Goal: Task Accomplishment & Management: Use online tool/utility

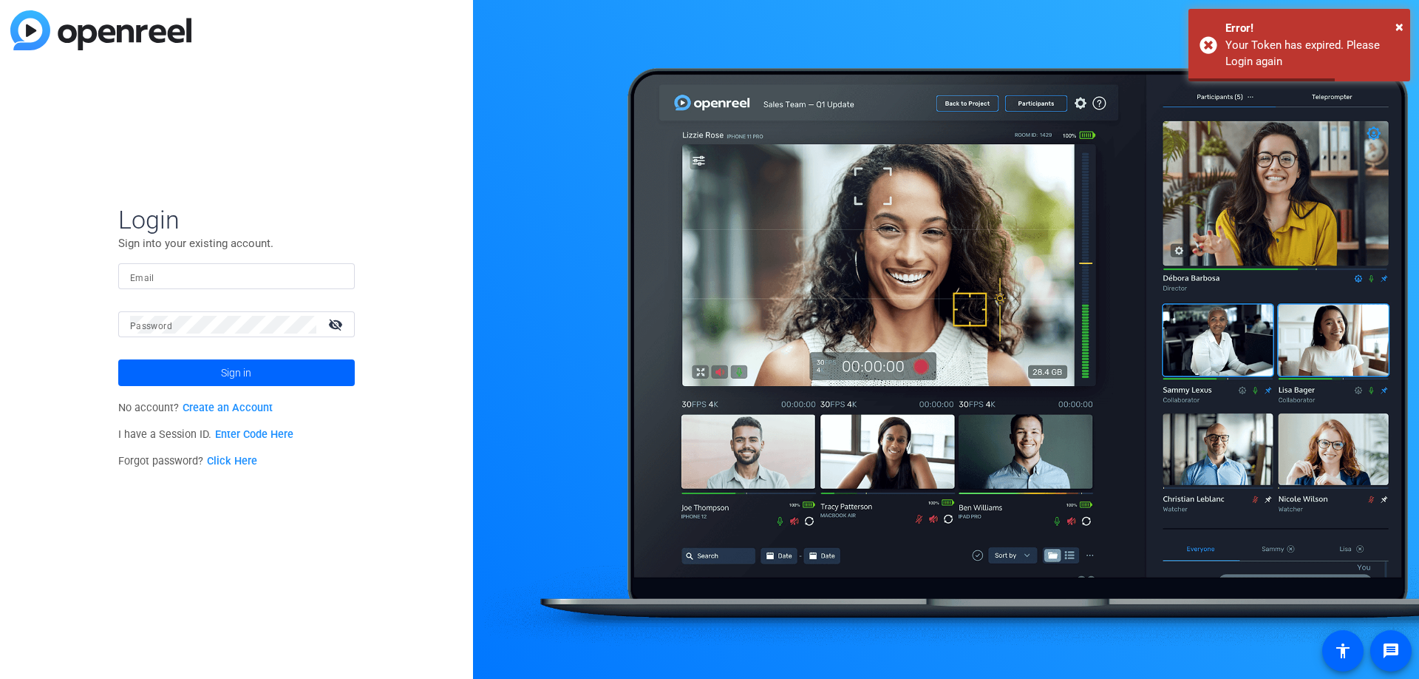
click at [156, 281] on input "Email" at bounding box center [236, 277] width 213 height 18
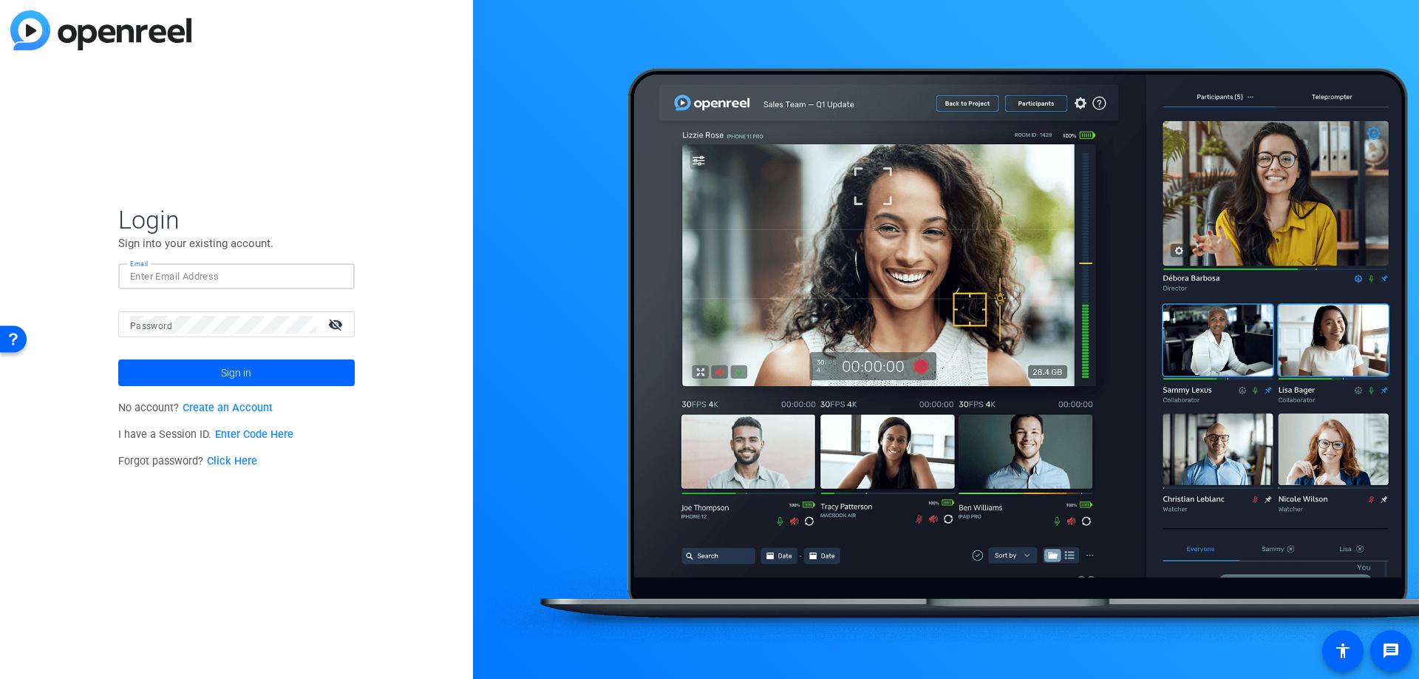
paste input "matthew.barraro@mercer.com"
type input "matthew.barraro@mercer.com"
click at [268, 378] on span at bounding box center [236, 372] width 237 height 35
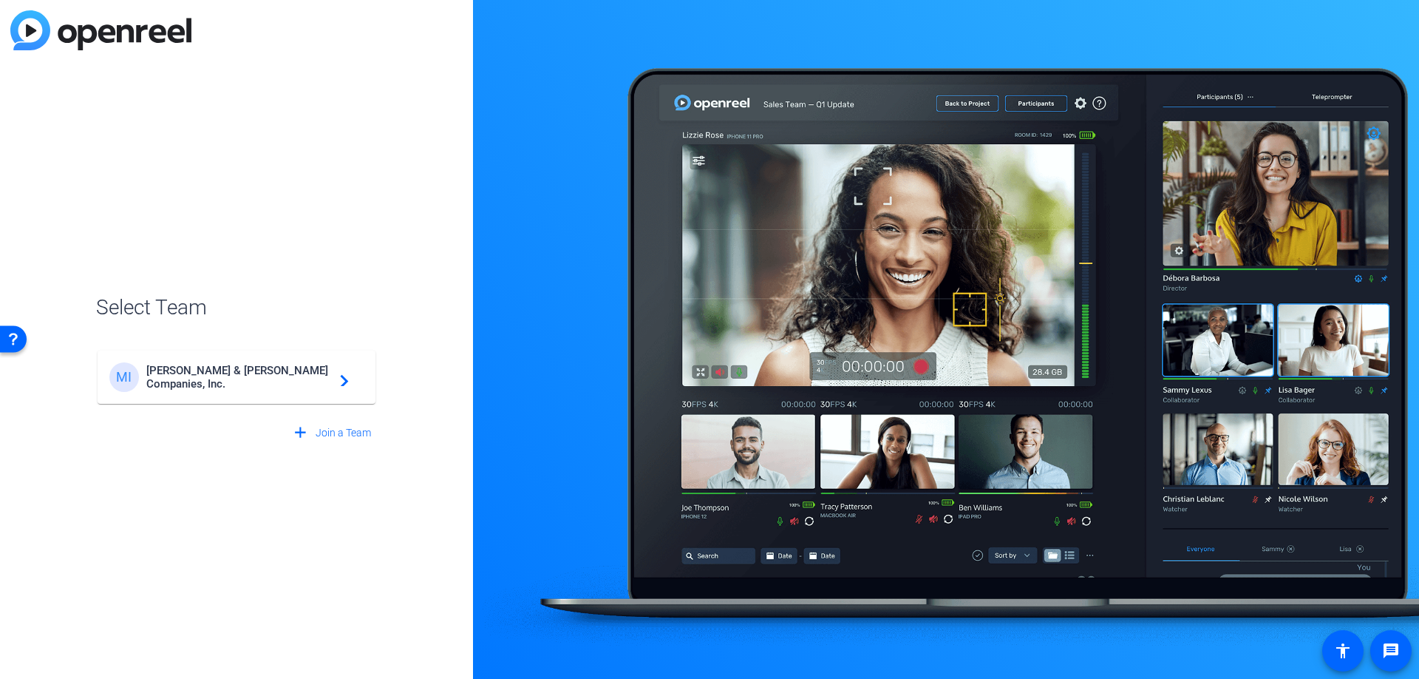
click at [269, 378] on span "Marsh & McLennan Companies, Inc." at bounding box center [238, 377] width 185 height 27
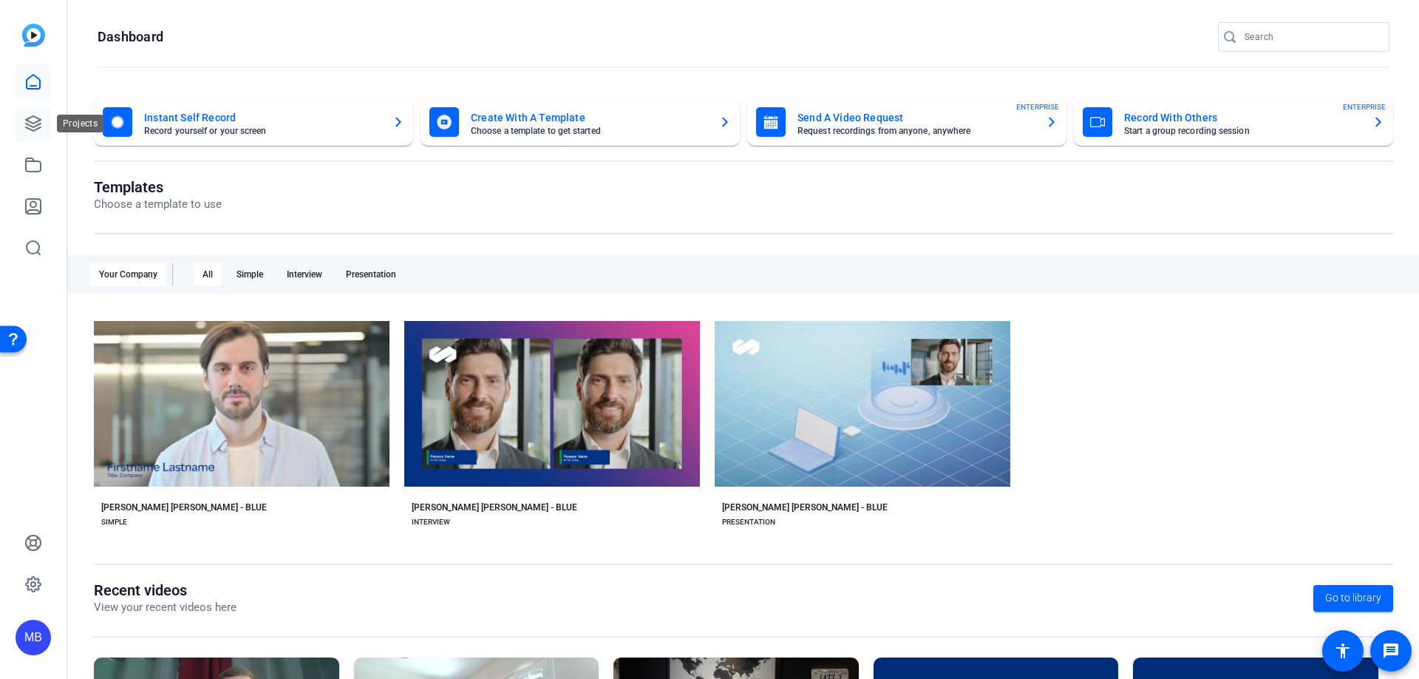
click at [27, 121] on icon at bounding box center [33, 124] width 18 height 18
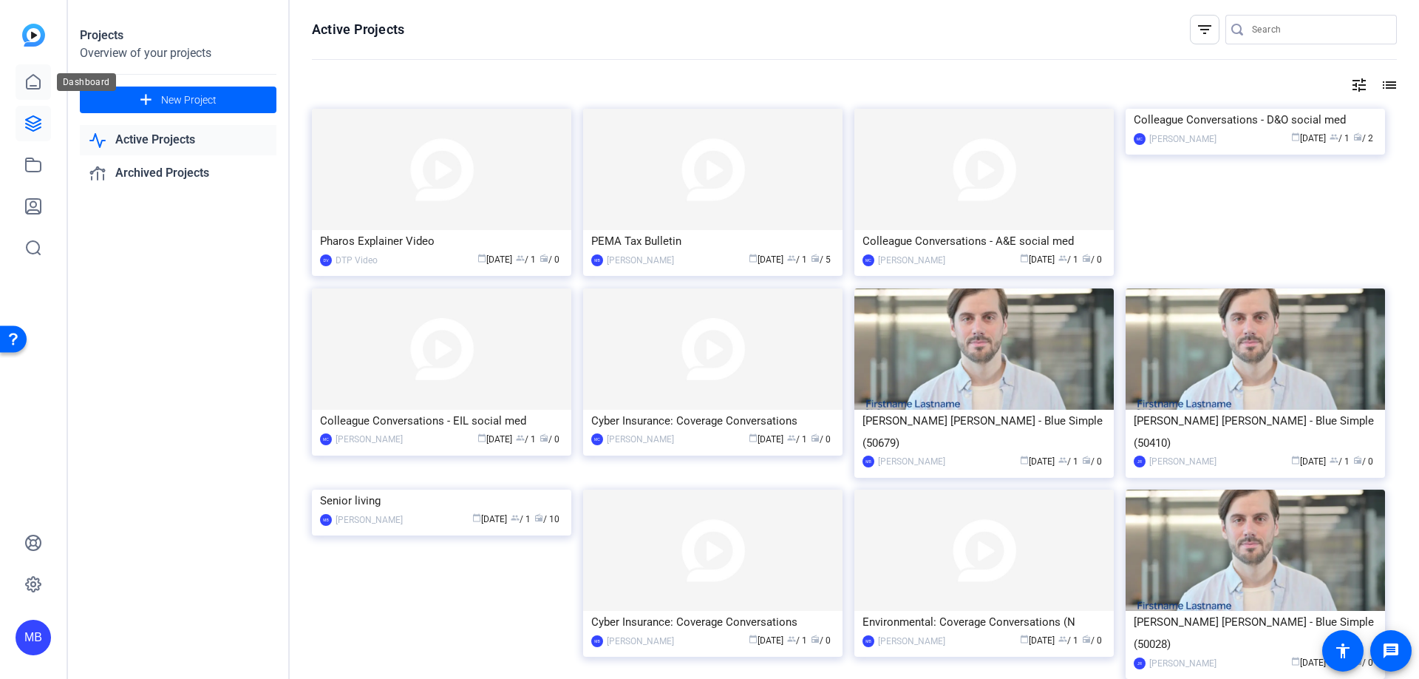
click at [33, 82] on icon at bounding box center [33, 82] width 18 height 18
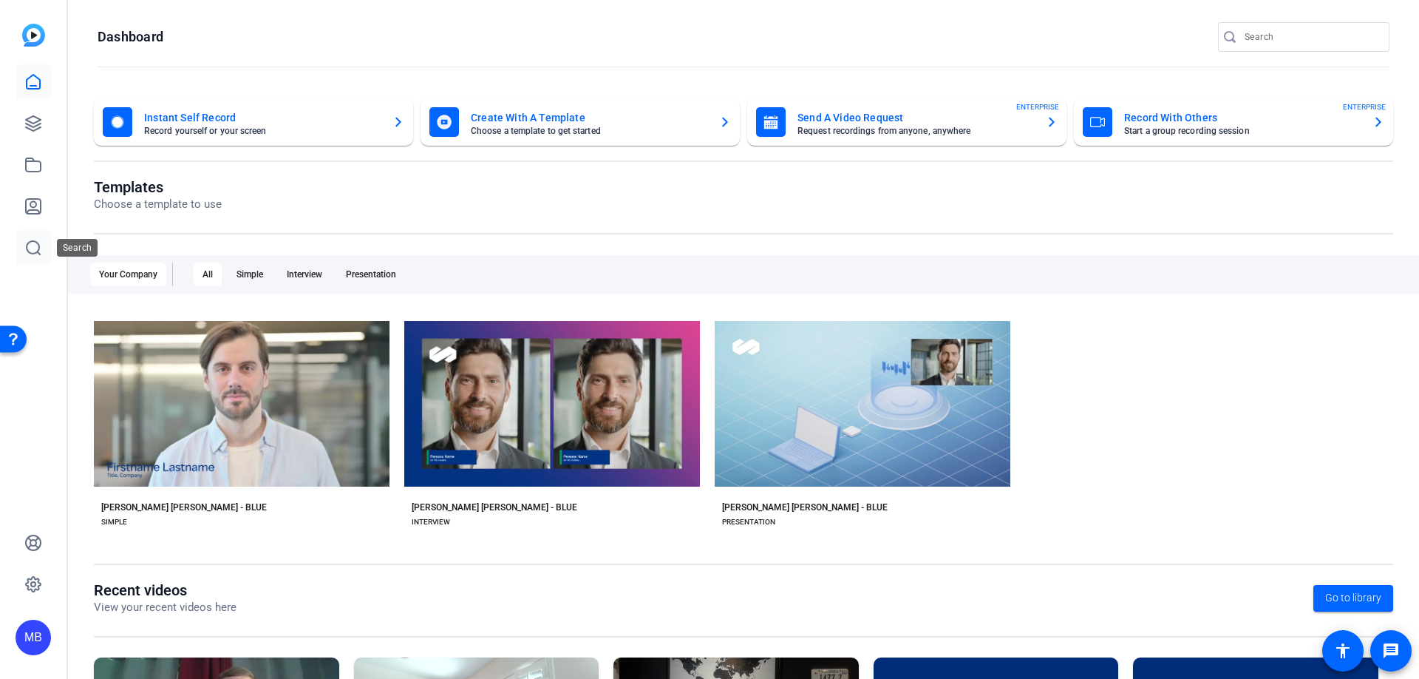
click at [29, 242] on icon at bounding box center [33, 247] width 13 height 13
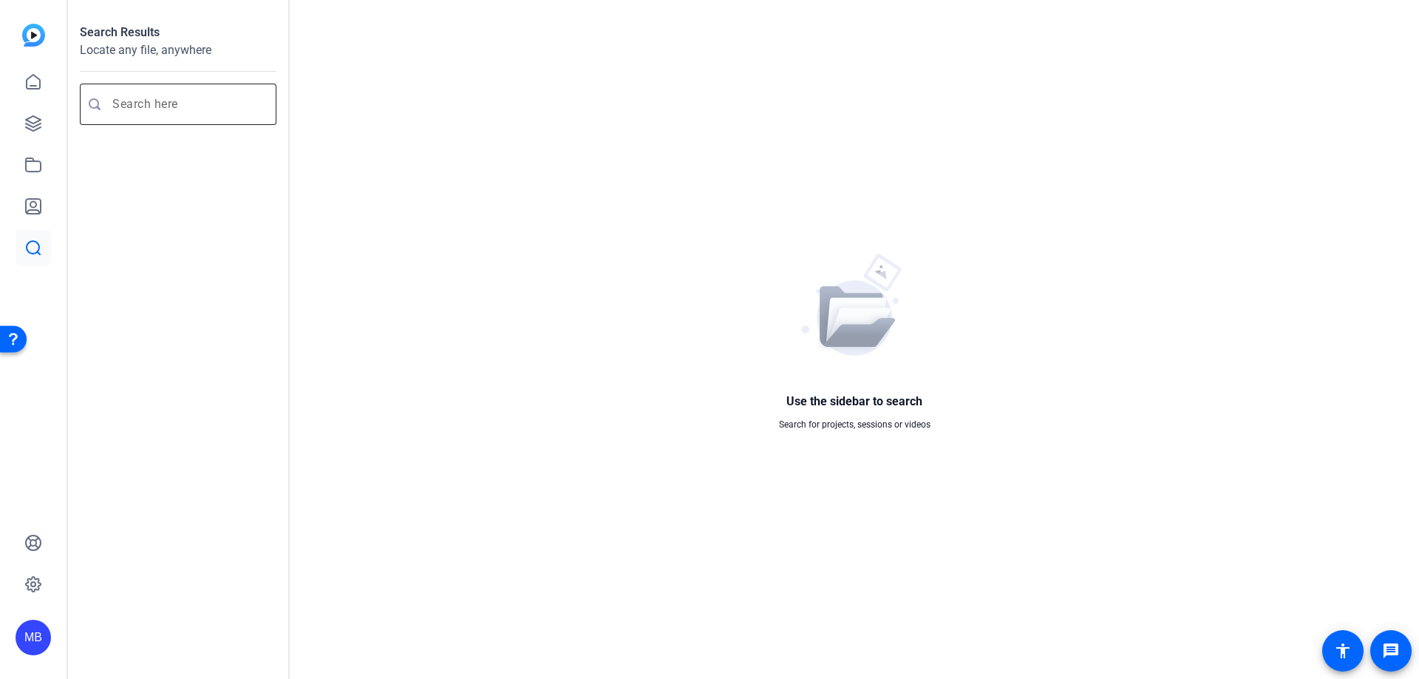
click at [140, 102] on input "Enter search query" at bounding box center [185, 104] width 146 height 18
type input "LAC"
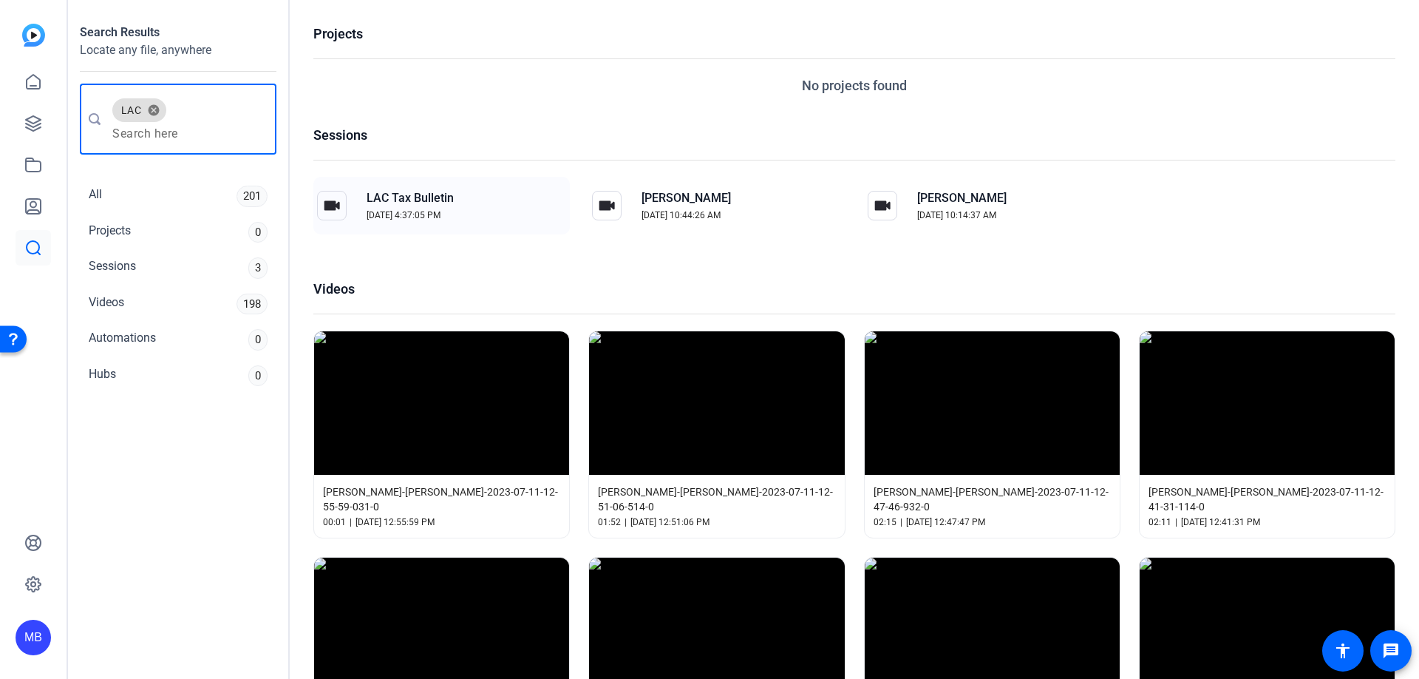
click at [409, 183] on div "LAC Tax Bulletin [DATE] 4:37:05 PM" at bounding box center [410, 205] width 105 height 50
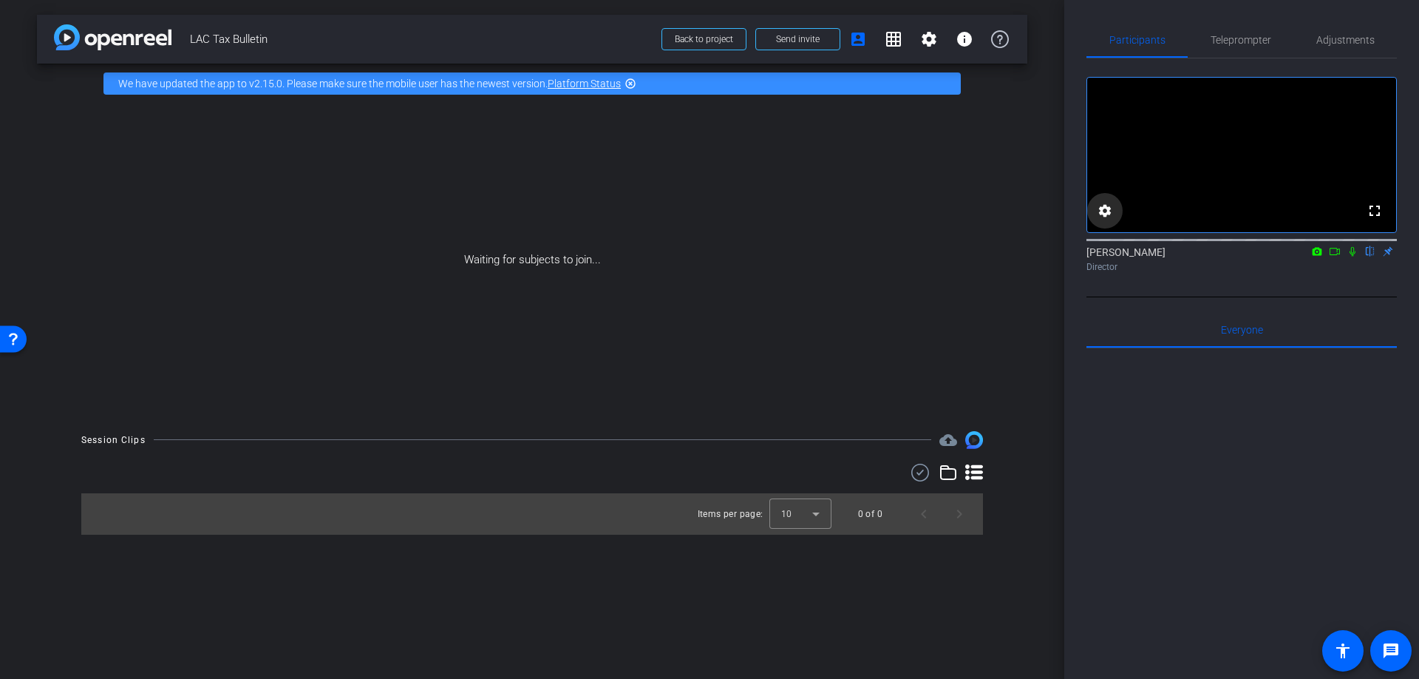
click at [1109, 202] on mat-icon "settings" at bounding box center [1105, 211] width 18 height 18
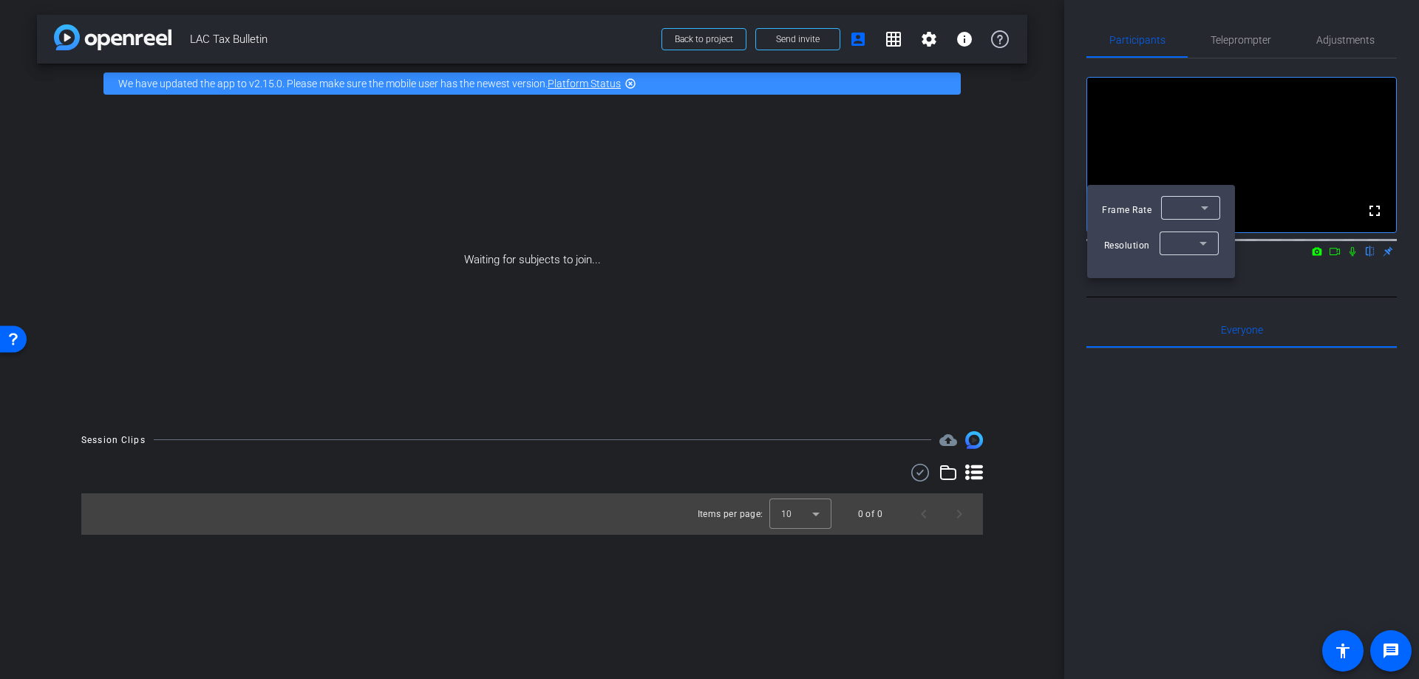
click at [1109, 167] on div at bounding box center [709, 339] width 1419 height 679
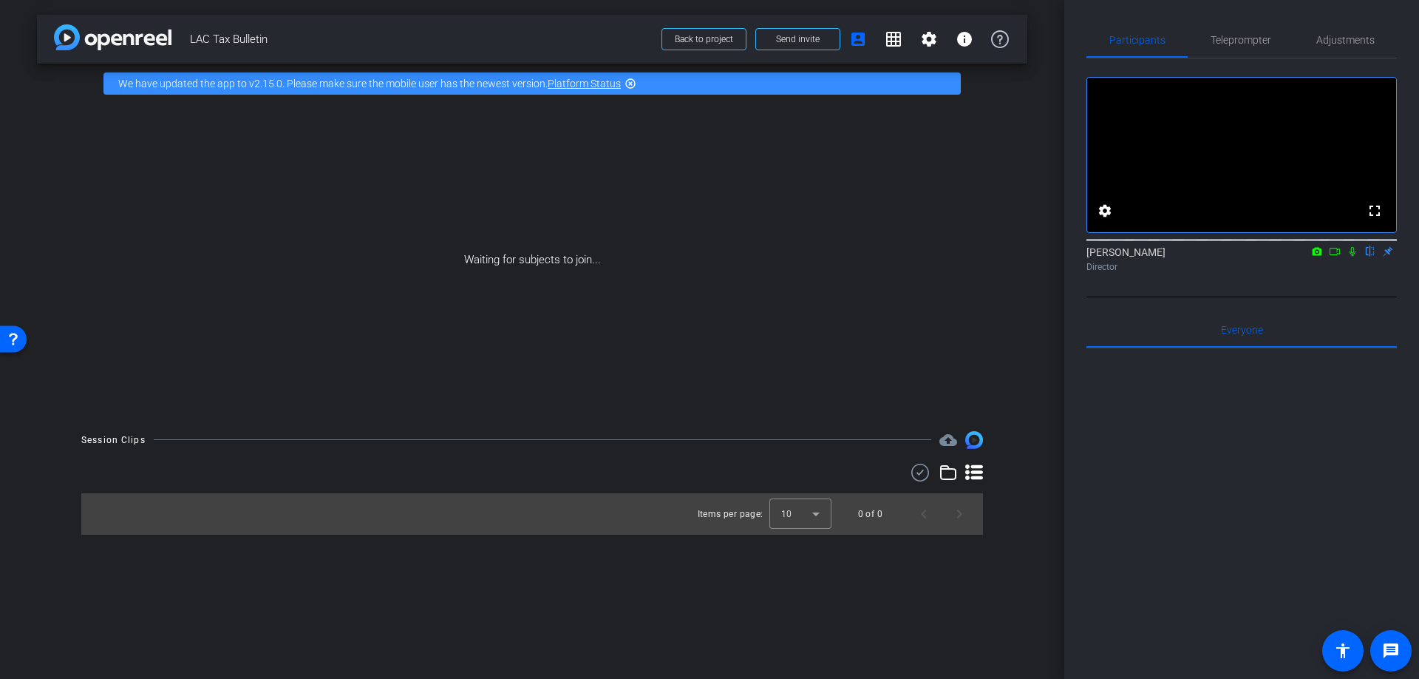
click at [1338, 246] on icon at bounding box center [1335, 251] width 12 height 10
click at [1353, 246] on icon at bounding box center [1353, 251] width 12 height 10
click at [1317, 247] on icon at bounding box center [1318, 251] width 10 height 8
click at [1317, 208] on div at bounding box center [709, 339] width 1419 height 679
click at [926, 38] on mat-icon "settings" at bounding box center [929, 39] width 18 height 18
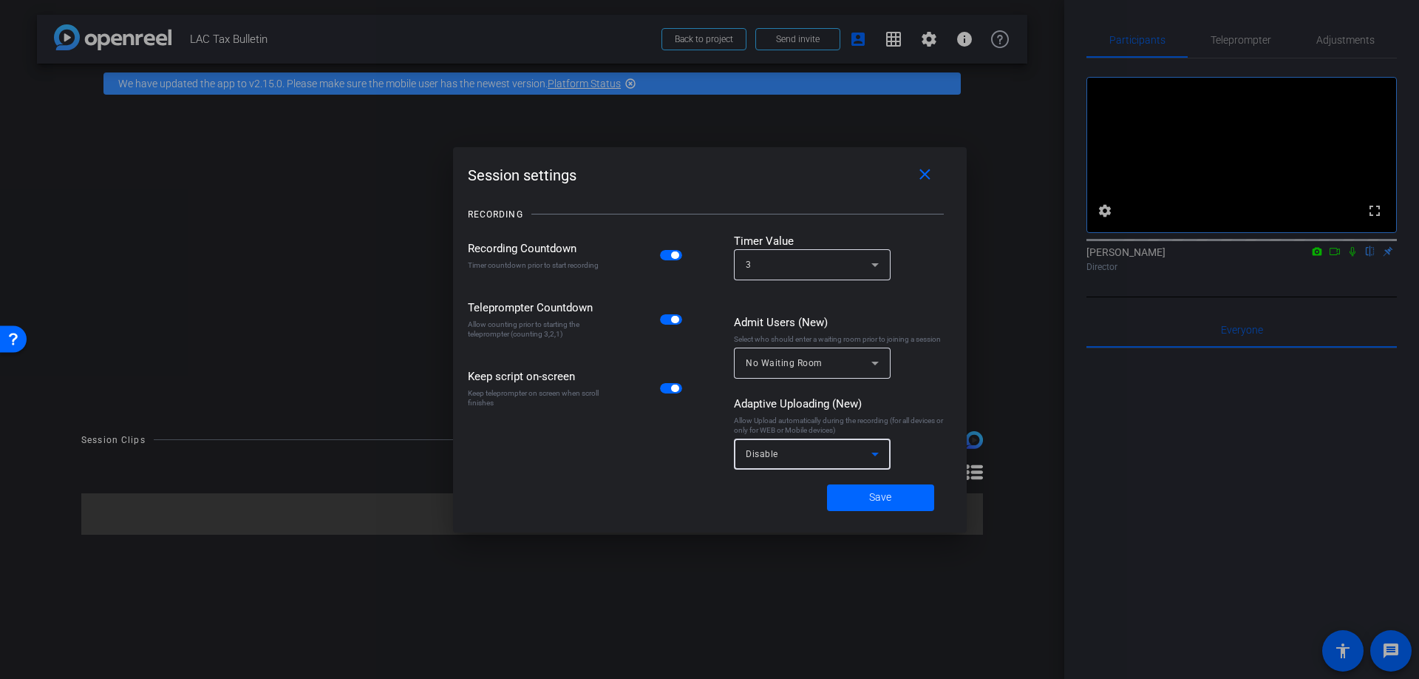
click at [875, 454] on icon at bounding box center [875, 454] width 7 height 4
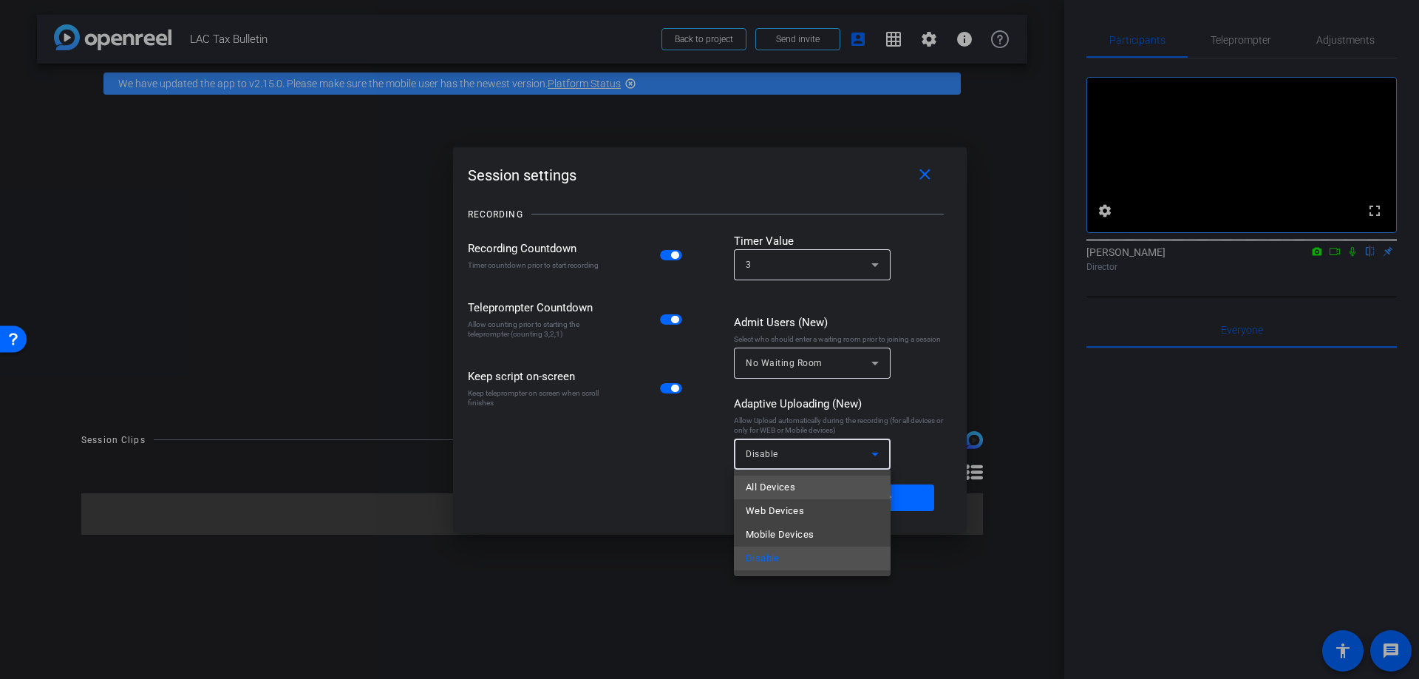
click at [872, 488] on mat-option "All Devices" at bounding box center [812, 487] width 157 height 24
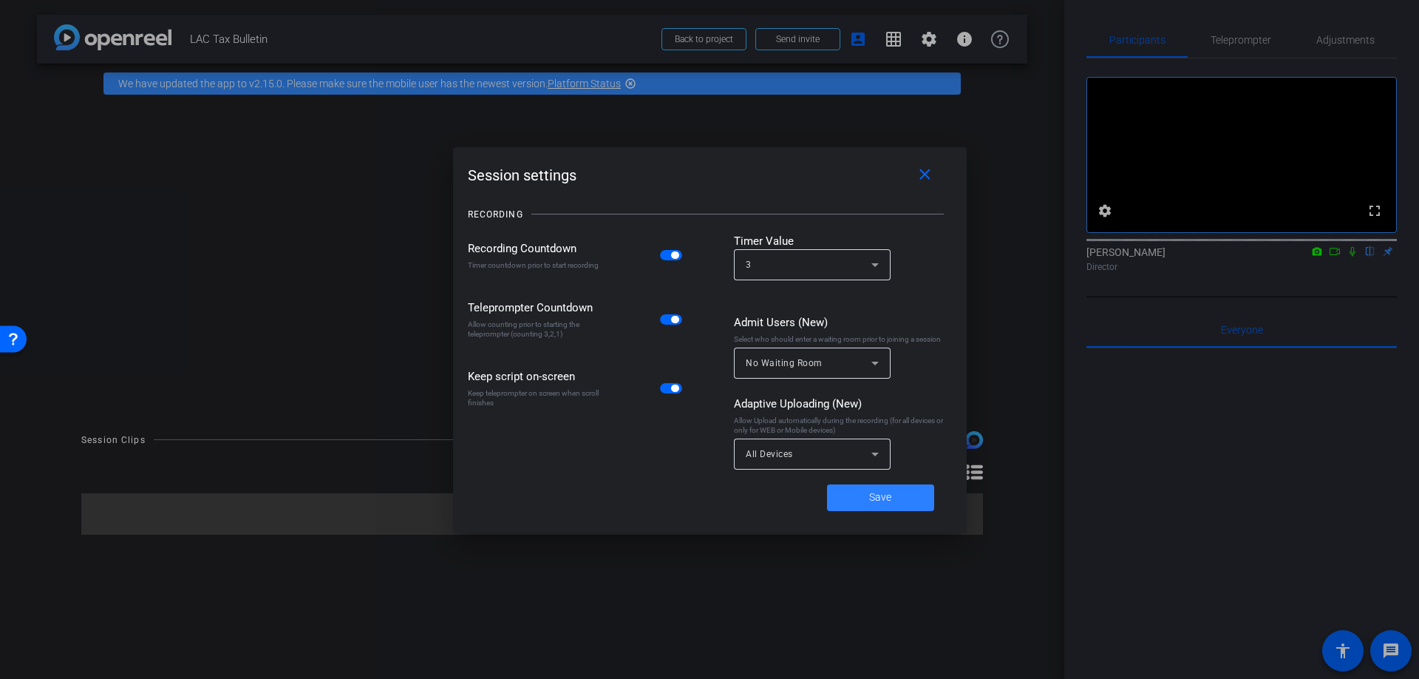
click at [879, 500] on span "Save" at bounding box center [880, 497] width 22 height 16
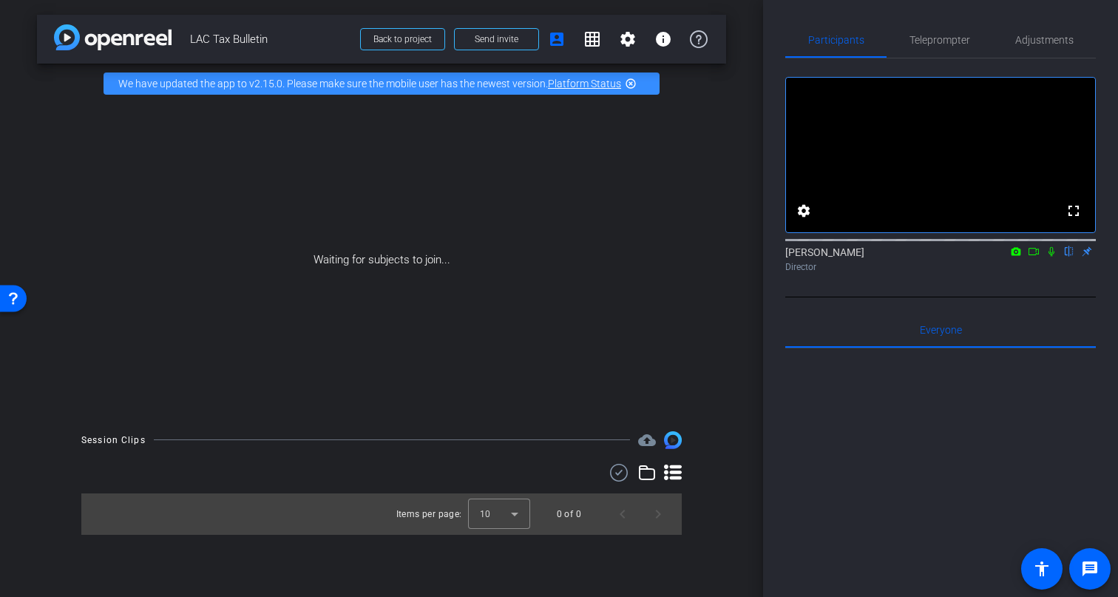
click at [1012, 247] on icon at bounding box center [1016, 251] width 10 height 8
click at [966, 237] on span "FaceTime HD Camera (3A71:F4B5)" at bounding box center [938, 246] width 149 height 18
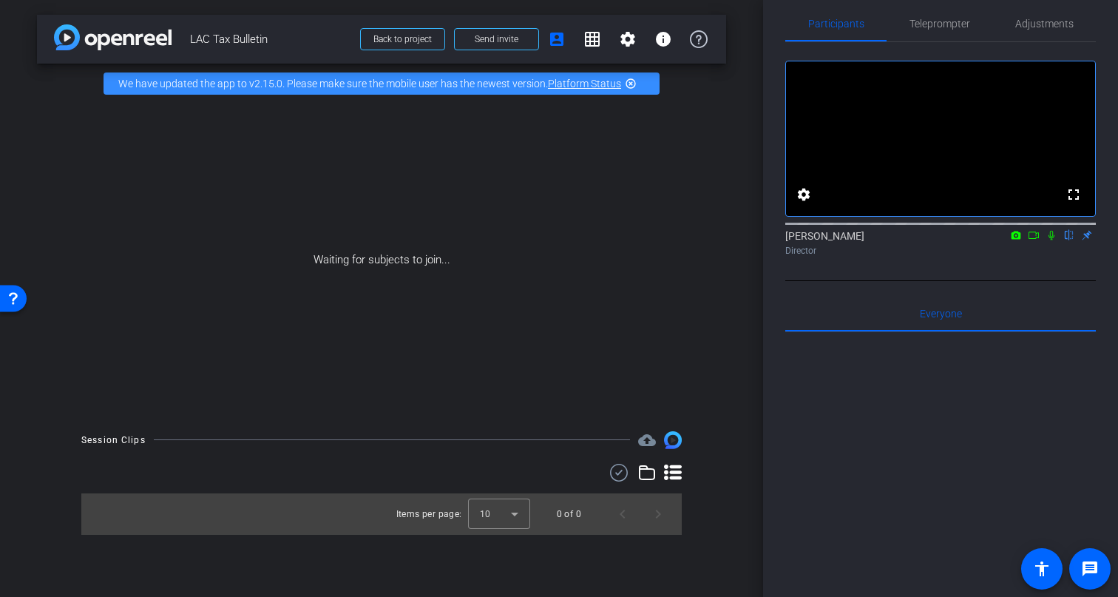
scroll to position [17, 0]
click at [1016, 240] on icon at bounding box center [1016, 234] width 12 height 10
click at [1033, 253] on div at bounding box center [559, 298] width 1118 height 597
click at [1034, 240] on icon at bounding box center [1034, 234] width 12 height 10
click at [1050, 240] on icon at bounding box center [1051, 234] width 12 height 10
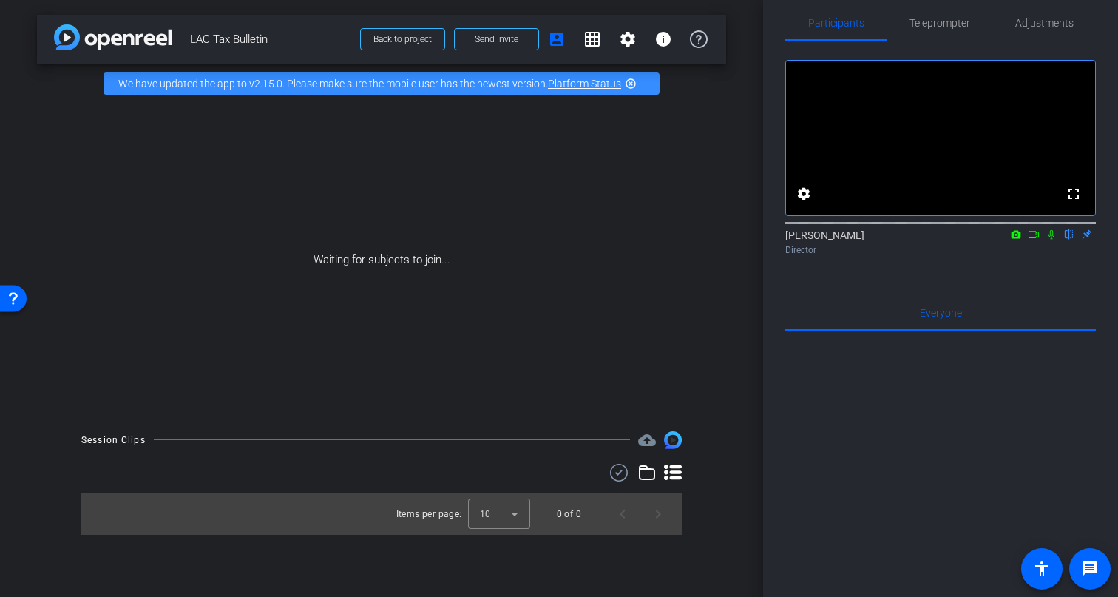
click at [1038, 238] on icon at bounding box center [1033, 234] width 10 height 7
click at [1054, 238] on icon at bounding box center [1051, 234] width 8 height 8
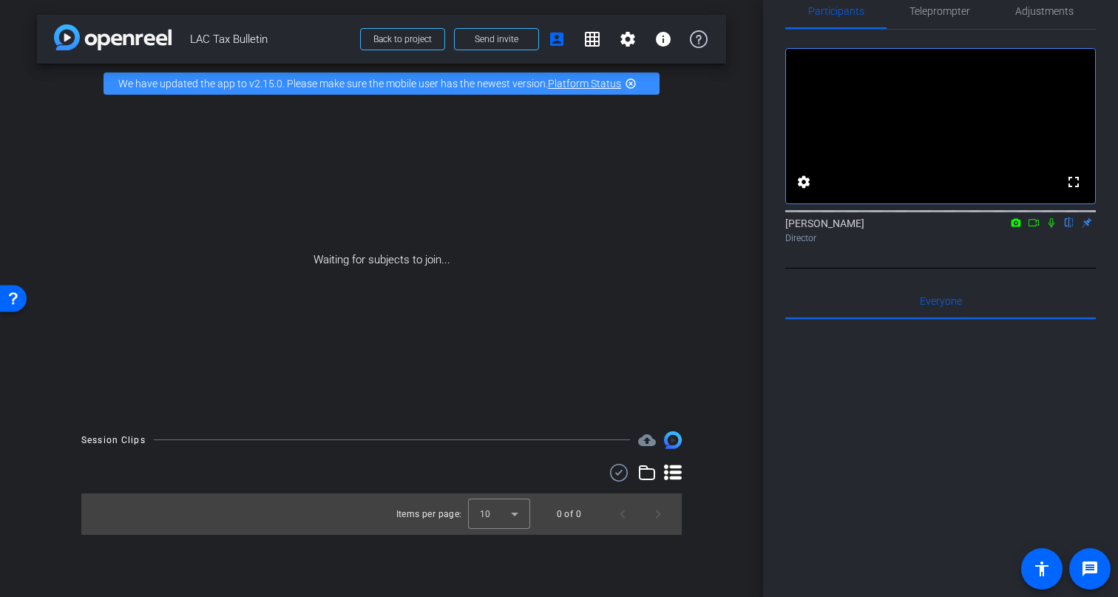
scroll to position [0, 0]
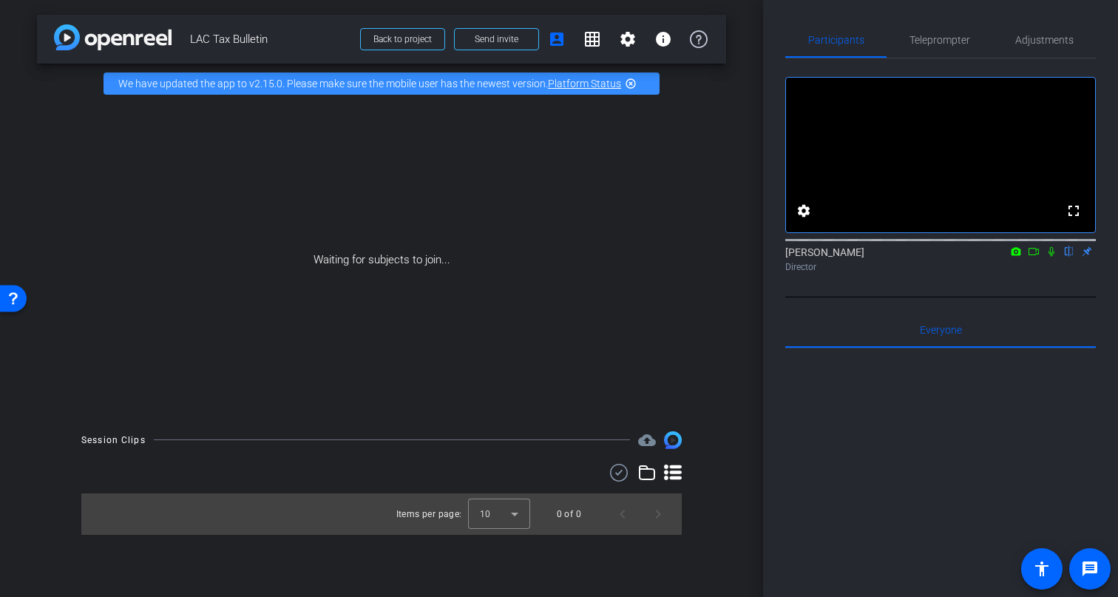
click at [1036, 255] on icon at bounding box center [1033, 251] width 10 height 7
click at [1048, 257] on icon at bounding box center [1051, 251] width 12 height 10
click at [1048, 257] on icon at bounding box center [1051, 252] width 6 height 10
click at [1046, 257] on icon at bounding box center [1051, 251] width 12 height 10
click at [1035, 255] on icon at bounding box center [1033, 251] width 10 height 7
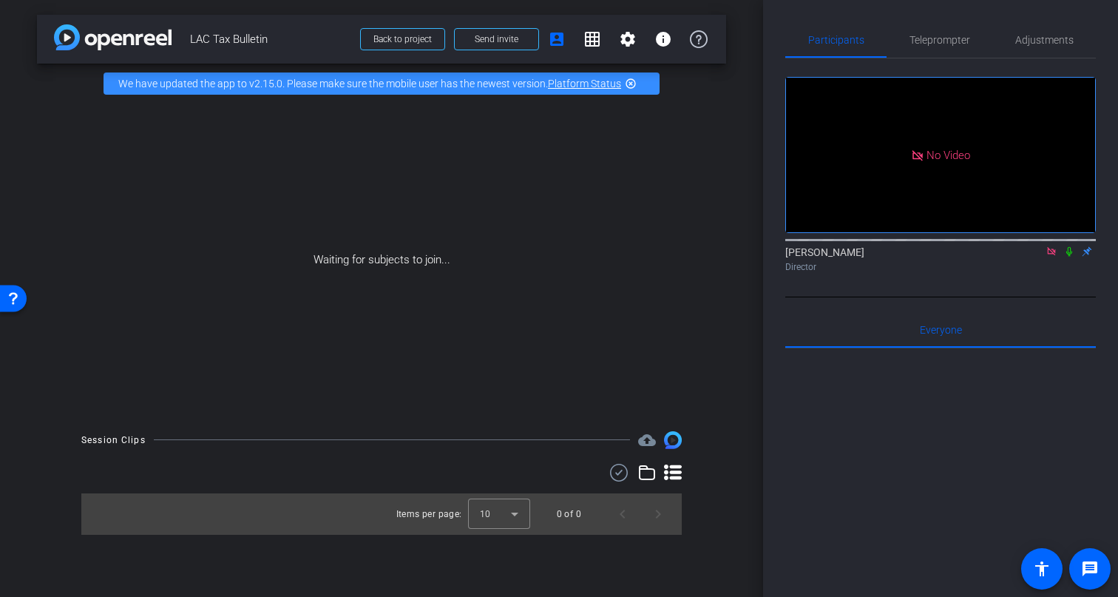
click at [719, 381] on div "Waiting for subjects to join..." at bounding box center [381, 259] width 689 height 313
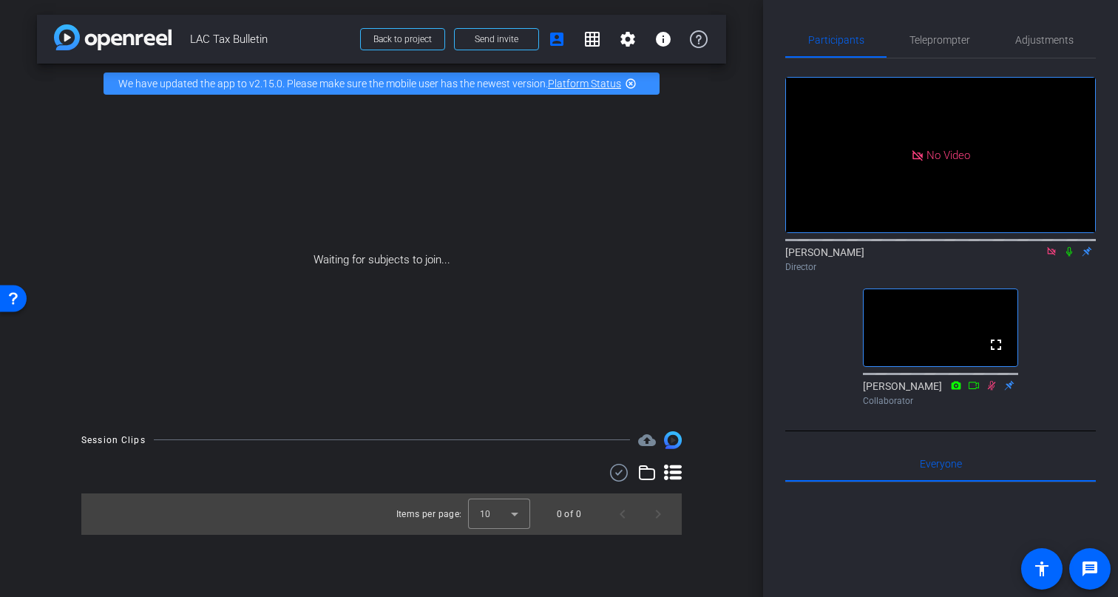
click at [1050, 257] on icon at bounding box center [1051, 251] width 12 height 10
drag, startPoint x: 991, startPoint y: 416, endPoint x: 1064, endPoint y: 431, distance: 74.7
click at [991, 390] on icon at bounding box center [992, 385] width 8 height 10
click at [993, 390] on icon at bounding box center [992, 385] width 8 height 10
click at [631, 84] on mat-icon "highlight_off" at bounding box center [631, 84] width 12 height 12
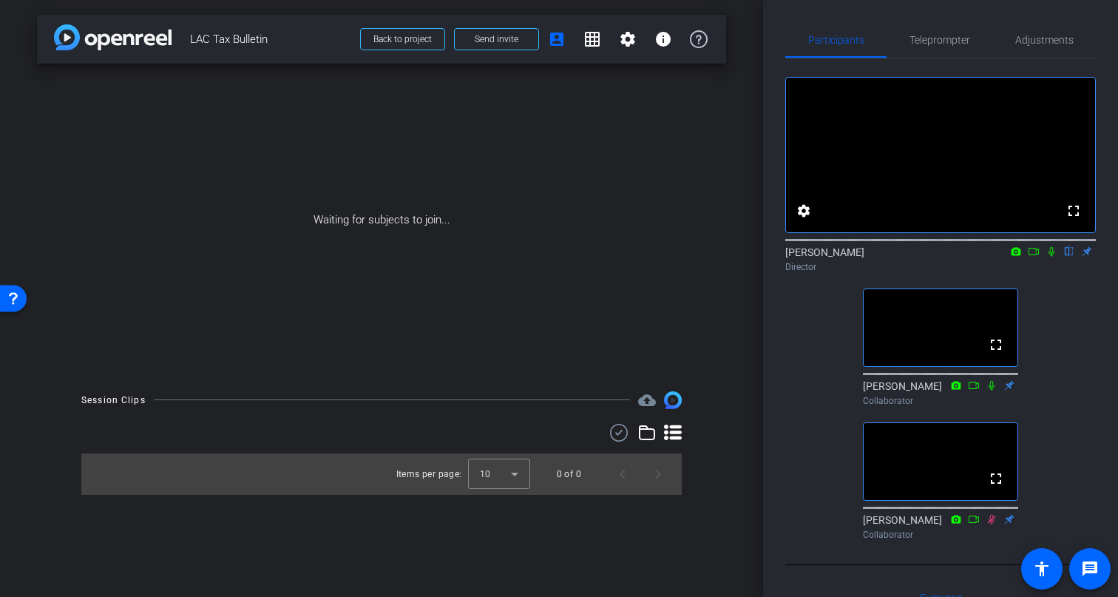
click at [746, 271] on div "arrow_back LAC Tax Bulletin Back to project Send invite account_box grid_on set…" at bounding box center [381, 298] width 763 height 597
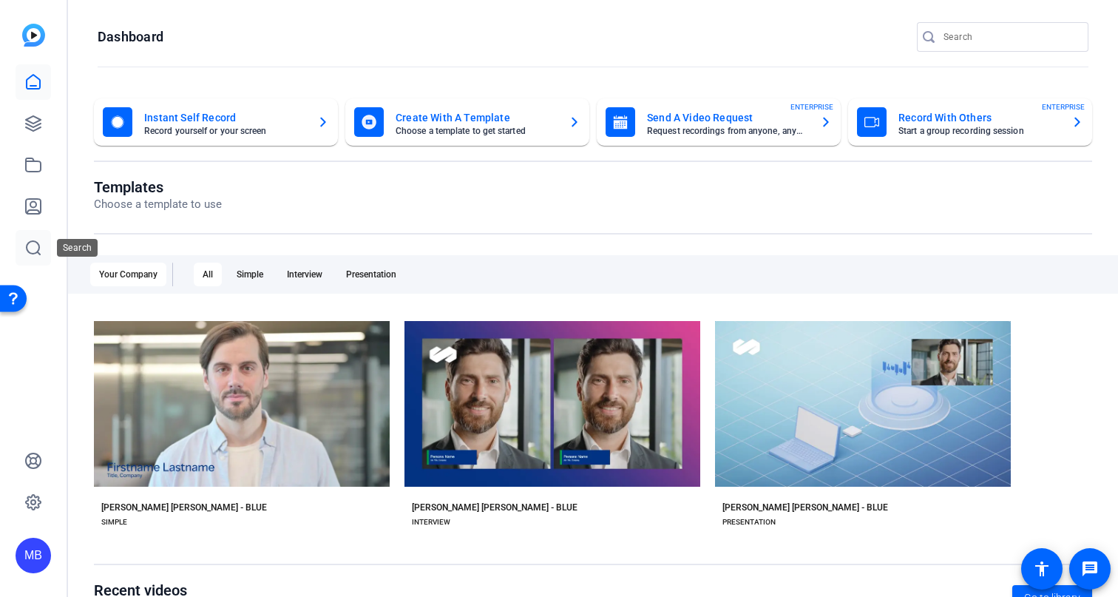
click at [43, 251] on link at bounding box center [33, 247] width 35 height 35
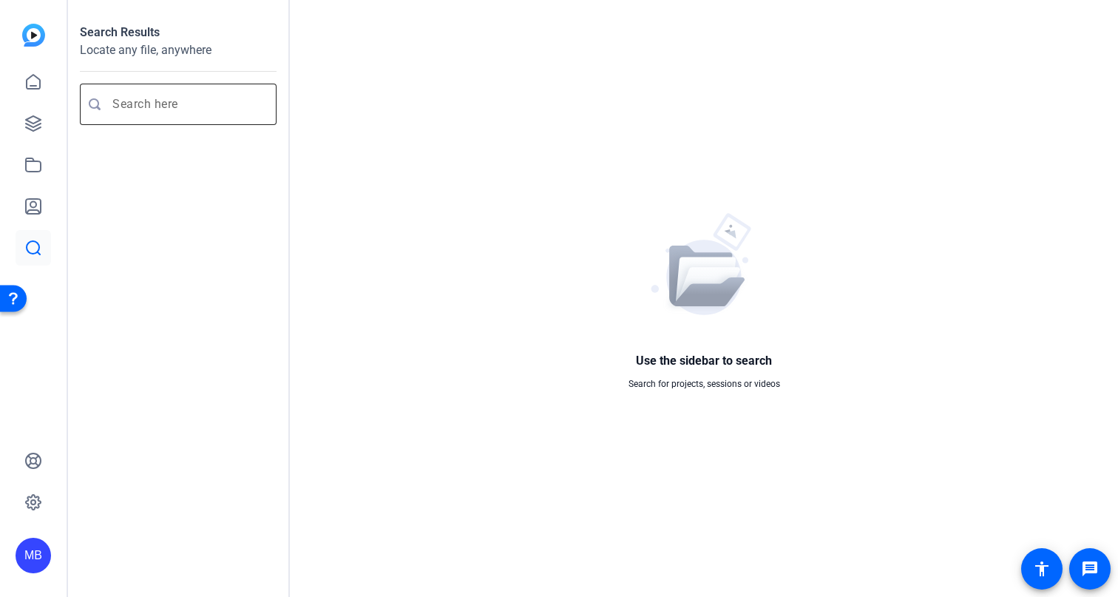
click at [157, 106] on input "Enter search query" at bounding box center [185, 104] width 146 height 18
type input "LAC"
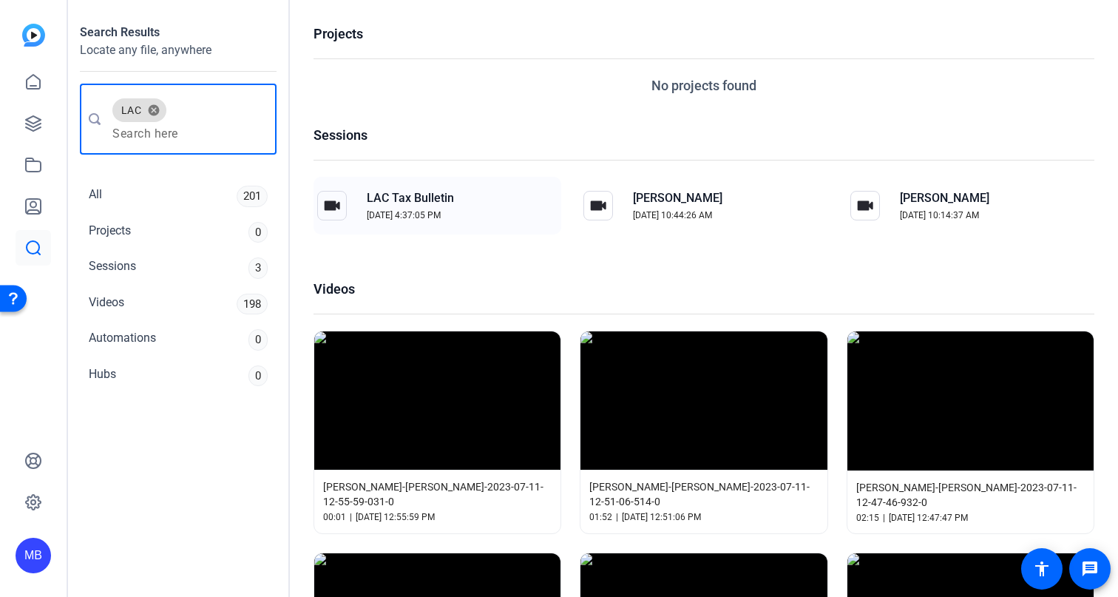
click at [427, 208] on div "LAC Tax Bulletin Sep 4, 2025, 4:37:05 PM" at bounding box center [410, 205] width 105 height 50
click at [136, 271] on div "Sessions 3" at bounding box center [178, 267] width 197 height 33
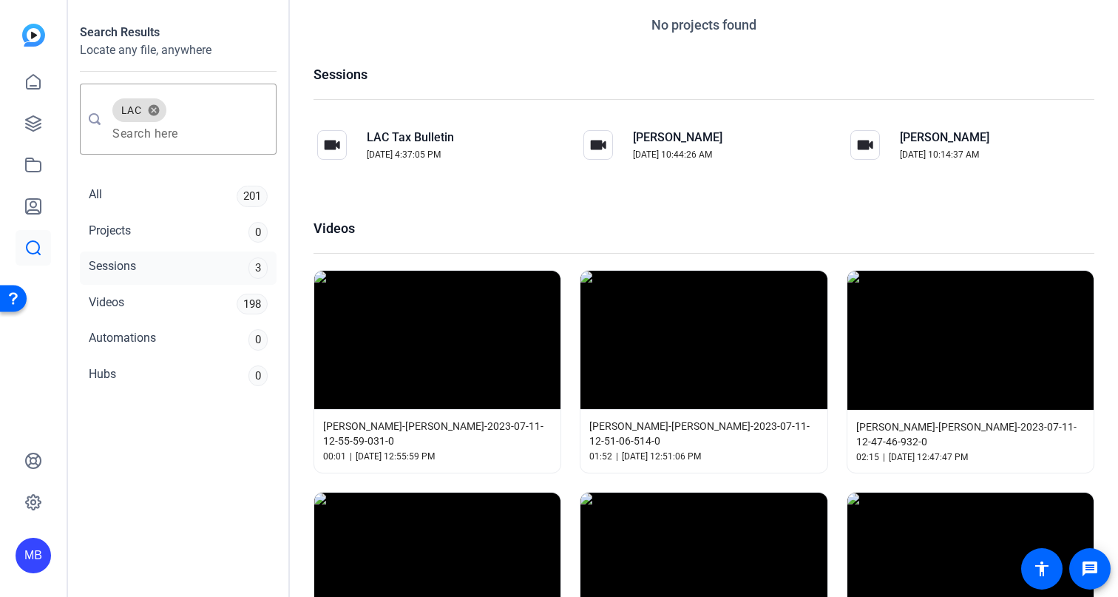
scroll to position [125, 0]
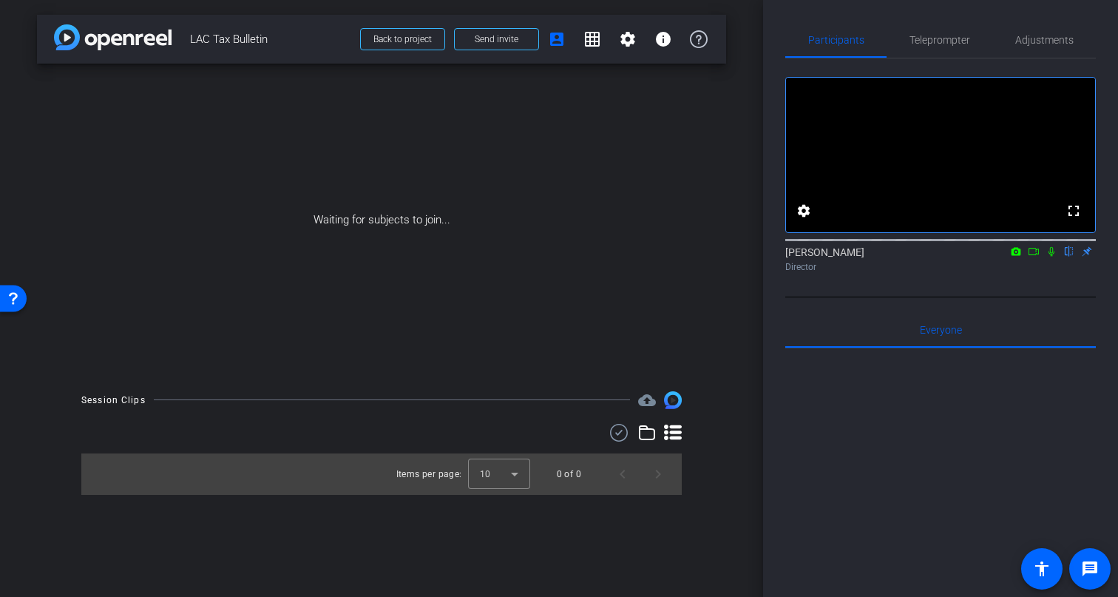
click at [1011, 247] on icon at bounding box center [1016, 251] width 10 height 8
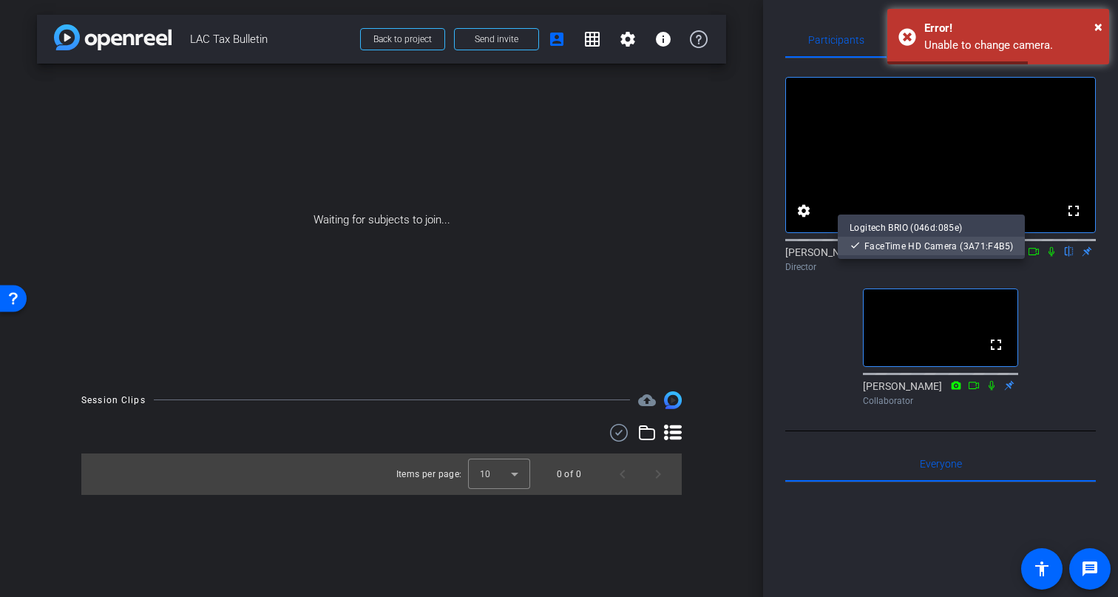
click at [963, 245] on span "FaceTime HD Camera (3A71:F4B5)" at bounding box center [938, 246] width 149 height 10
click at [1010, 246] on icon at bounding box center [1016, 251] width 12 height 10
click at [954, 221] on span "Logitech BRIO (046d:085e)" at bounding box center [930, 228] width 163 height 18
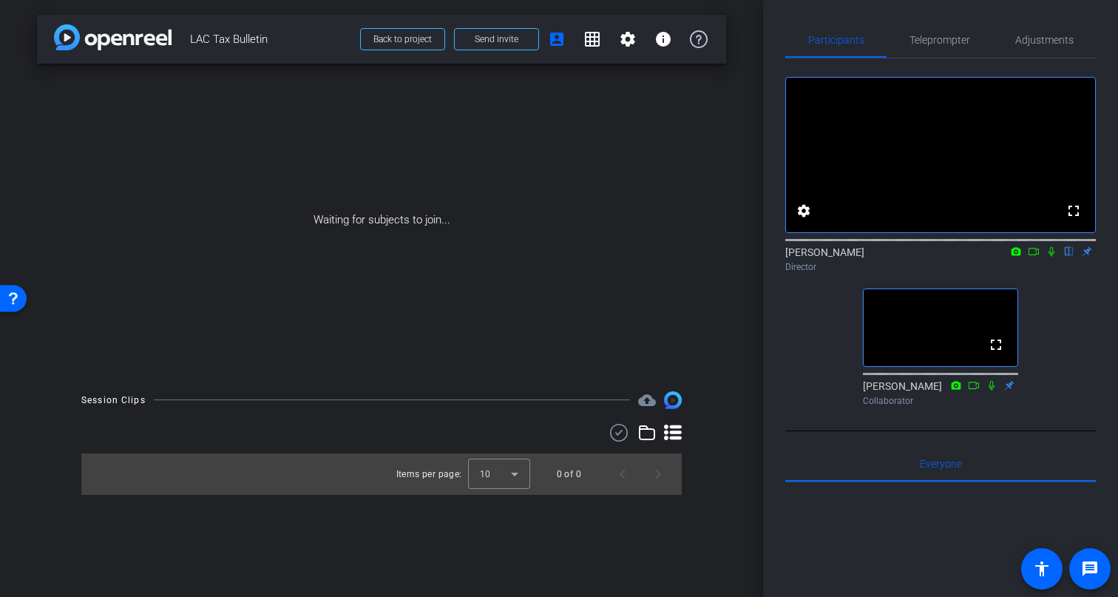
click at [1013, 208] on div "fullscreen settings Matthew Barraro flip Director" at bounding box center [940, 177] width 310 height 201
click at [1016, 255] on icon at bounding box center [1016, 251] width 10 height 8
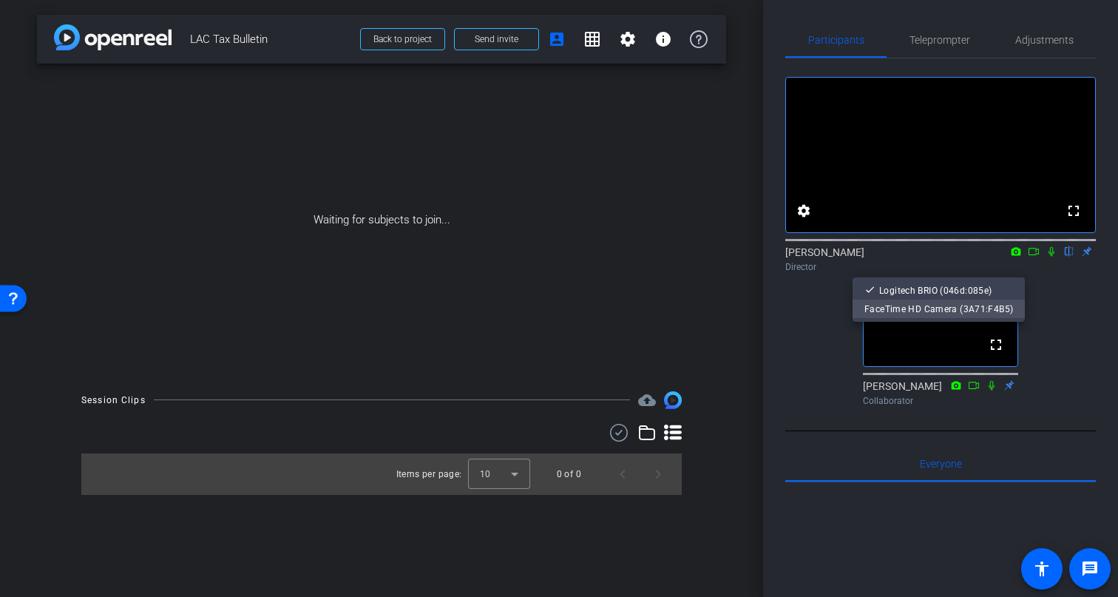
click at [966, 301] on span "FaceTime HD Camera (3A71:F4B5)" at bounding box center [938, 309] width 149 height 18
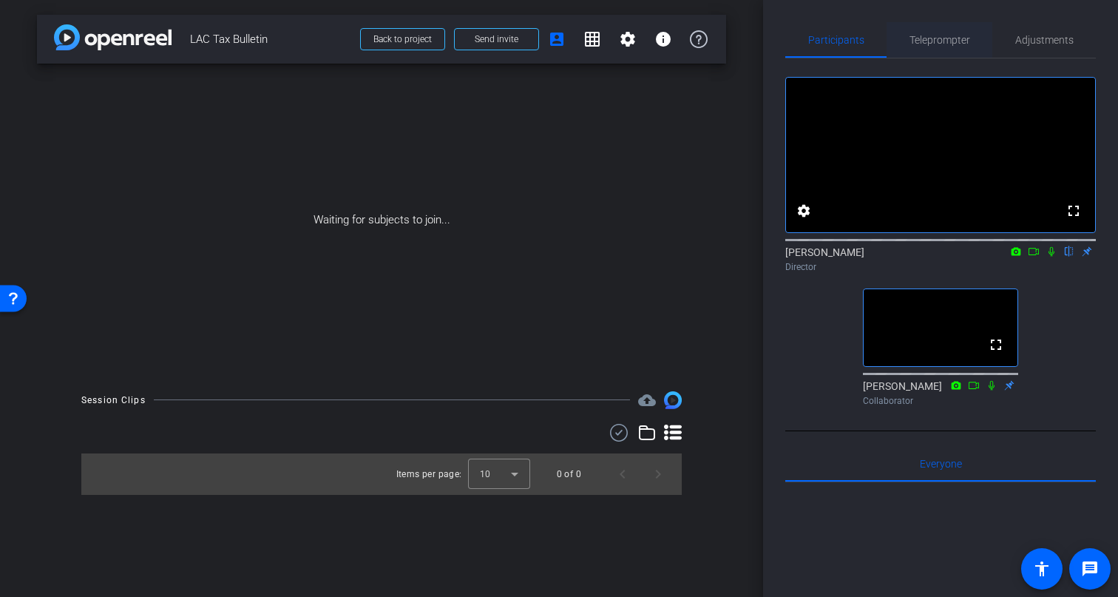
click at [930, 40] on span "Teleprompter" at bounding box center [939, 40] width 61 height 10
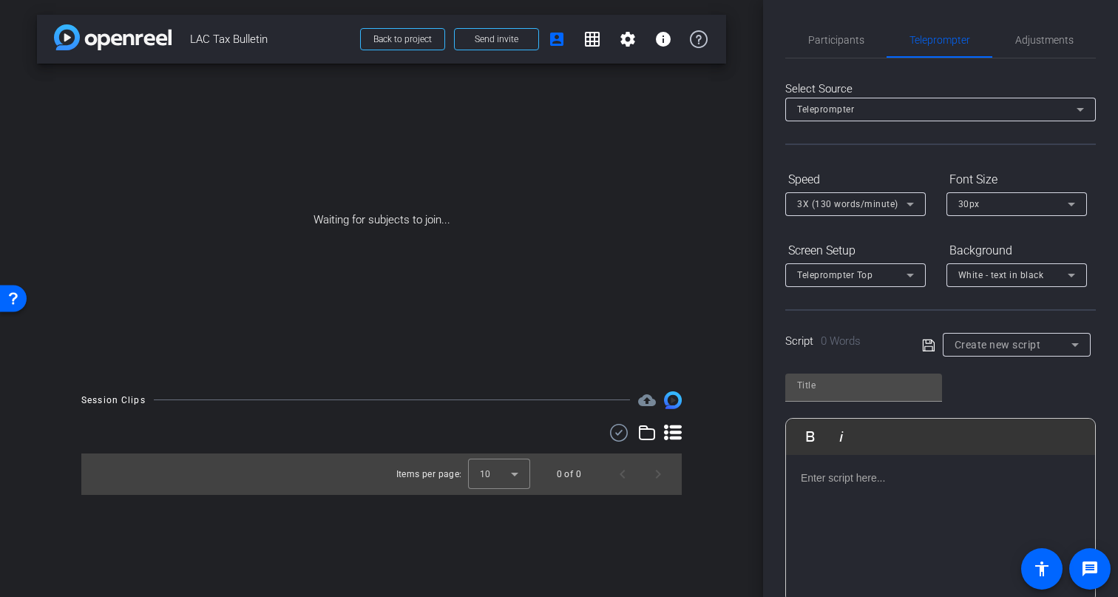
click at [902, 203] on icon at bounding box center [910, 204] width 18 height 18
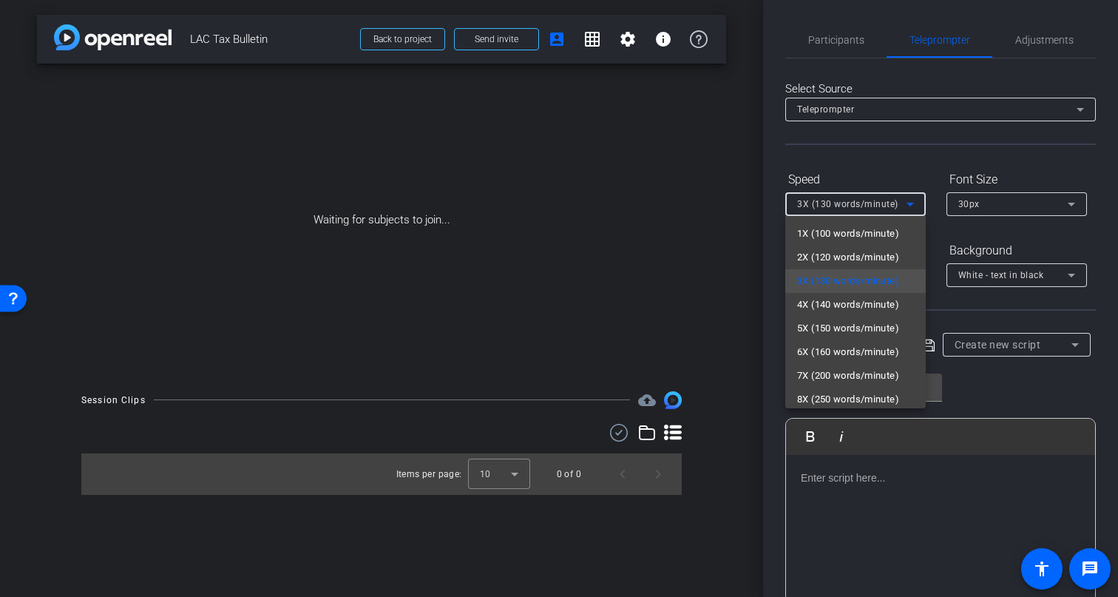
click at [892, 237] on span "1X (100 words/minute)" at bounding box center [848, 234] width 102 height 18
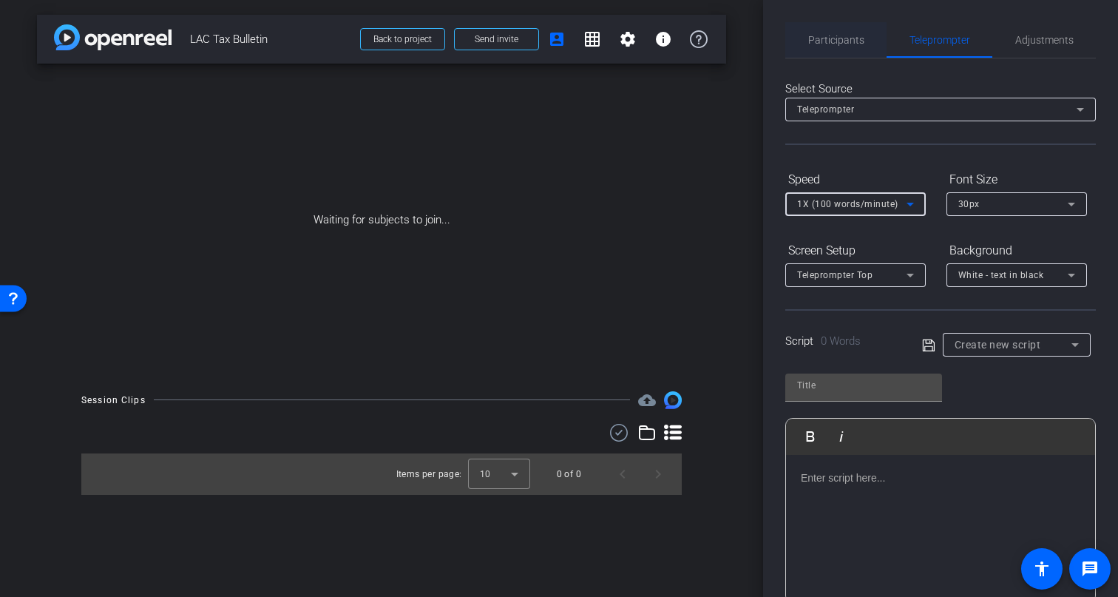
click at [841, 37] on span "Participants" at bounding box center [836, 40] width 56 height 10
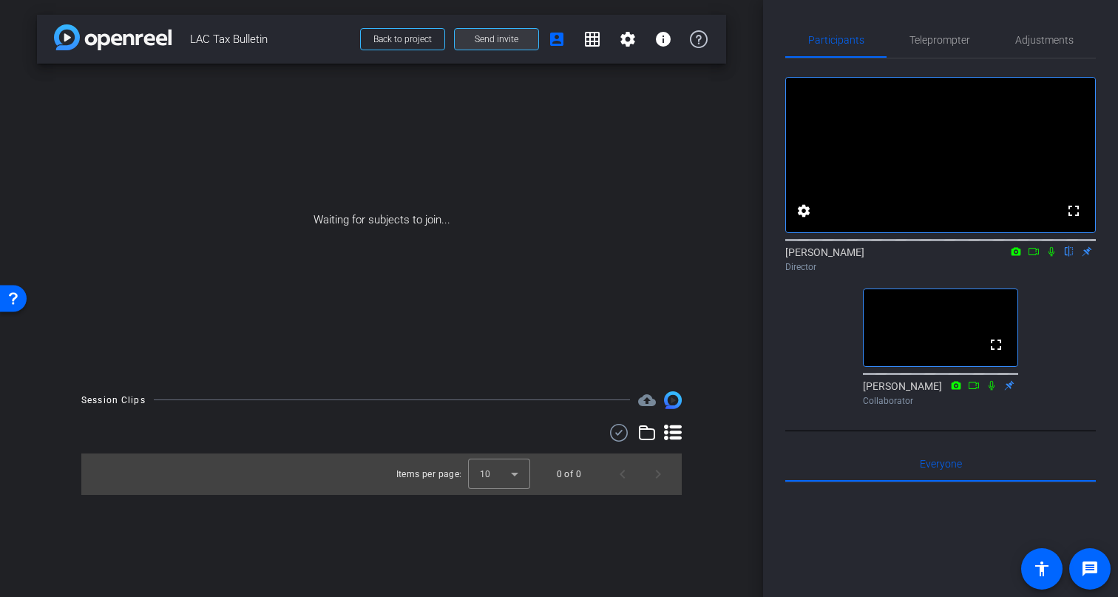
click at [494, 40] on span "Send invite" at bounding box center [497, 39] width 44 height 12
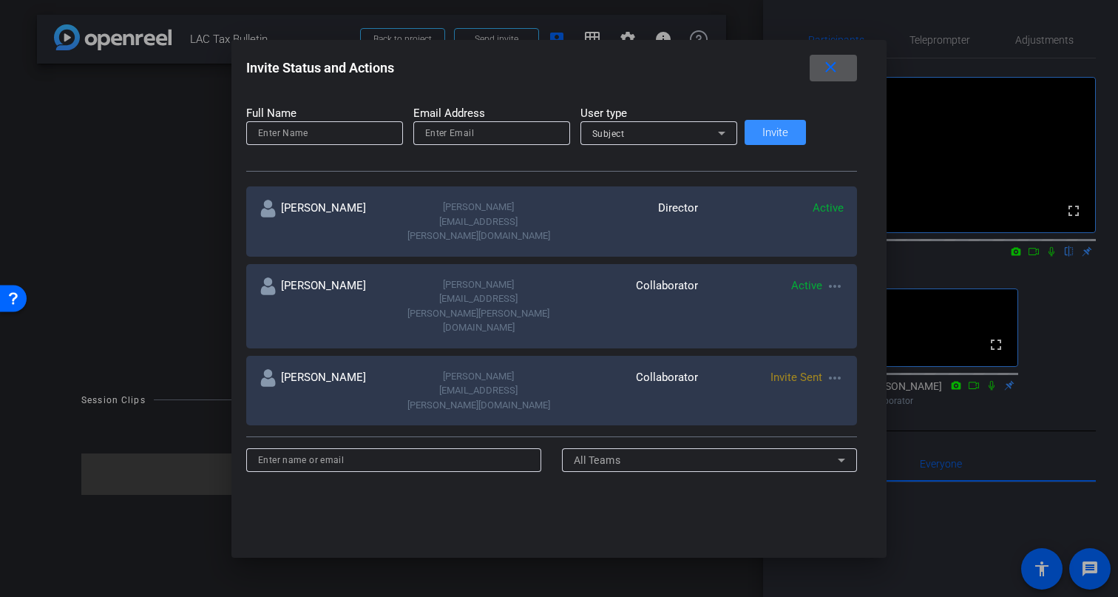
scroll to position [177, 0]
click at [446, 449] on input at bounding box center [393, 458] width 271 height 18
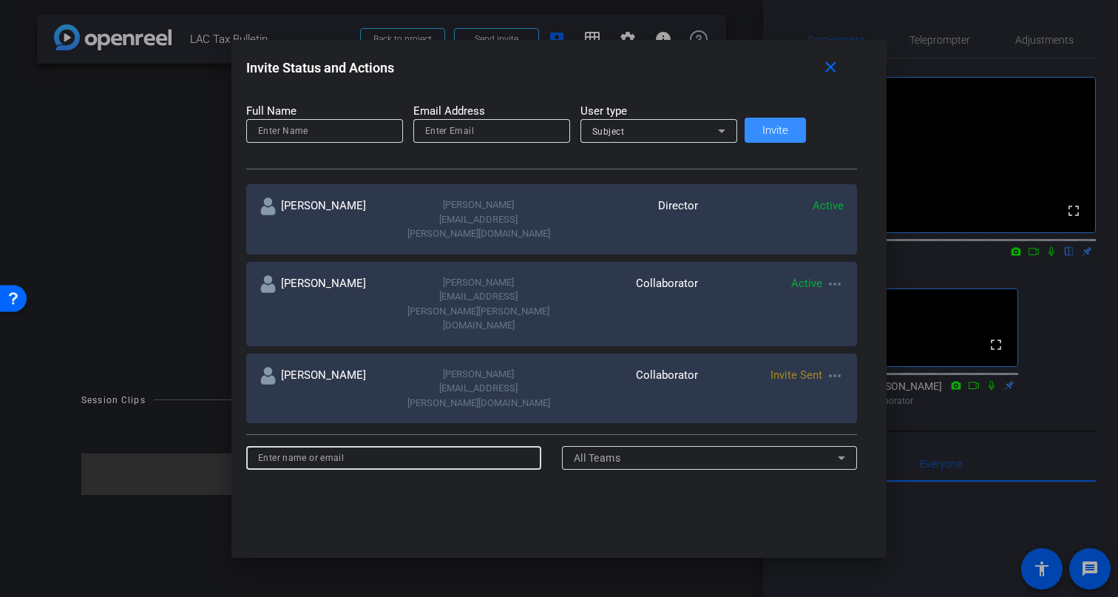
scroll to position [0, 0]
click at [668, 449] on div "All Teams" at bounding box center [706, 458] width 264 height 18
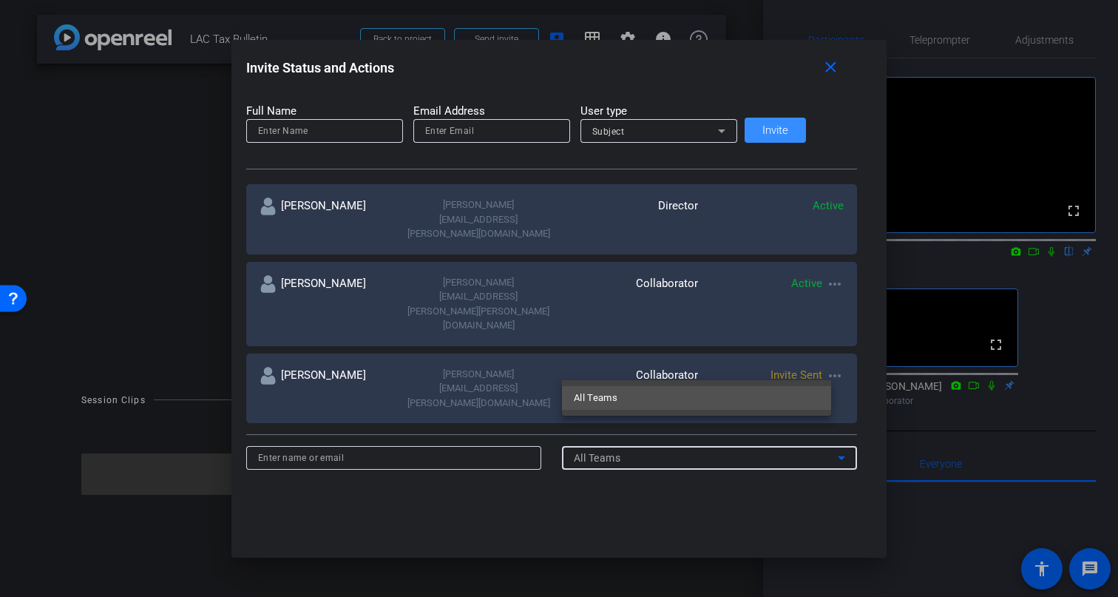
click at [668, 370] on div at bounding box center [559, 298] width 1118 height 597
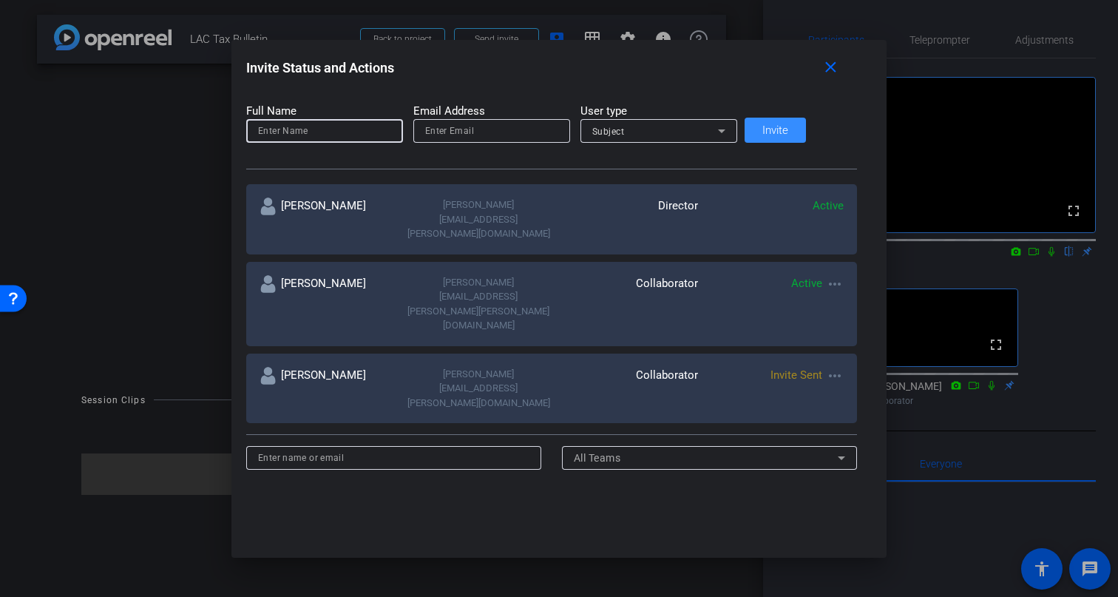
click at [345, 126] on input at bounding box center [324, 131] width 133 height 18
type input "Marth"
click at [539, 134] on input "email" at bounding box center [491, 131] width 133 height 18
paste input "Martha.Barajas@marsh.com"
type input "Martha.Barajas@marsh.com"
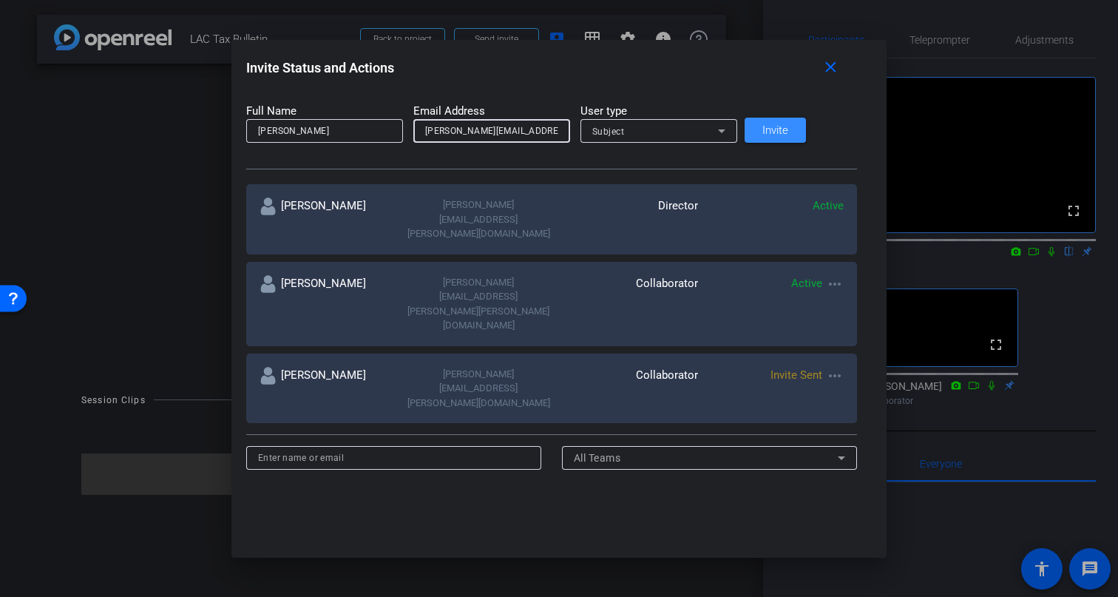
click at [333, 125] on input "Marth" at bounding box center [324, 131] width 133 height 18
type input "Martha Barajas"
click at [625, 134] on span "Subject" at bounding box center [608, 131] width 33 height 10
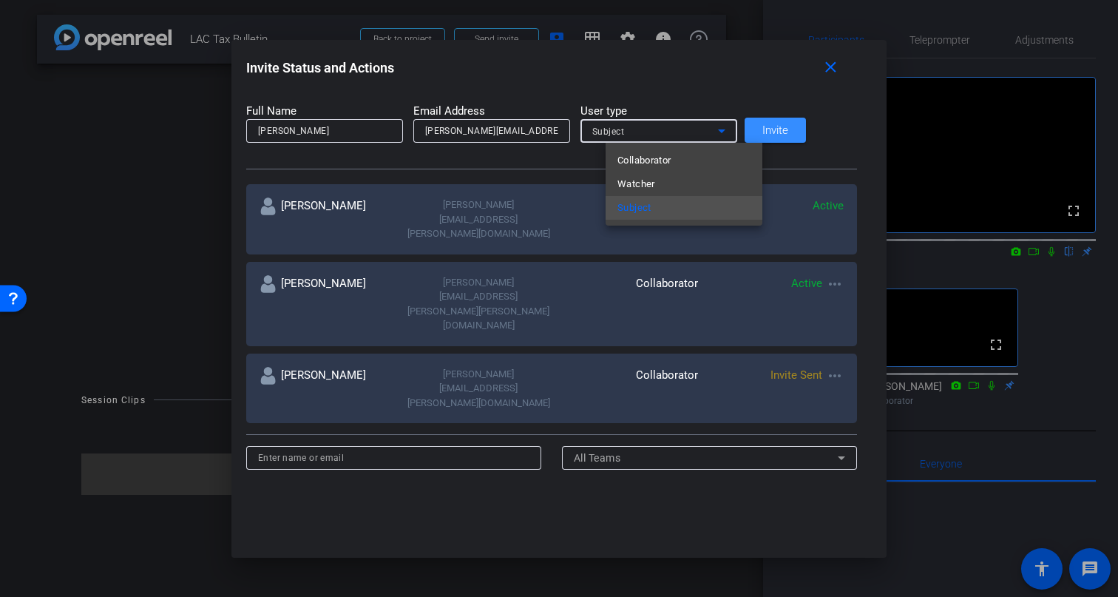
click at [648, 211] on span "Subject" at bounding box center [634, 208] width 34 height 18
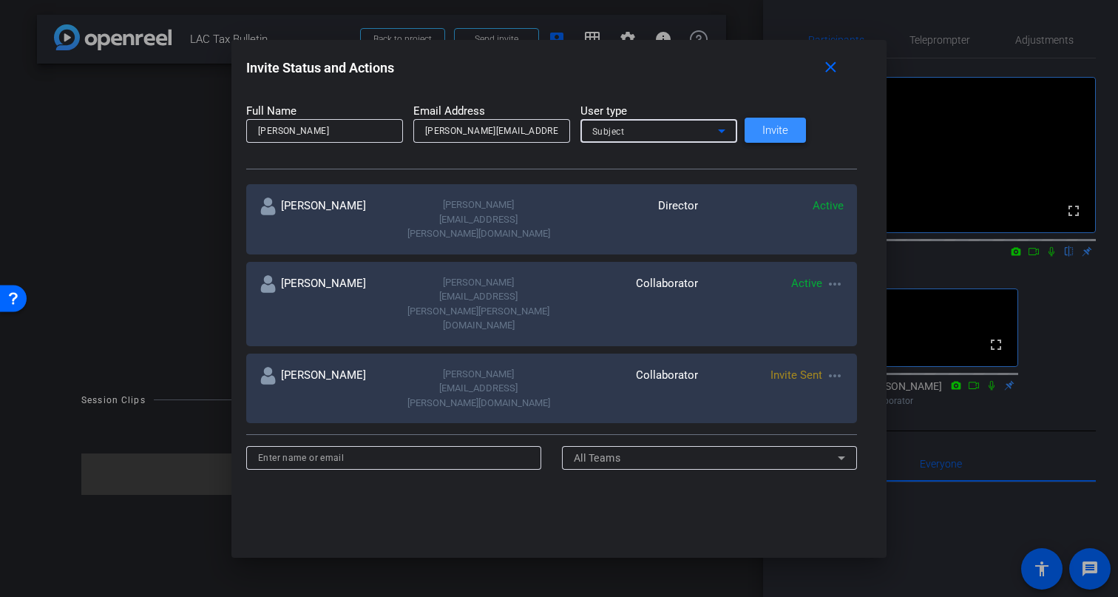
click at [788, 132] on span "Invite" at bounding box center [775, 130] width 26 height 11
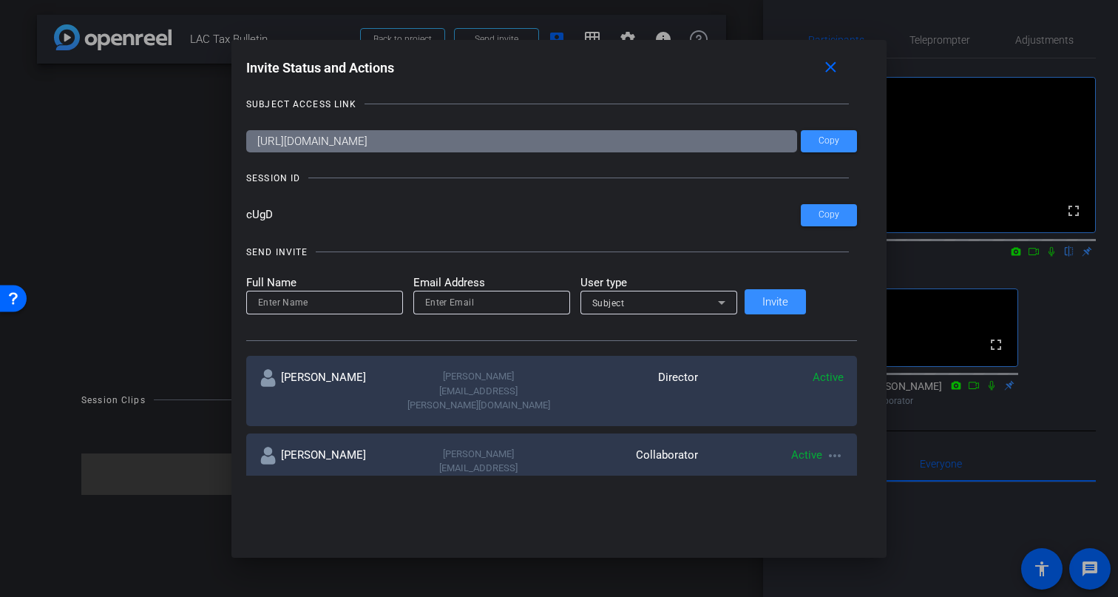
scroll to position [4, 0]
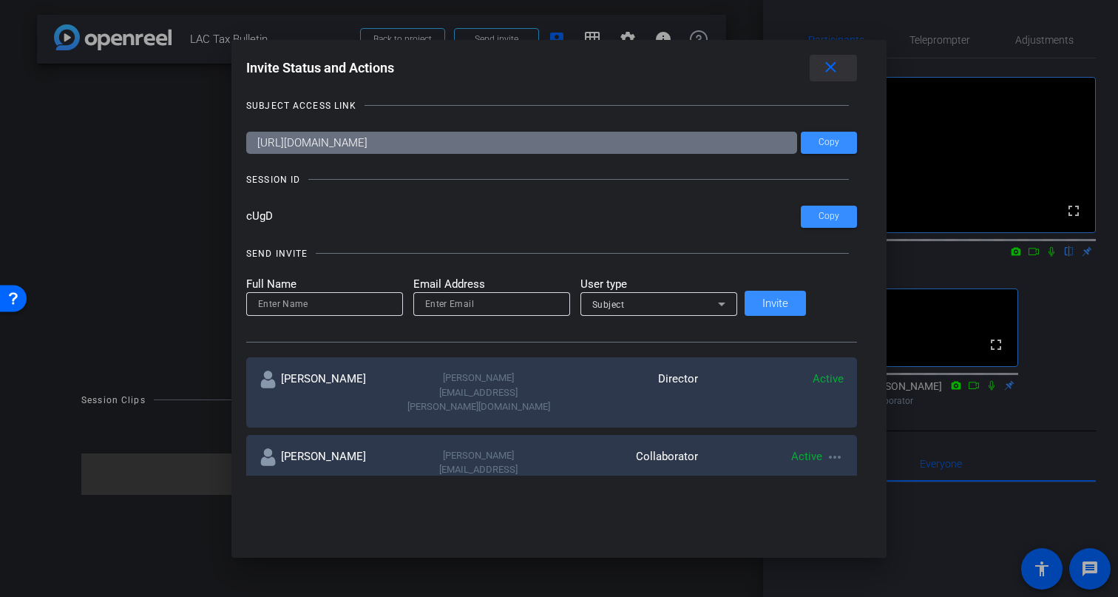
click at [821, 68] on mat-icon "close" at bounding box center [830, 67] width 18 height 18
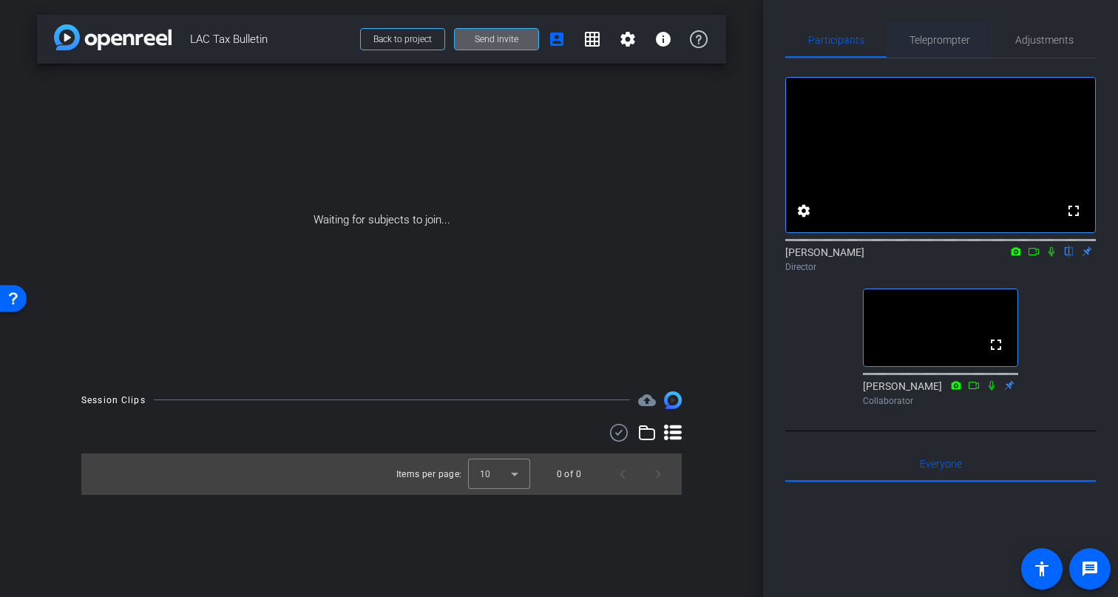
click at [955, 41] on span "Teleprompter" at bounding box center [939, 40] width 61 height 10
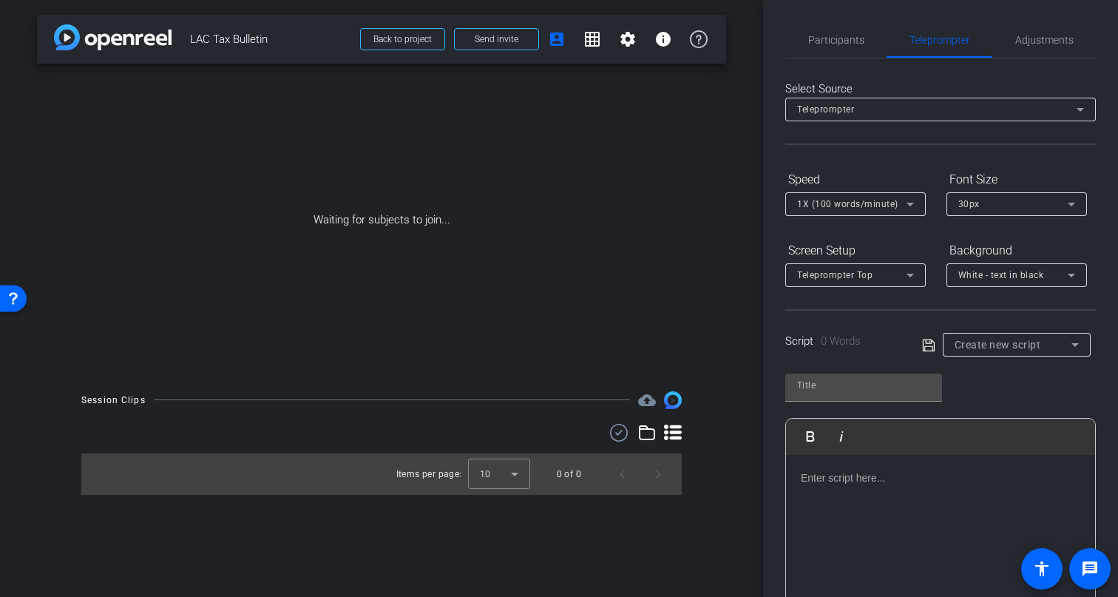
click at [899, 483] on p at bounding box center [940, 477] width 279 height 16
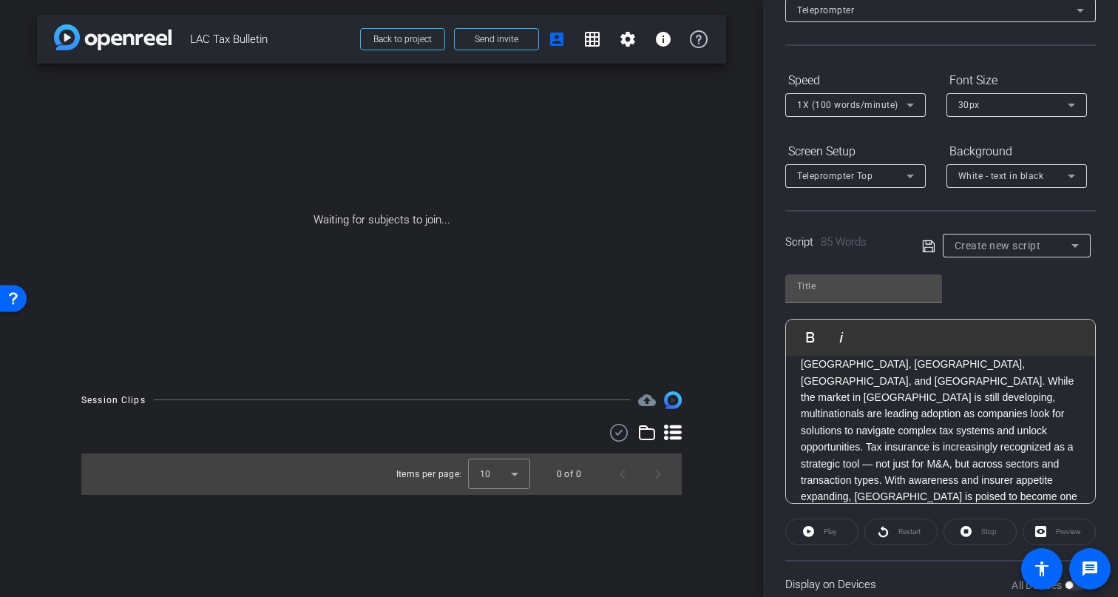
scroll to position [132, 0]
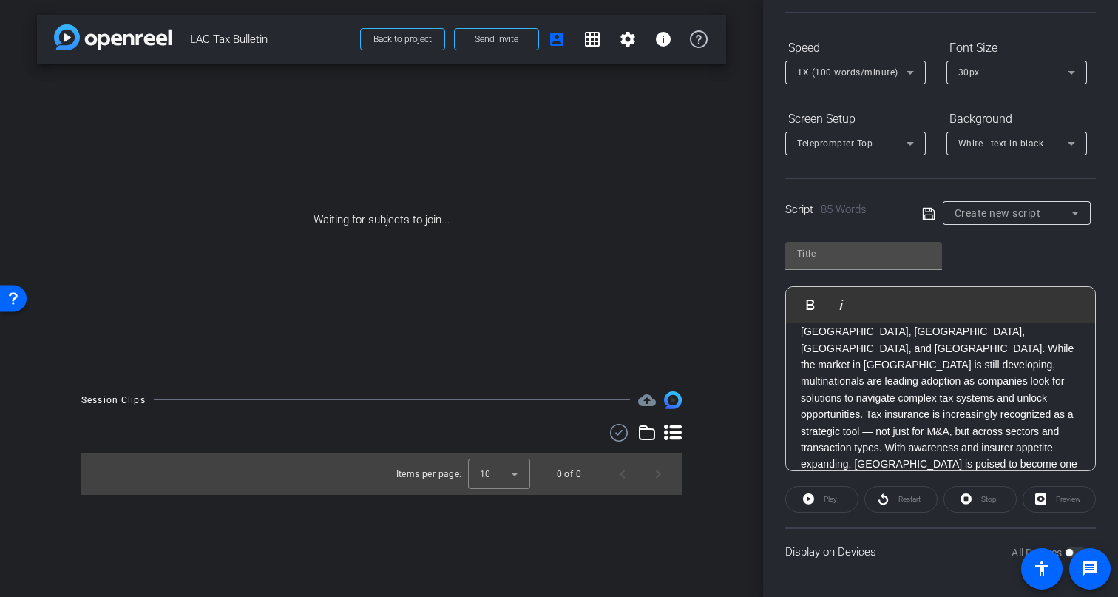
click at [937, 537] on div "Display on Devices All Devices" at bounding box center [940, 551] width 310 height 48
click at [854, 265] on div at bounding box center [863, 254] width 133 height 24
click at [852, 256] on input "text" at bounding box center [863, 254] width 133 height 18
type input "LAC"
click at [925, 211] on icon at bounding box center [928, 214] width 13 height 18
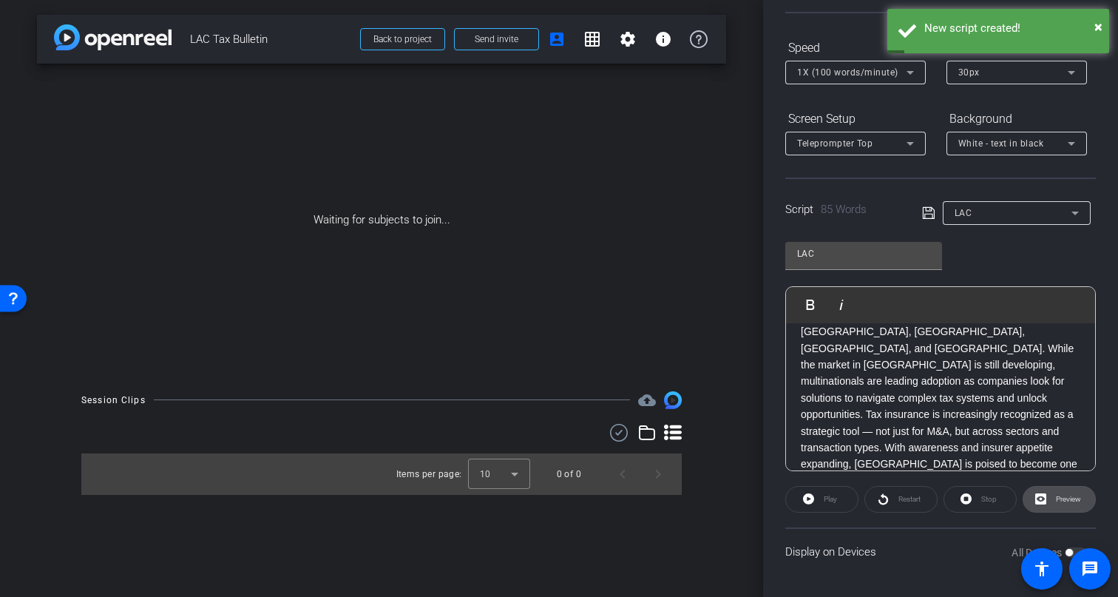
click at [1048, 499] on span at bounding box center [1059, 498] width 72 height 35
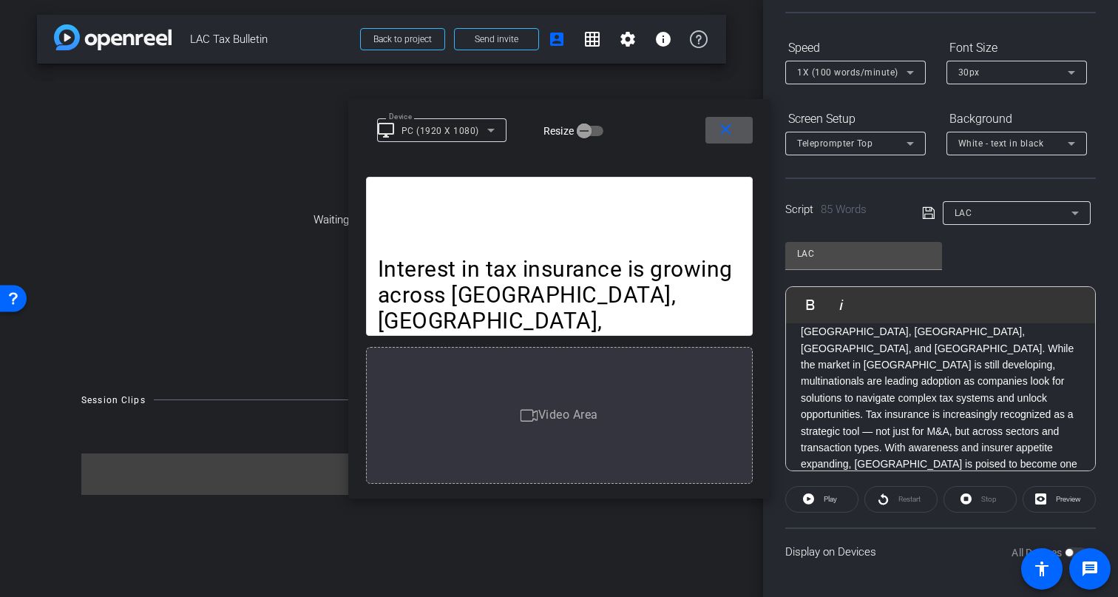
click at [526, 279] on span "Interest in tax insurance is growing across Mexico, Chile, Argentina, Colombia,…" at bounding box center [558, 541] width 361 height 571
click at [723, 128] on mat-icon "close" at bounding box center [725, 129] width 18 height 18
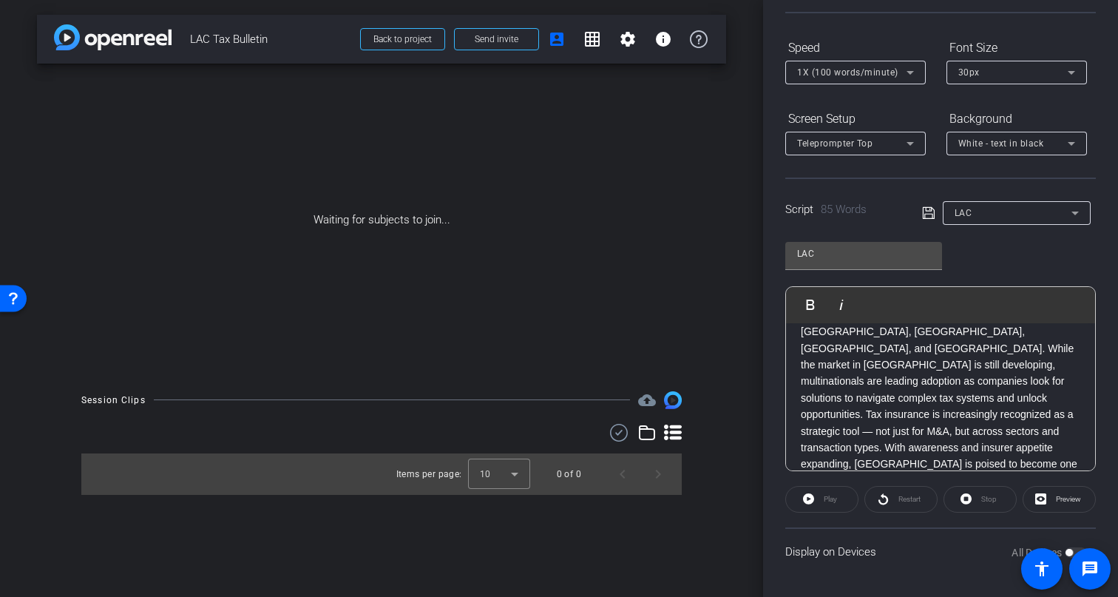
click at [810, 503] on div "Play" at bounding box center [821, 499] width 73 height 27
click at [764, 464] on div "Participants Teleprompter Adjustments settings Matthew Barraro flip Director Ja…" at bounding box center [940, 298] width 355 height 597
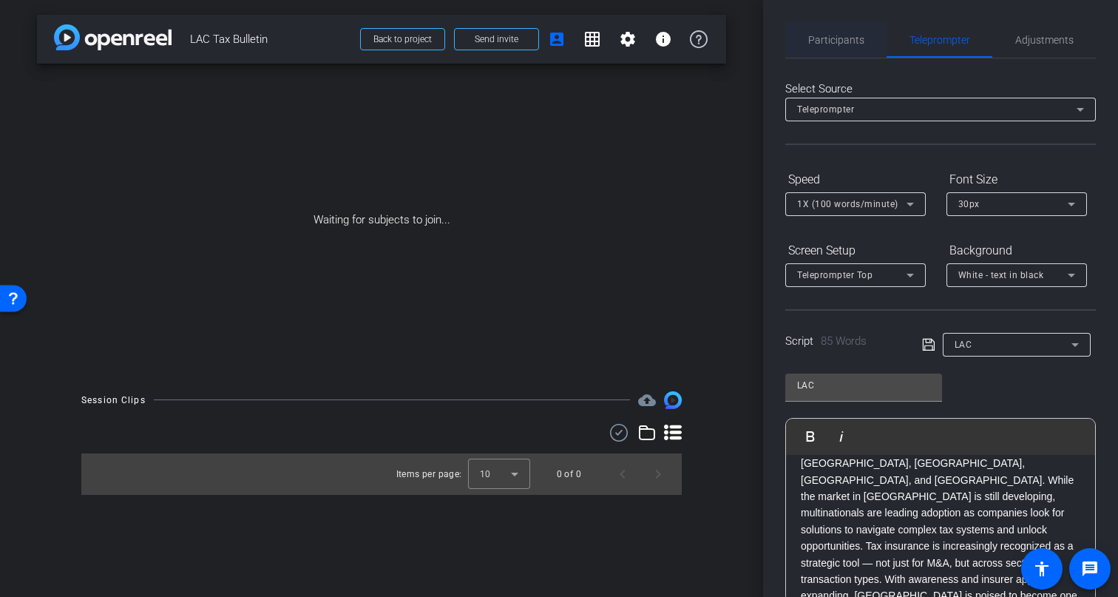
click at [842, 40] on span "Participants" at bounding box center [836, 40] width 56 height 10
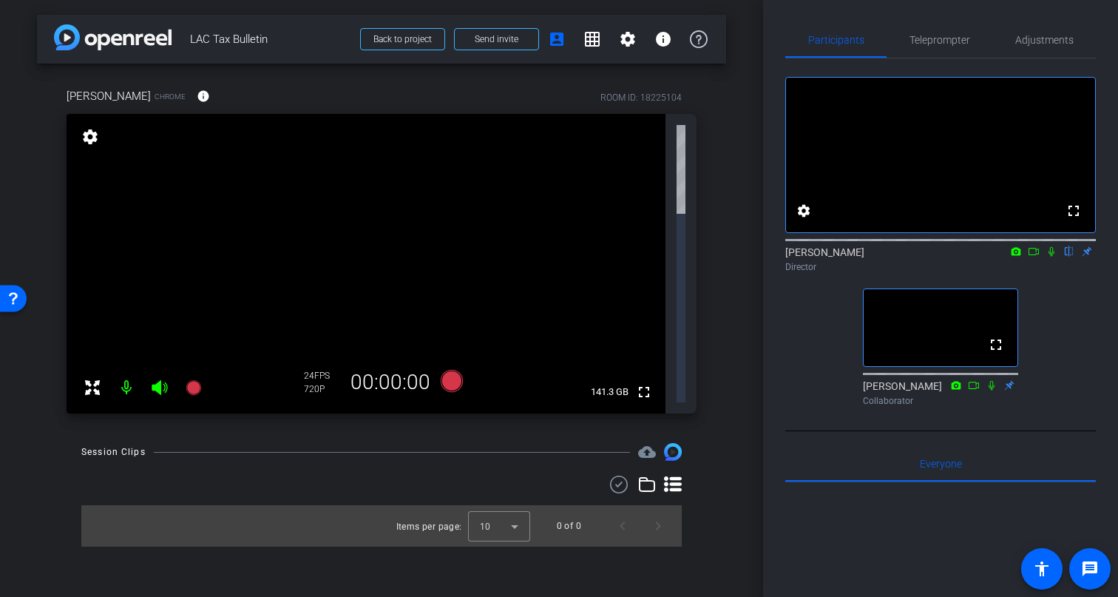
click at [90, 134] on mat-icon "settings" at bounding box center [90, 137] width 21 height 18
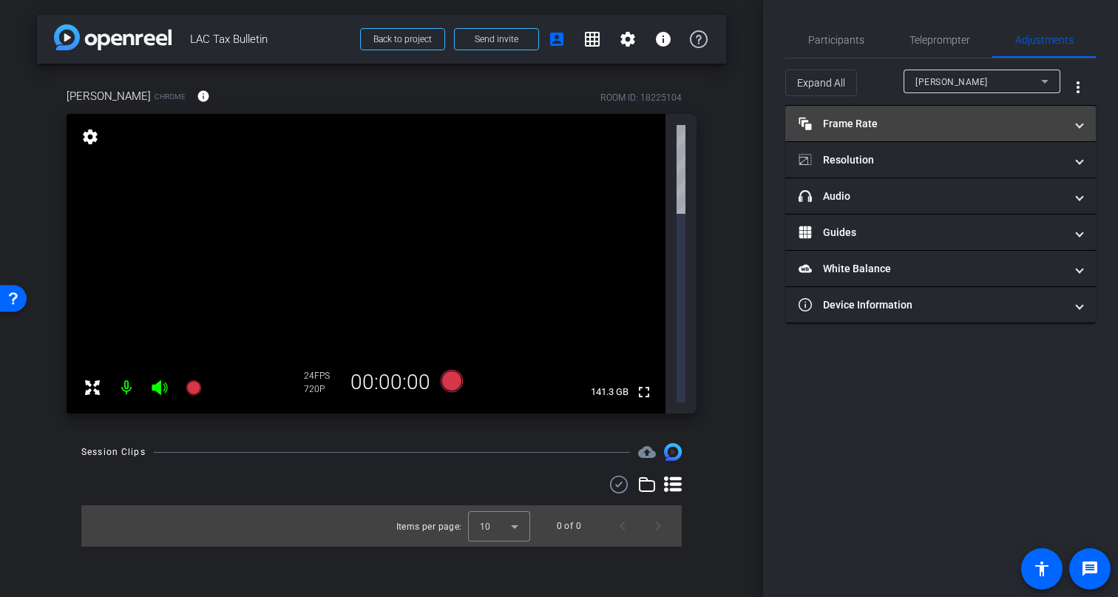
click at [845, 118] on mat-panel-title "Frame Rate Frame Rate" at bounding box center [931, 124] width 266 height 16
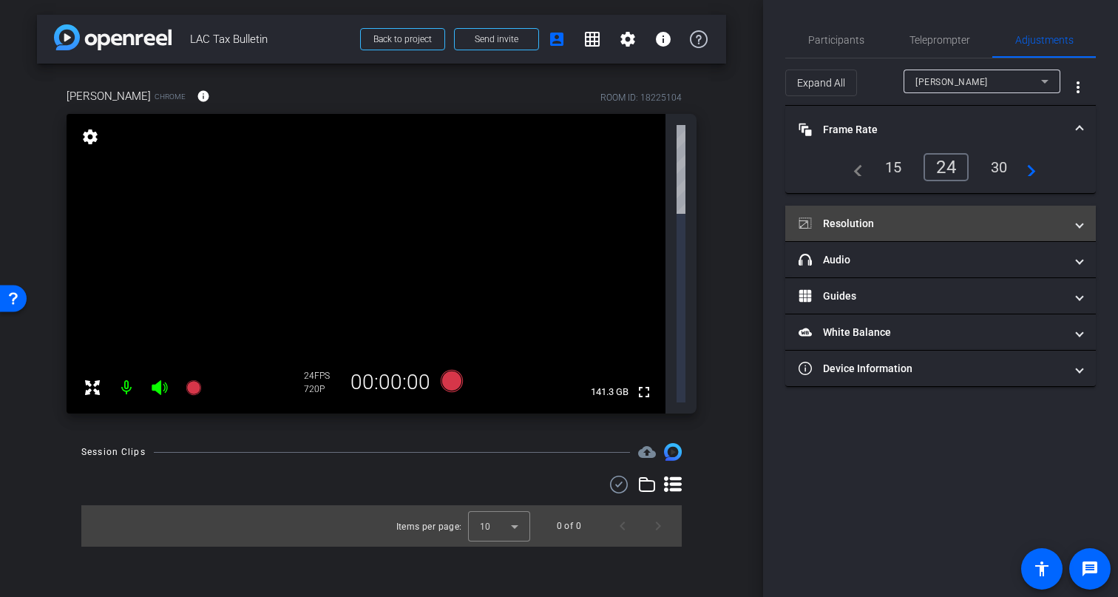
click at [900, 219] on mat-panel-title "Resolution" at bounding box center [931, 224] width 266 height 16
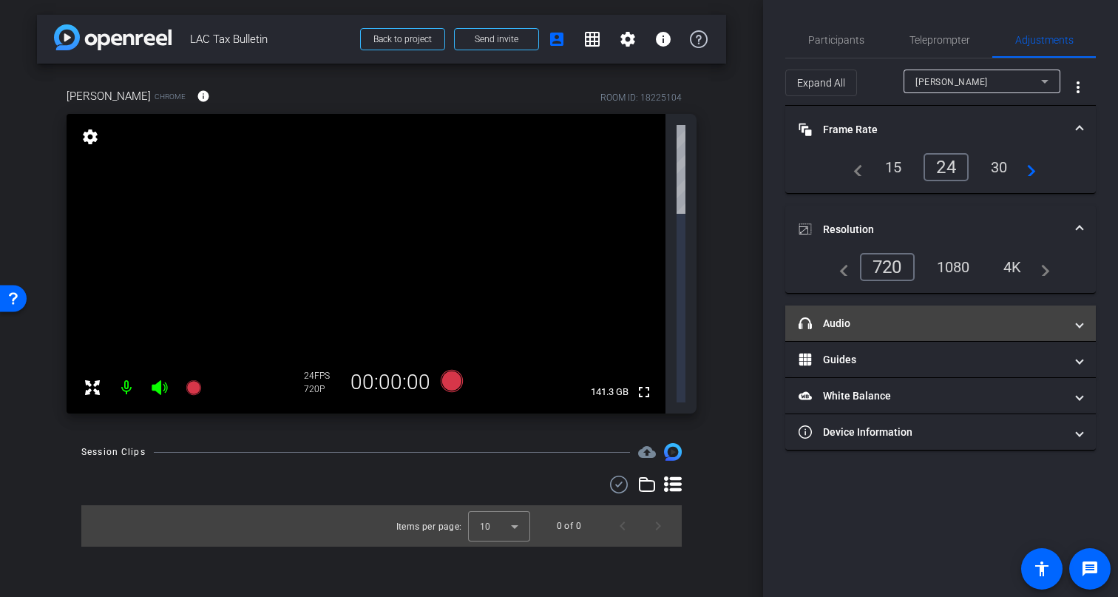
click at [914, 327] on mat-panel-title "headphone icon Audio" at bounding box center [931, 324] width 266 height 16
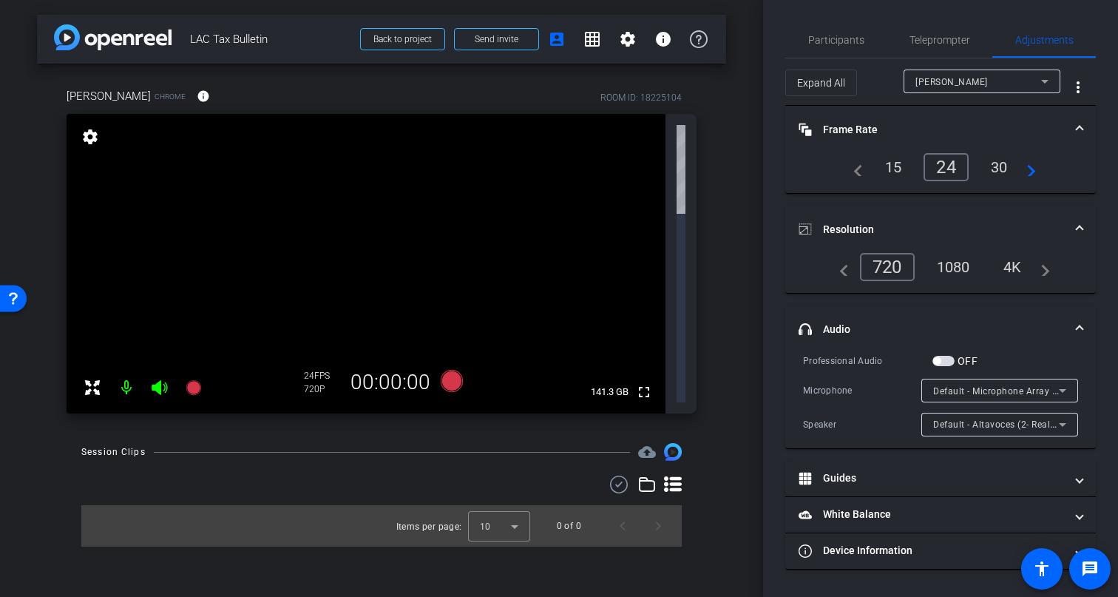
click at [914, 327] on mat-panel-title "headphone icon Audio" at bounding box center [931, 330] width 266 height 16
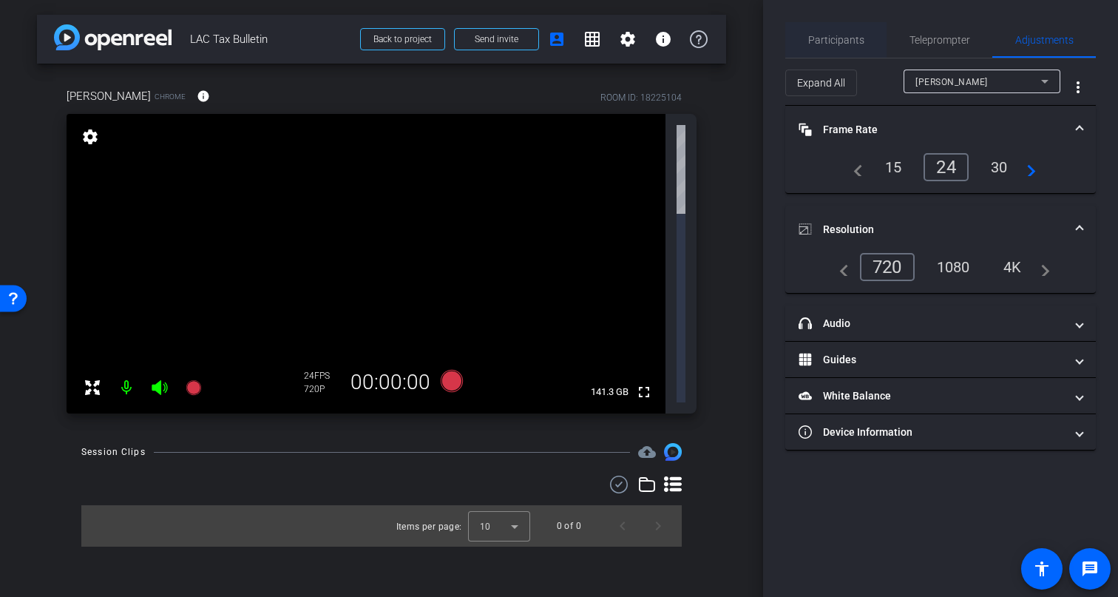
click at [851, 40] on span "Participants" at bounding box center [836, 40] width 56 height 10
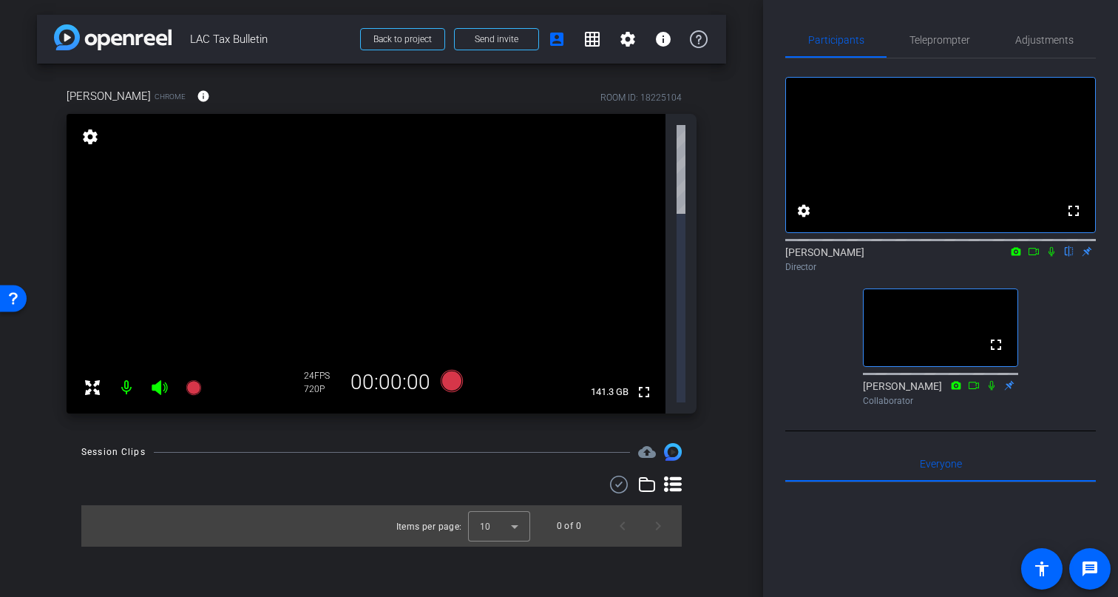
click at [89, 143] on mat-icon "settings" at bounding box center [90, 137] width 21 height 18
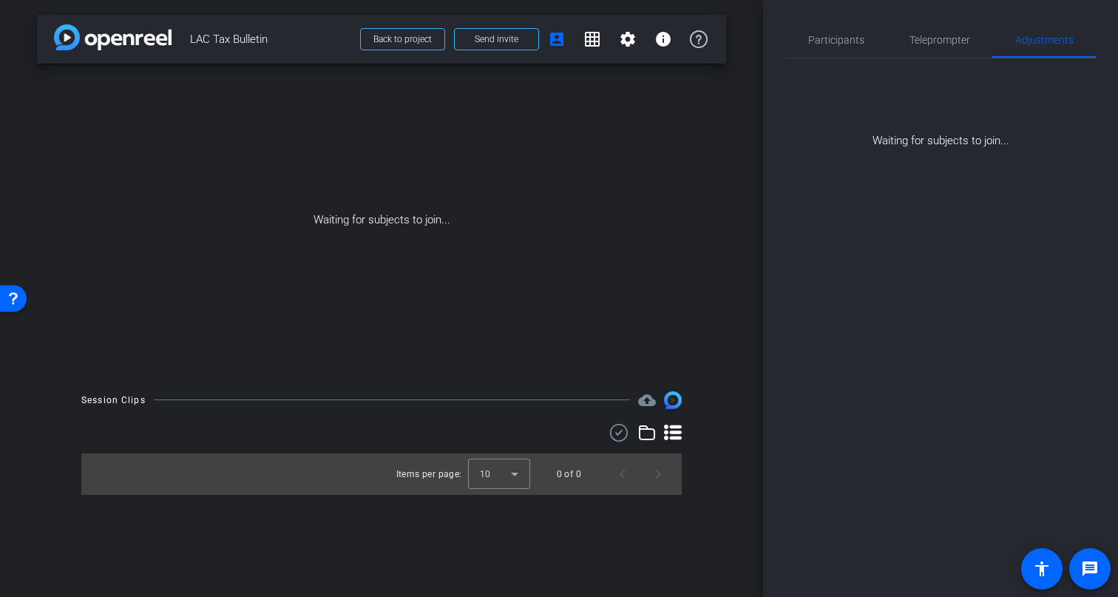
click at [89, 143] on div "Waiting for subjects to join..." at bounding box center [381, 220] width 689 height 313
click at [829, 47] on span "Participants" at bounding box center [836, 39] width 56 height 35
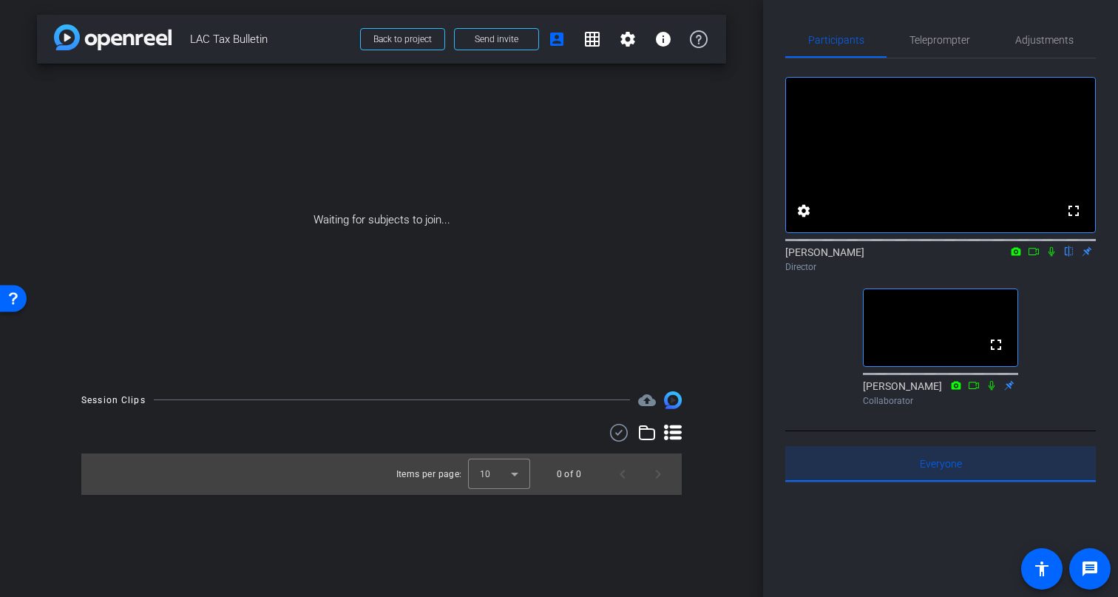
click at [932, 481] on span "Everyone 0" at bounding box center [941, 463] width 42 height 35
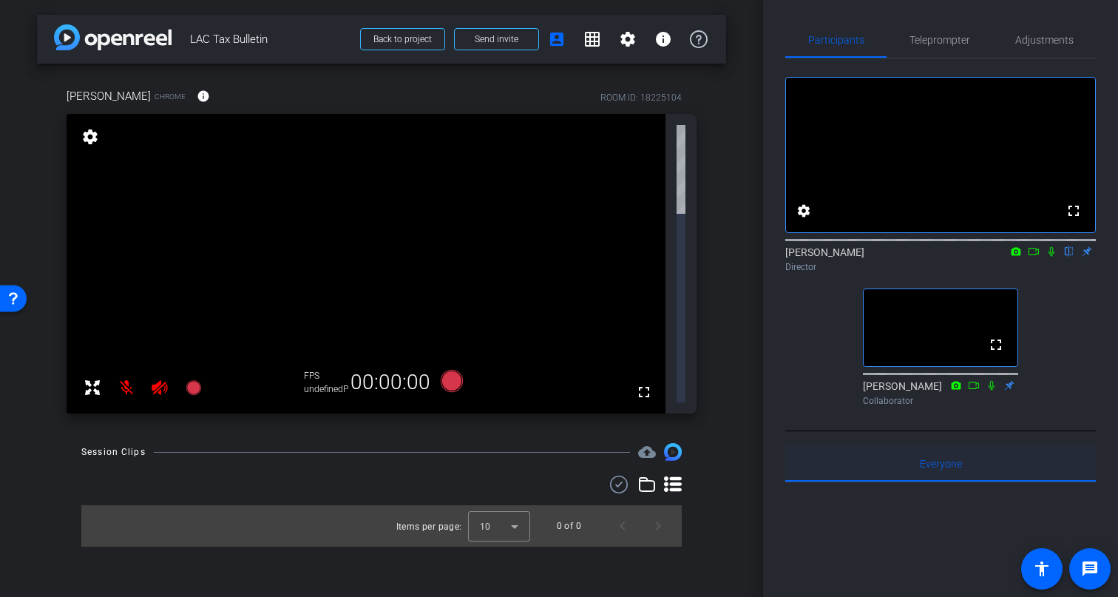
click at [934, 469] on span "Everyone 0" at bounding box center [941, 463] width 42 height 10
click at [88, 148] on div "settings" at bounding box center [90, 137] width 25 height 25
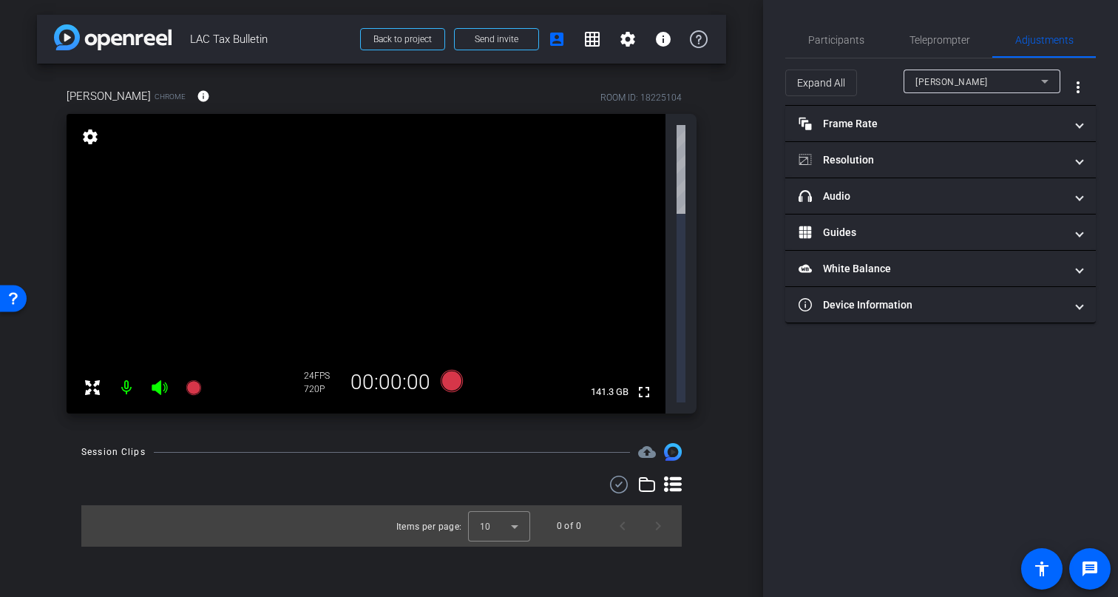
click at [89, 137] on mat-icon "settings" at bounding box center [90, 137] width 21 height 18
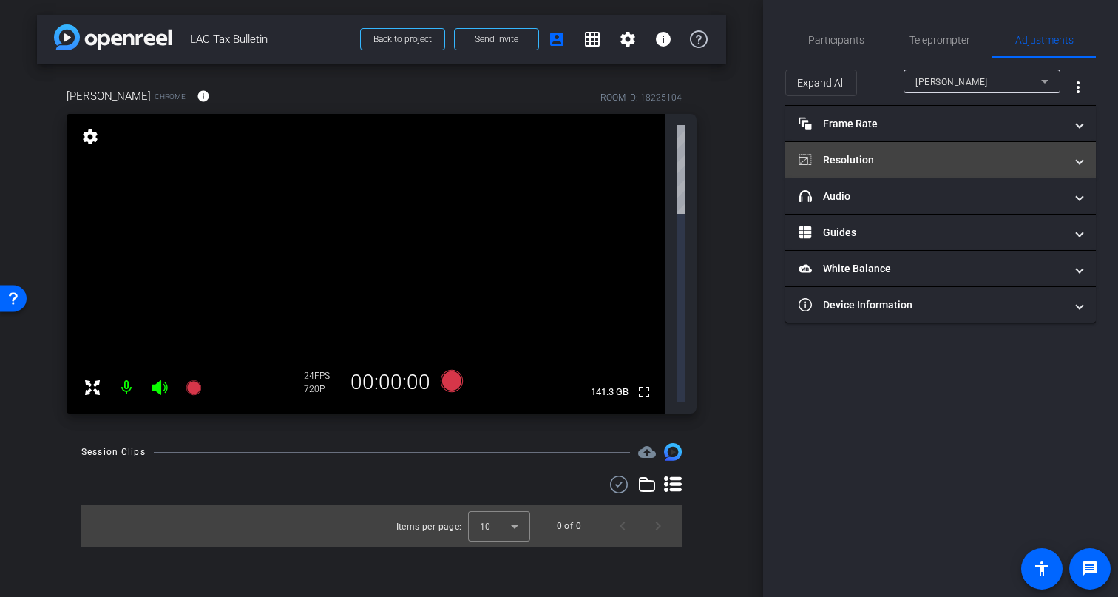
click at [925, 157] on mat-panel-title "Resolution" at bounding box center [931, 160] width 266 height 16
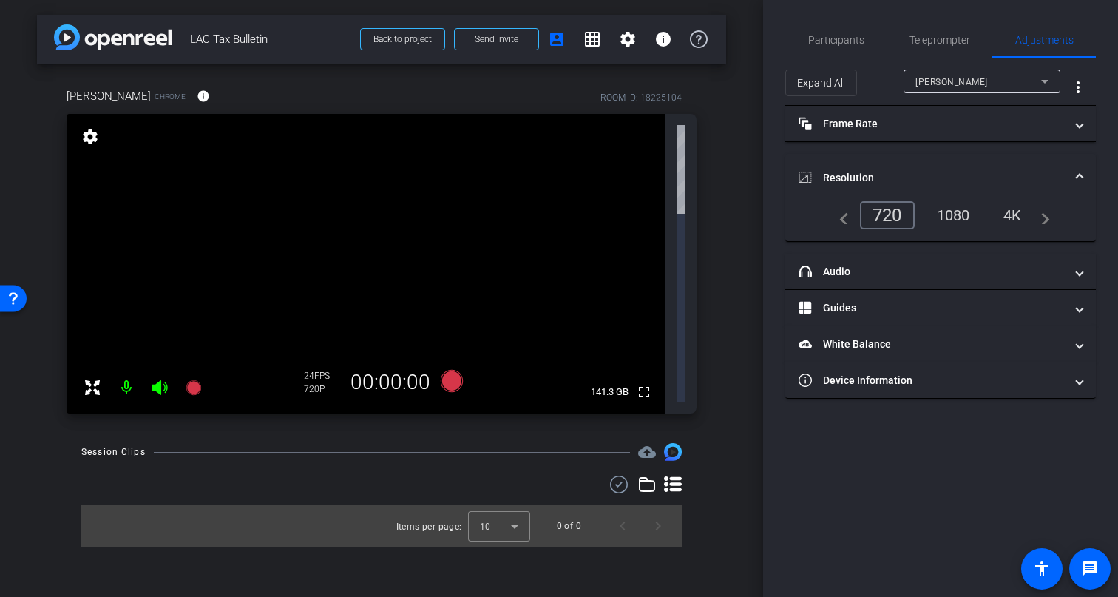
click at [945, 214] on div "1080" at bounding box center [953, 215] width 55 height 25
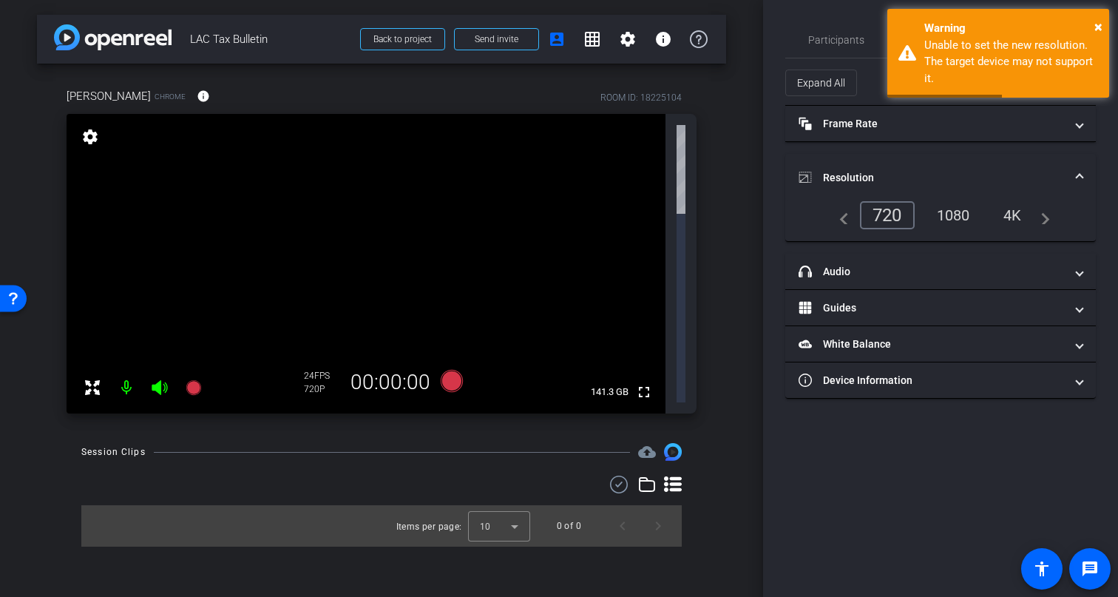
click at [890, 215] on div "720" at bounding box center [887, 215] width 55 height 28
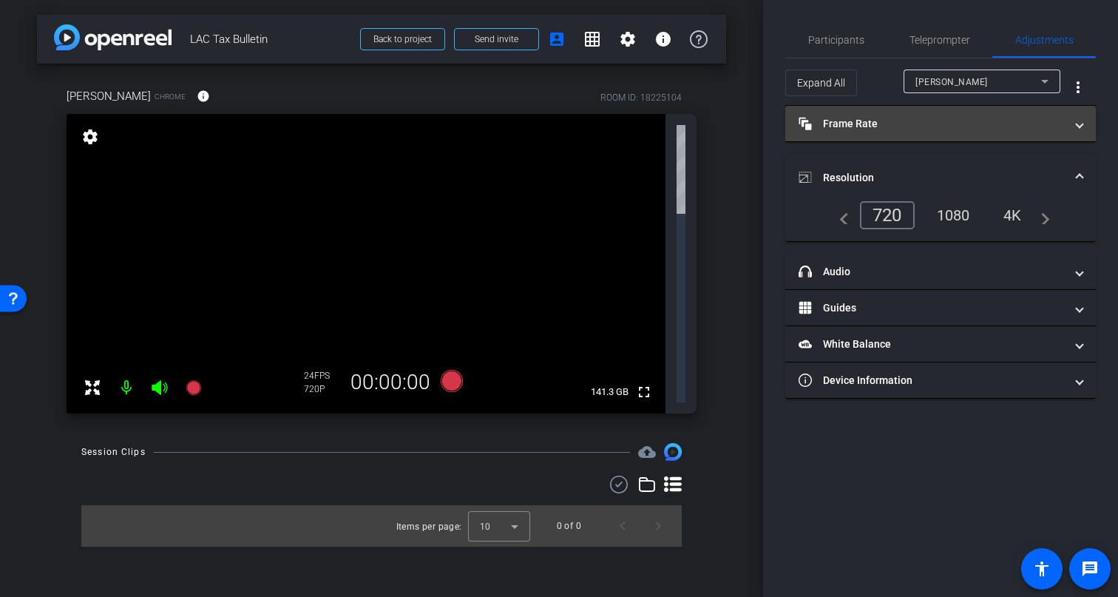
click at [821, 130] on mat-panel-title "Frame Rate Frame Rate" at bounding box center [931, 124] width 266 height 16
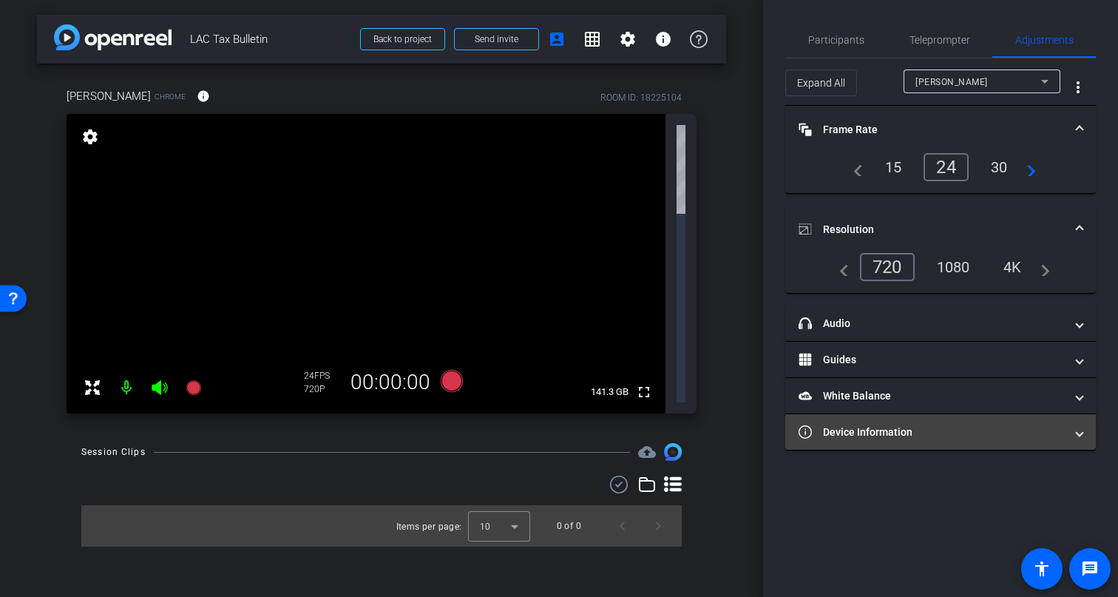
click at [940, 417] on mat-expansion-panel-header "Device Information" at bounding box center [940, 431] width 310 height 35
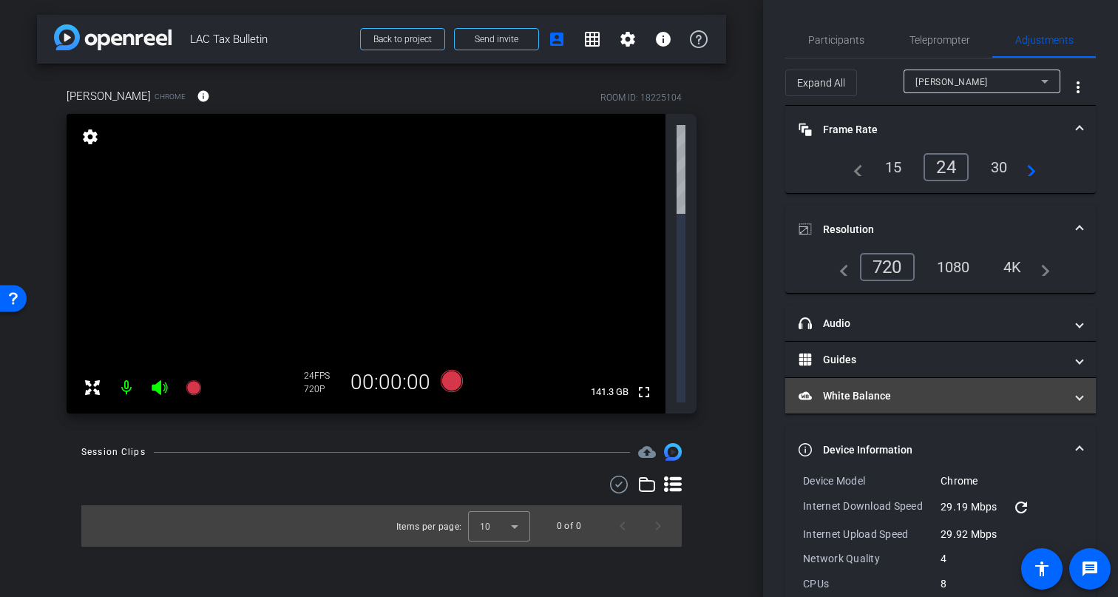
click at [852, 383] on mat-expansion-panel-header "White Balance White Balance" at bounding box center [940, 395] width 310 height 35
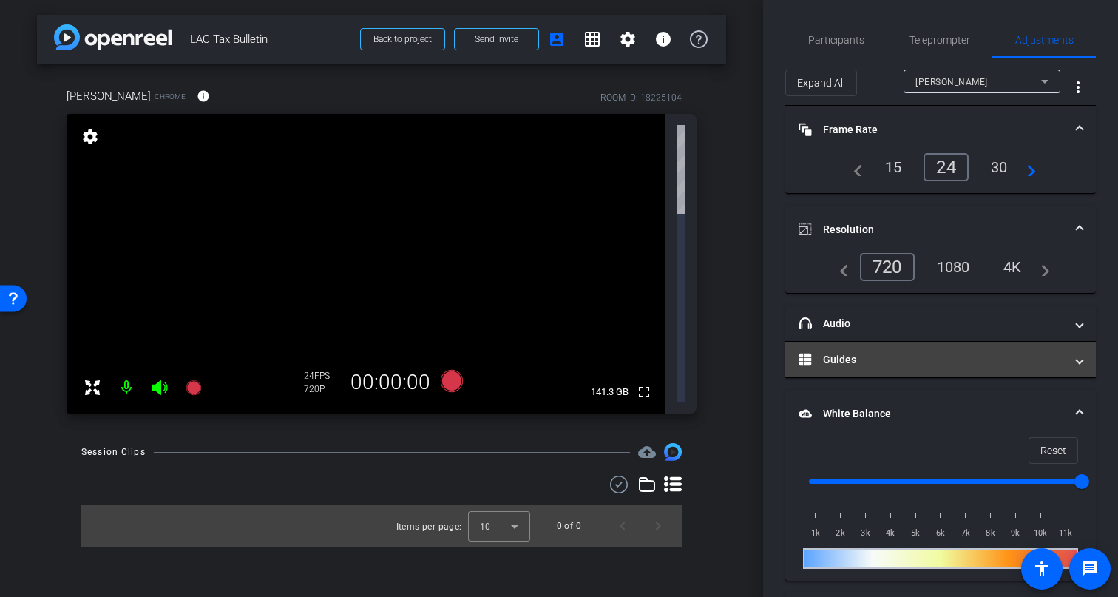
click at [858, 357] on mat-panel-title "Guides" at bounding box center [931, 360] width 266 height 16
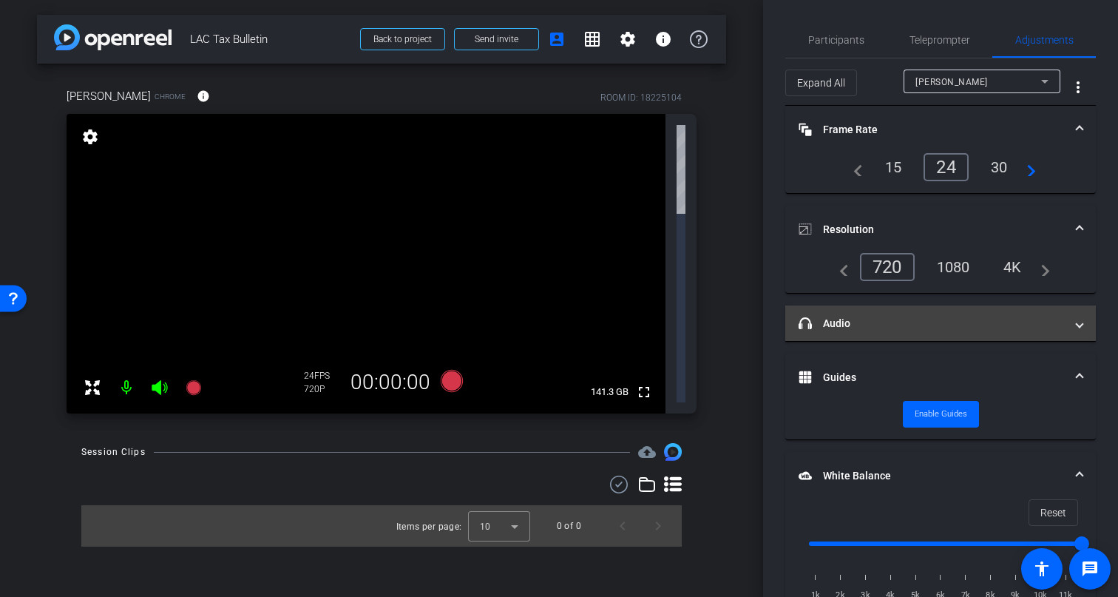
click at [872, 329] on mat-panel-title "headphone icon Audio" at bounding box center [931, 324] width 266 height 16
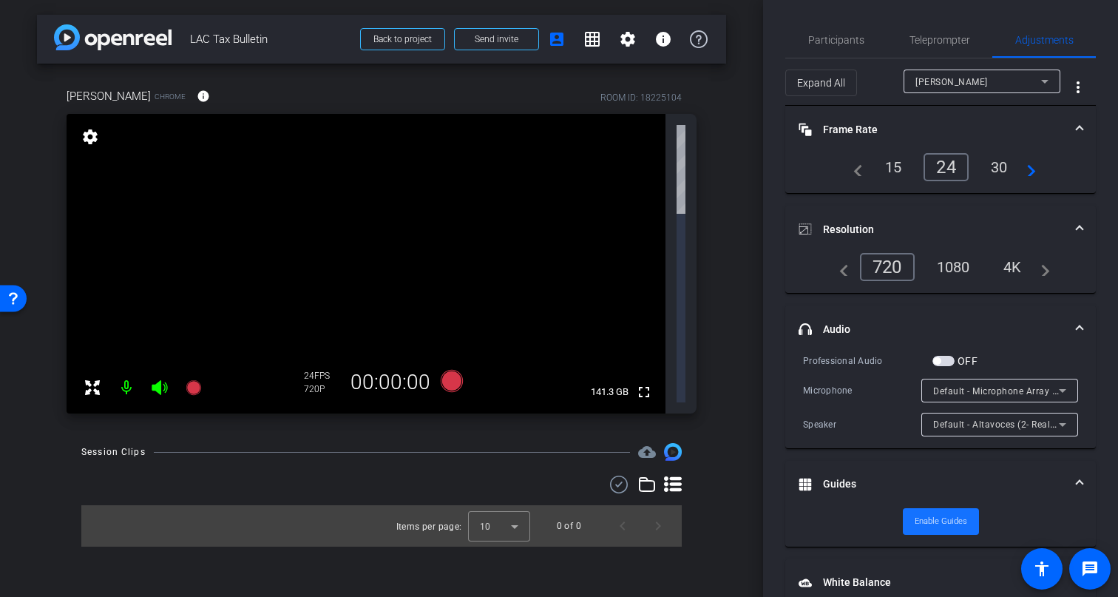
click at [946, 523] on span "Enable Guides" at bounding box center [940, 521] width 52 height 22
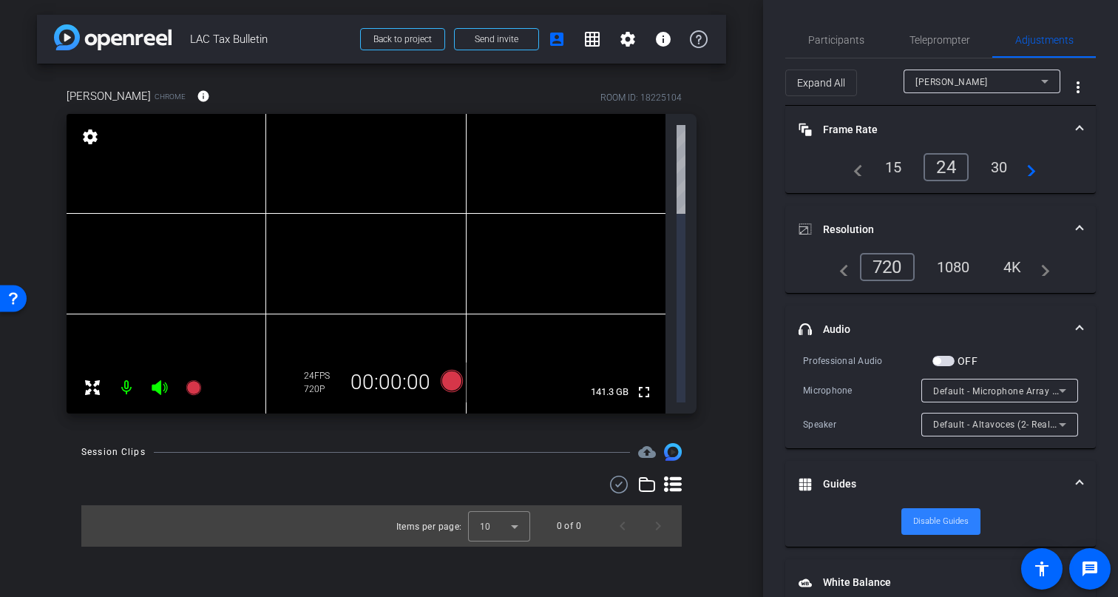
click at [946, 523] on span "Disable Guides" at bounding box center [940, 521] width 55 height 22
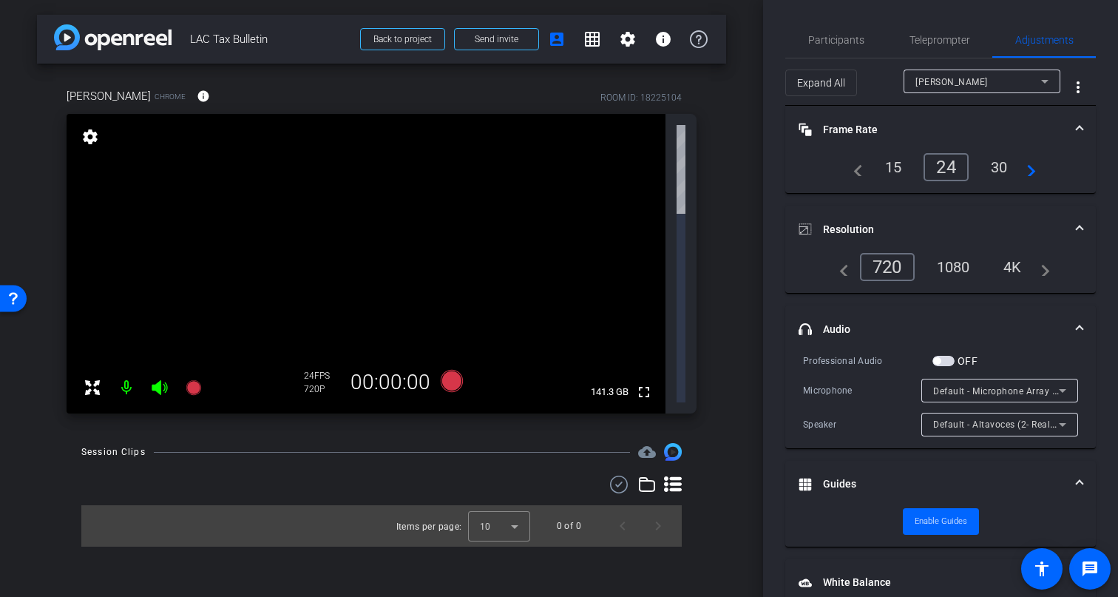
click at [992, 79] on div "Martha Barajas" at bounding box center [978, 81] width 126 height 18
click at [992, 79] on div at bounding box center [559, 298] width 1118 height 597
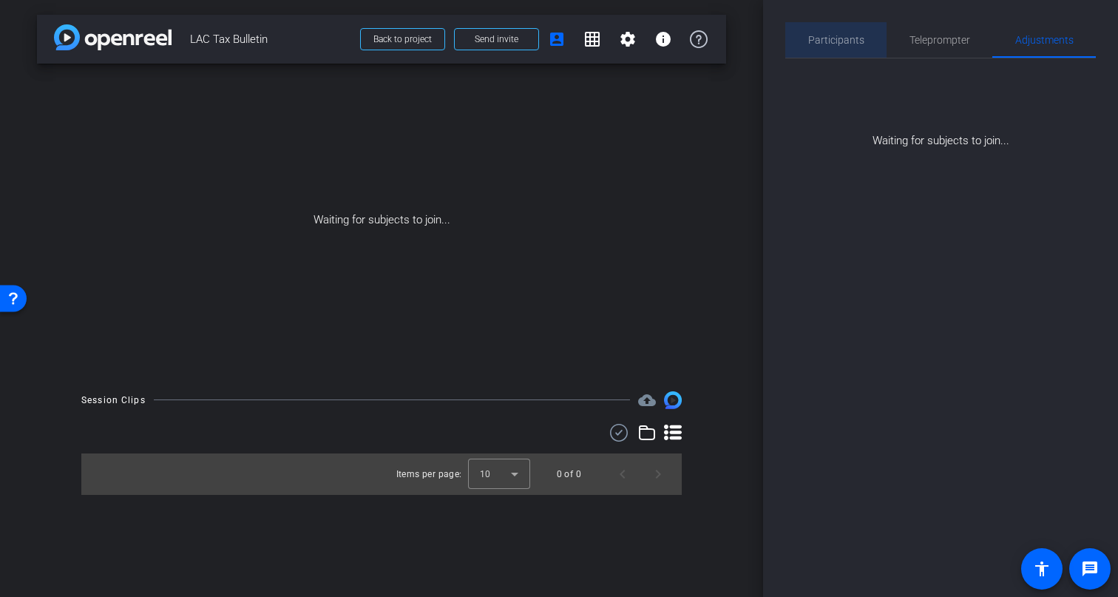
click at [843, 36] on span "Participants" at bounding box center [836, 40] width 56 height 10
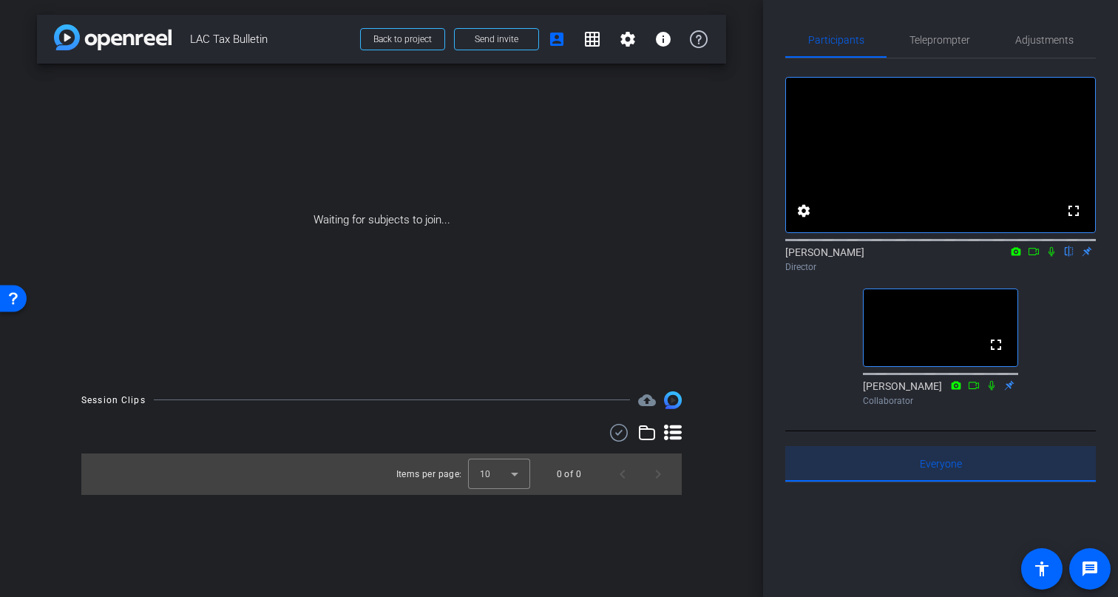
click at [936, 469] on span "Everyone 0" at bounding box center [941, 463] width 42 height 10
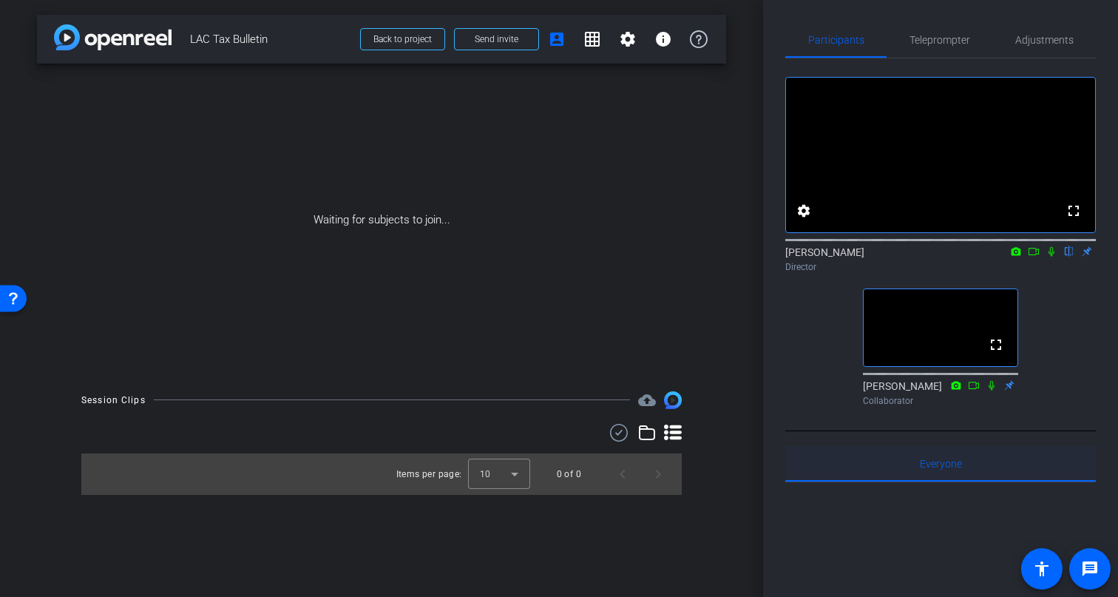
click at [941, 481] on span "Everyone 0" at bounding box center [941, 463] width 42 height 35
drag, startPoint x: 682, startPoint y: 538, endPoint x: 698, endPoint y: 542, distance: 16.0
click at [682, 538] on div "arrow_back LAC Tax Bulletin Back to project Send invite account_box grid_on set…" at bounding box center [381, 298] width 763 height 597
click at [935, 469] on span "Everyone 0" at bounding box center [941, 463] width 42 height 10
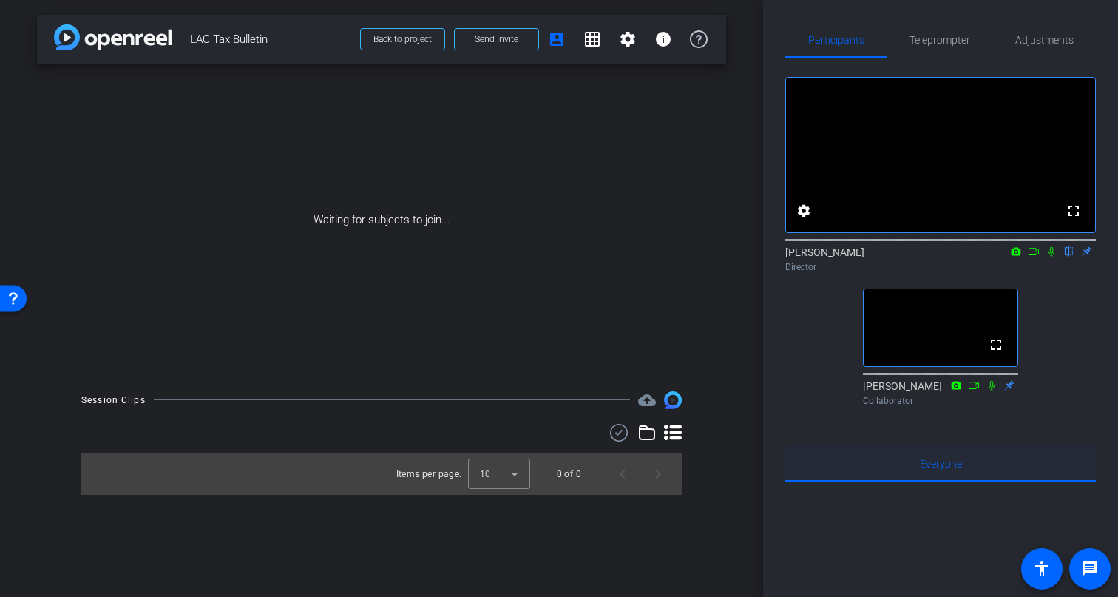
click at [914, 481] on div "Everyone 0" at bounding box center [940, 463] width 310 height 35
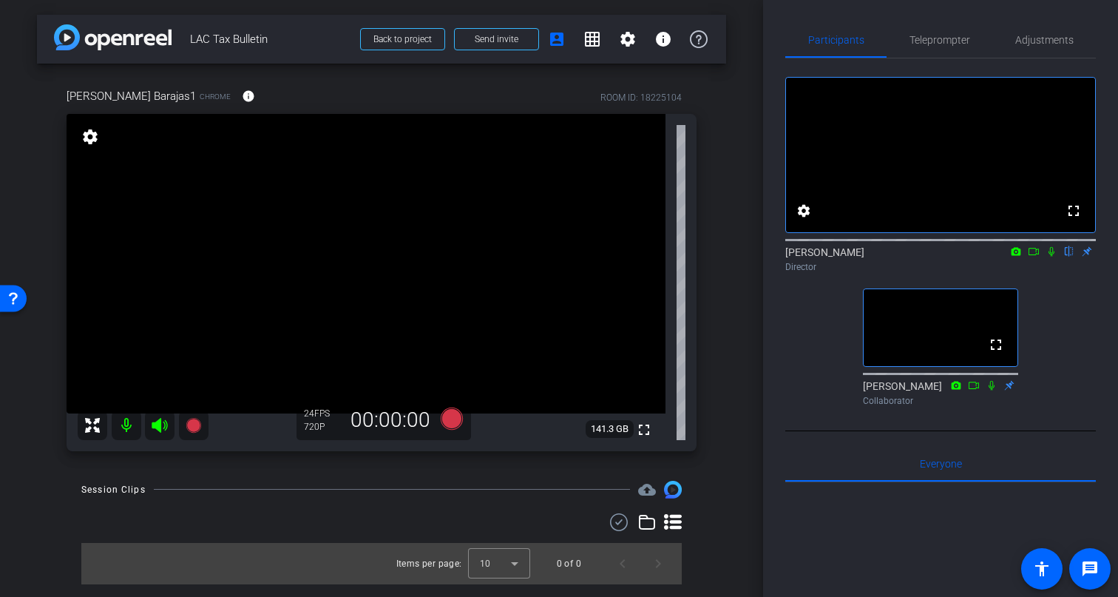
click at [732, 142] on div "arrow_back LAC Tax Bulletin Back to project Send invite account_box grid_on set…" at bounding box center [381, 298] width 763 height 597
click at [1042, 35] on span "Adjustments" at bounding box center [1044, 40] width 58 height 10
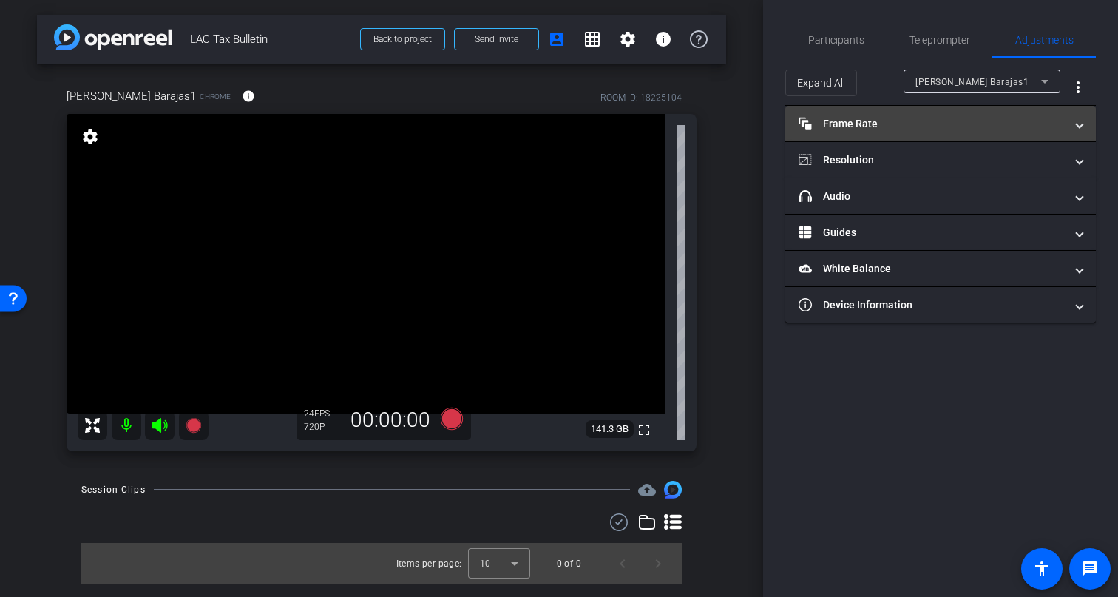
click at [847, 123] on mat-panel-title "Frame Rate Frame Rate" at bounding box center [931, 124] width 266 height 16
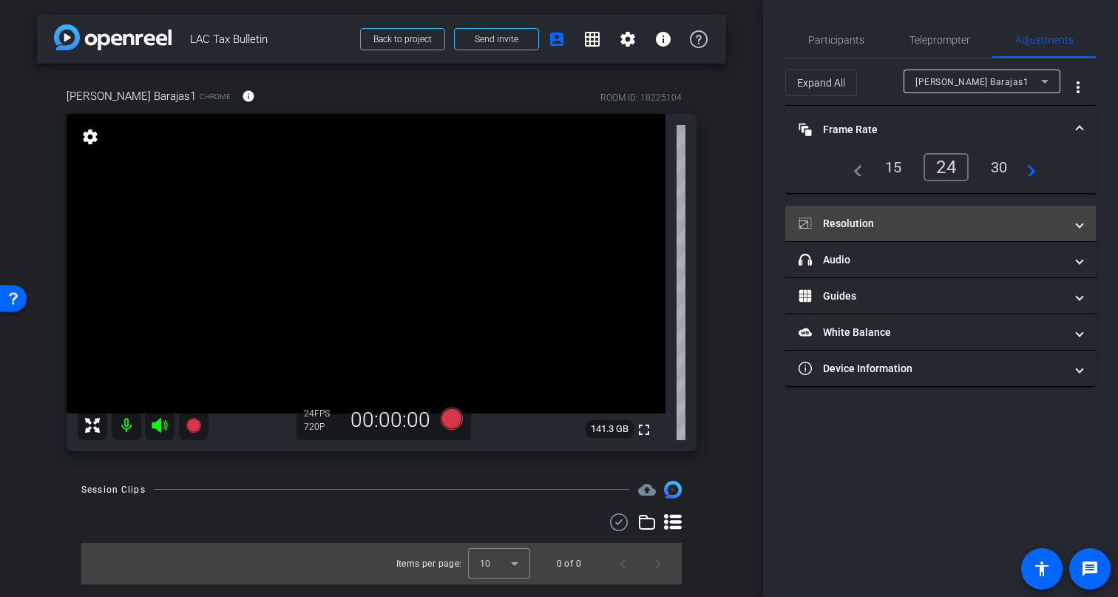
click at [930, 221] on mat-panel-title "Resolution" at bounding box center [931, 224] width 266 height 16
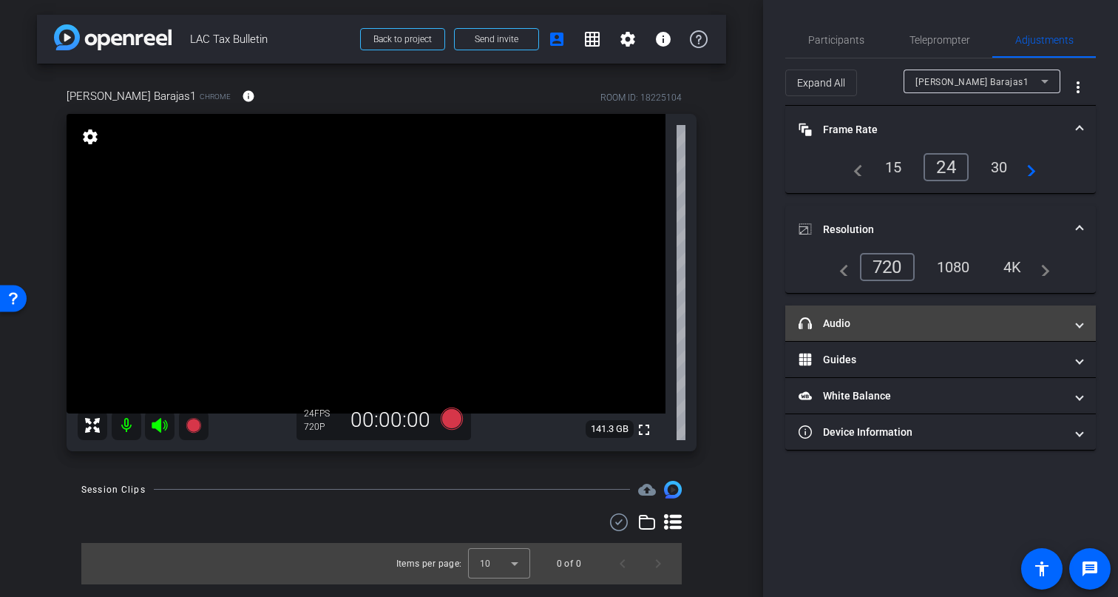
click at [901, 326] on mat-panel-title "headphone icon Audio" at bounding box center [931, 324] width 266 height 16
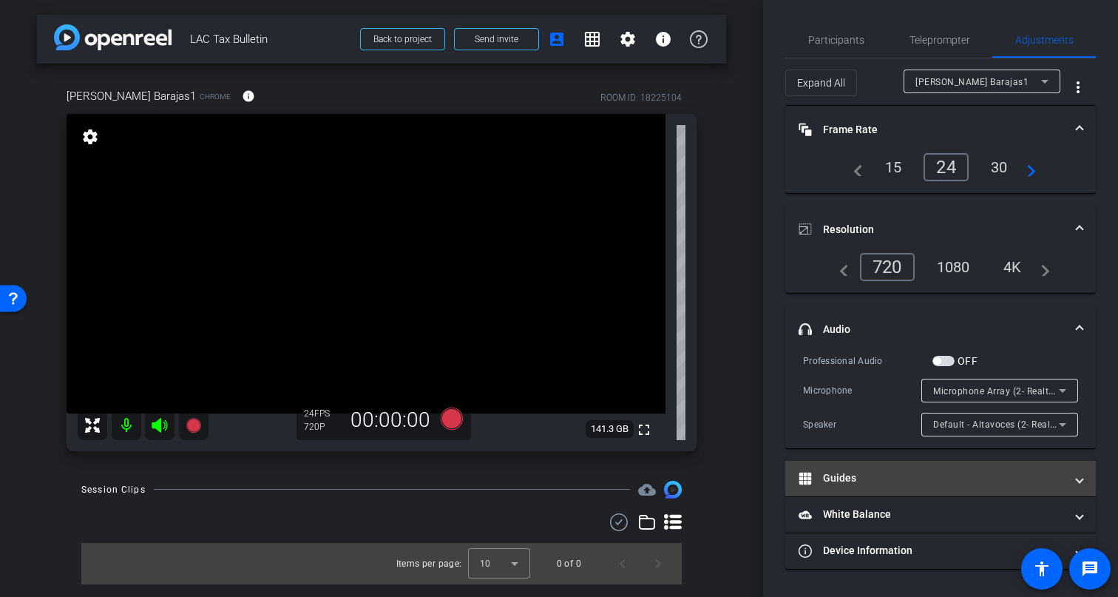
click at [927, 472] on mat-panel-title "Guides" at bounding box center [931, 478] width 266 height 16
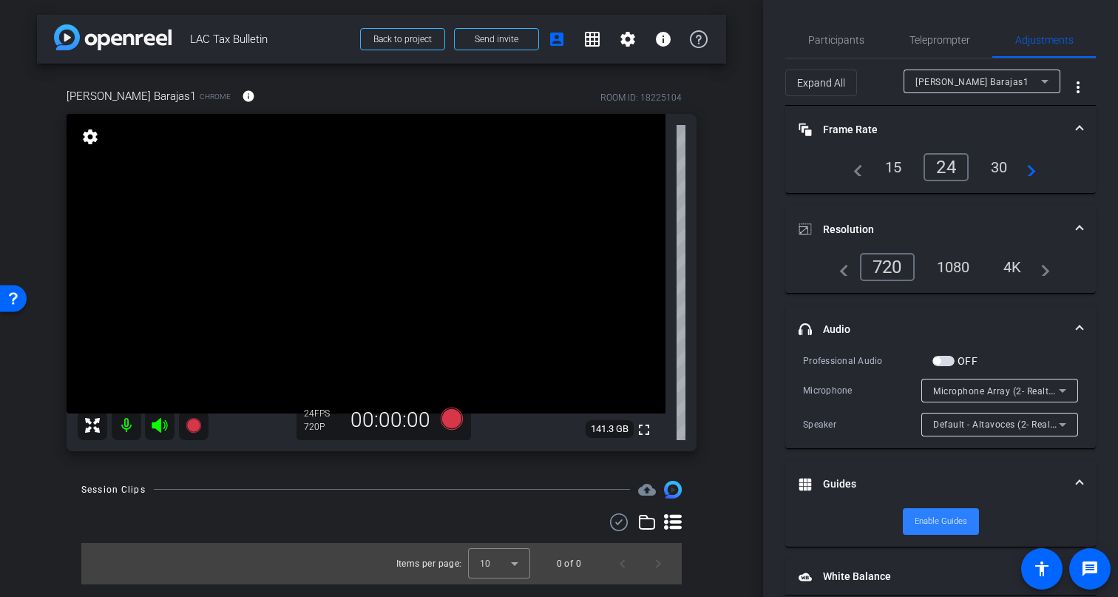
click at [947, 520] on span "Enable Guides" at bounding box center [940, 521] width 52 height 22
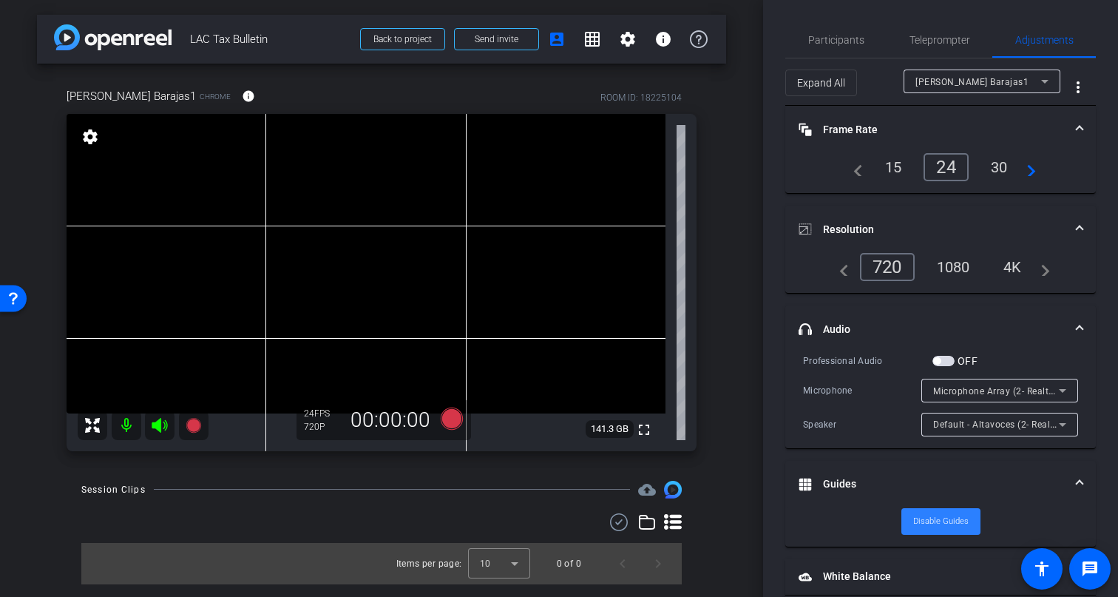
click at [947, 520] on span "Disable Guides" at bounding box center [940, 521] width 55 height 22
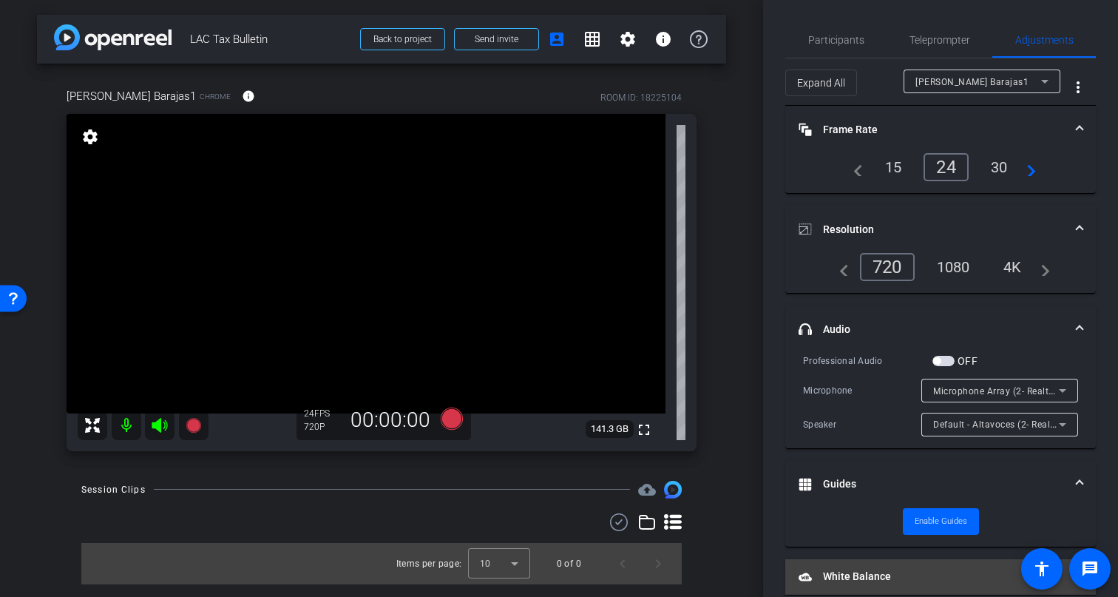
click at [884, 568] on mat-expansion-panel-header "White Balance White Balance" at bounding box center [940, 576] width 310 height 35
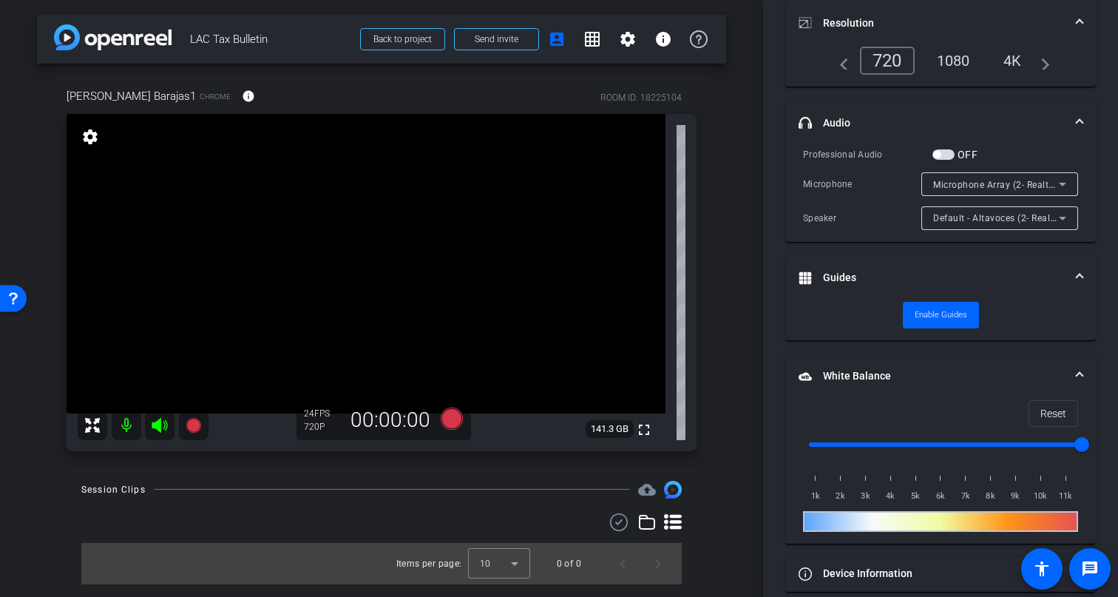
scroll to position [223, 0]
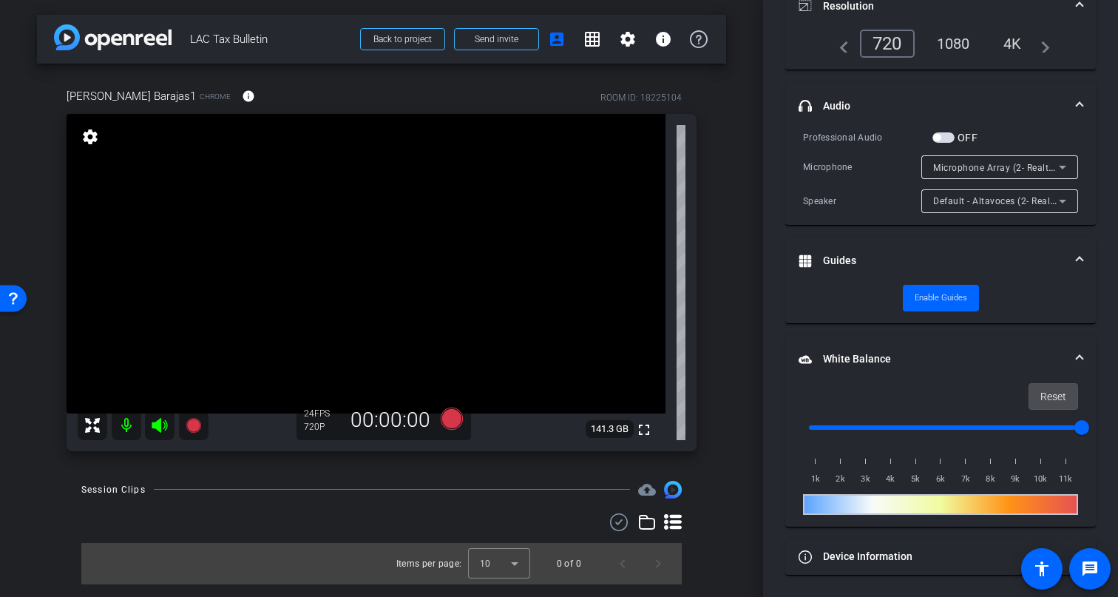
click at [1066, 401] on span at bounding box center [1053, 395] width 48 height 35
drag, startPoint x: 826, startPoint y: 426, endPoint x: 1073, endPoint y: 441, distance: 247.4
type input "11000"
click at [1093, 436] on input "range" at bounding box center [946, 427] width 306 height 33
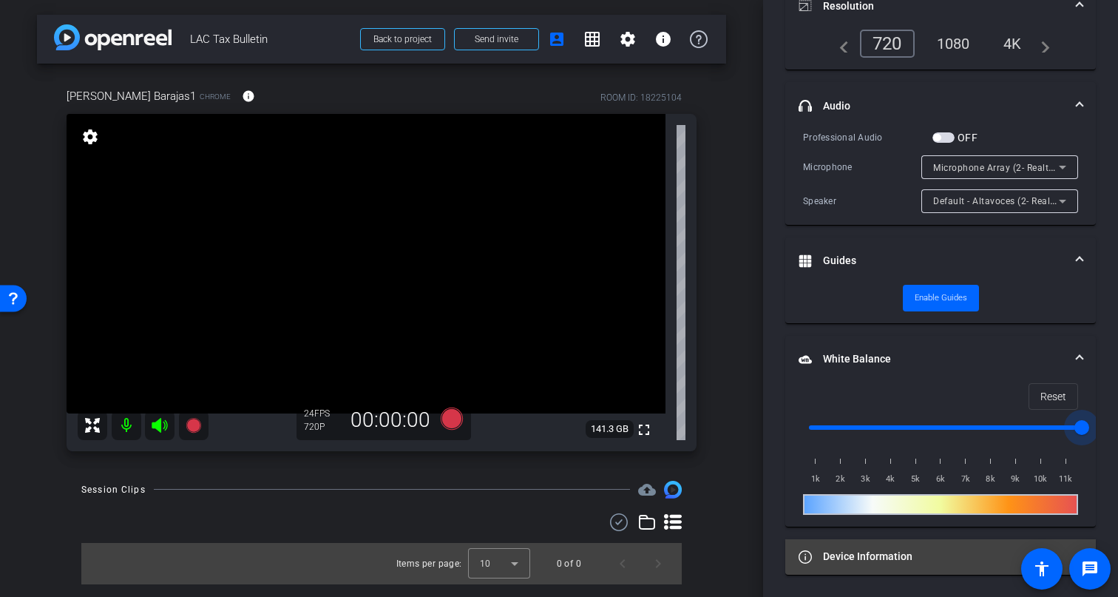
click at [911, 555] on mat-panel-title "Device Information" at bounding box center [931, 557] width 266 height 16
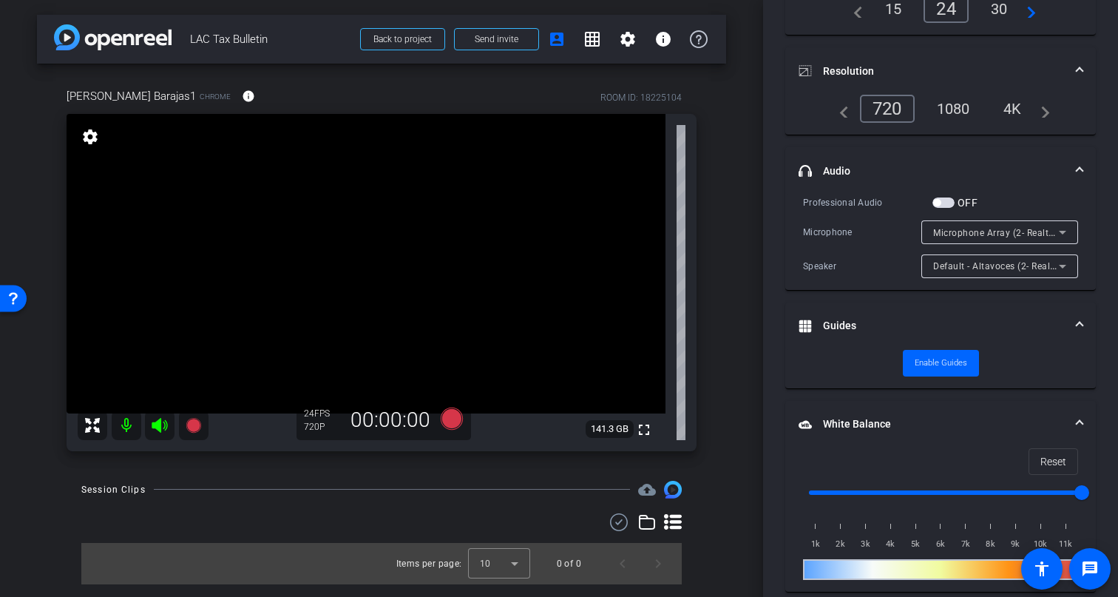
scroll to position [0, 0]
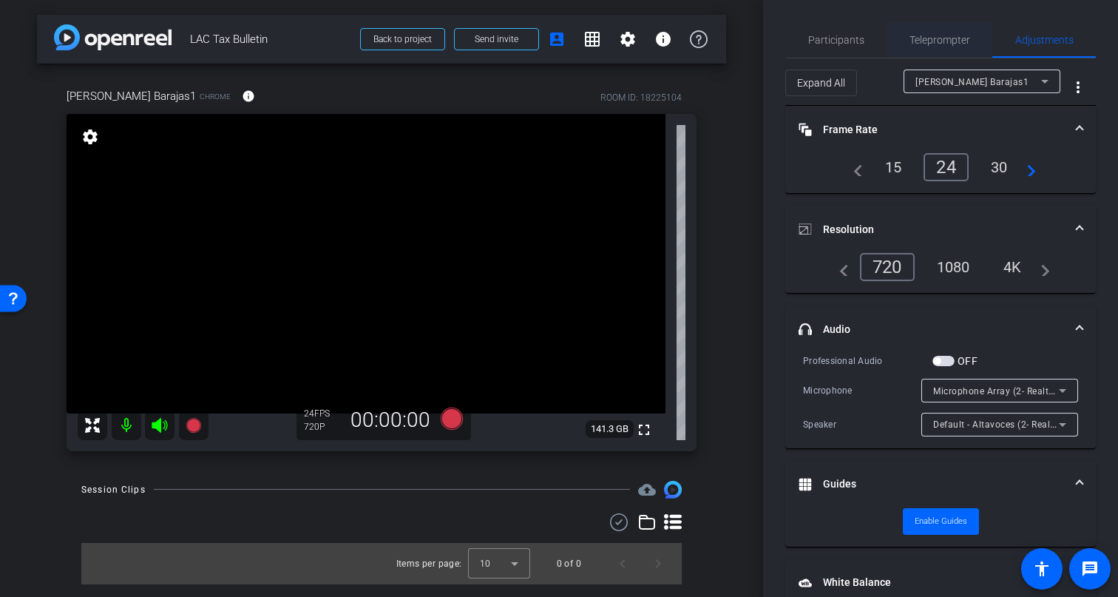
click at [930, 42] on span "Teleprompter" at bounding box center [939, 40] width 61 height 10
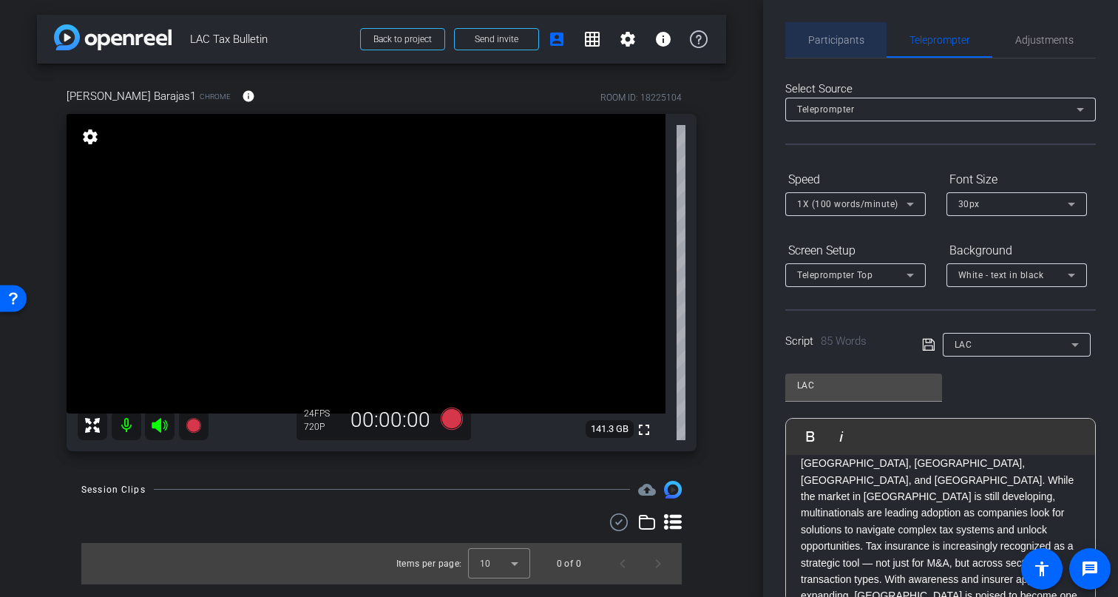
click at [835, 46] on span "Participants" at bounding box center [836, 39] width 56 height 35
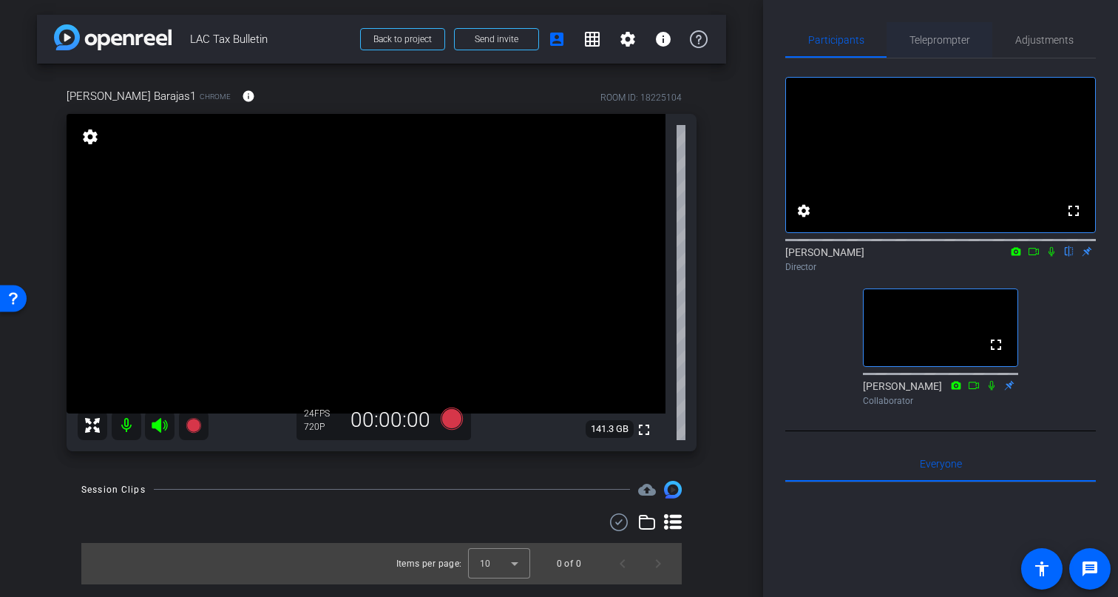
click at [937, 44] on span "Teleprompter" at bounding box center [939, 40] width 61 height 10
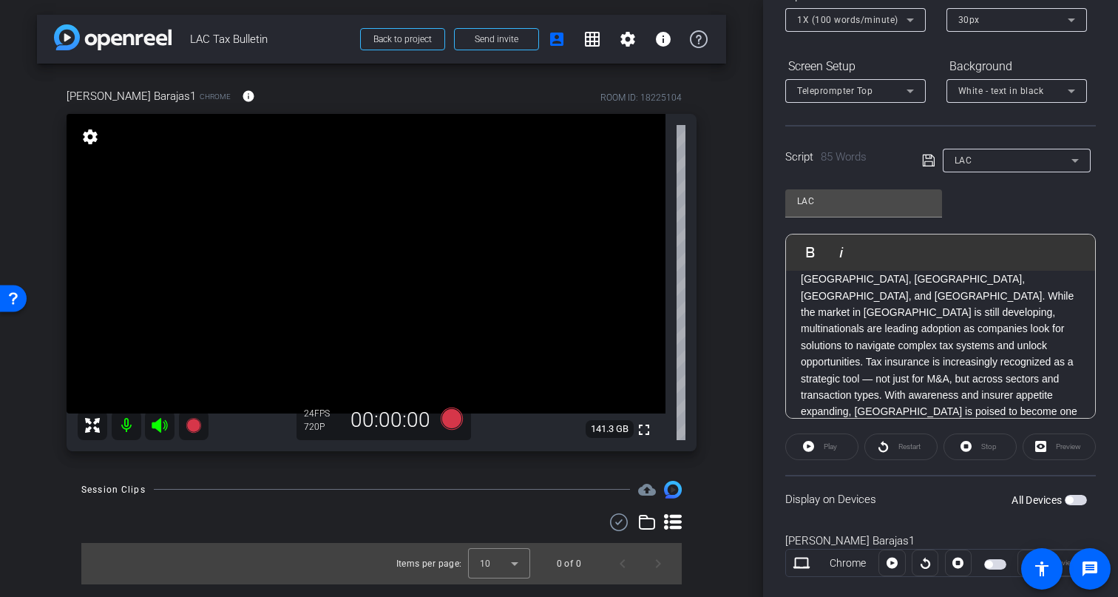
scroll to position [211, 0]
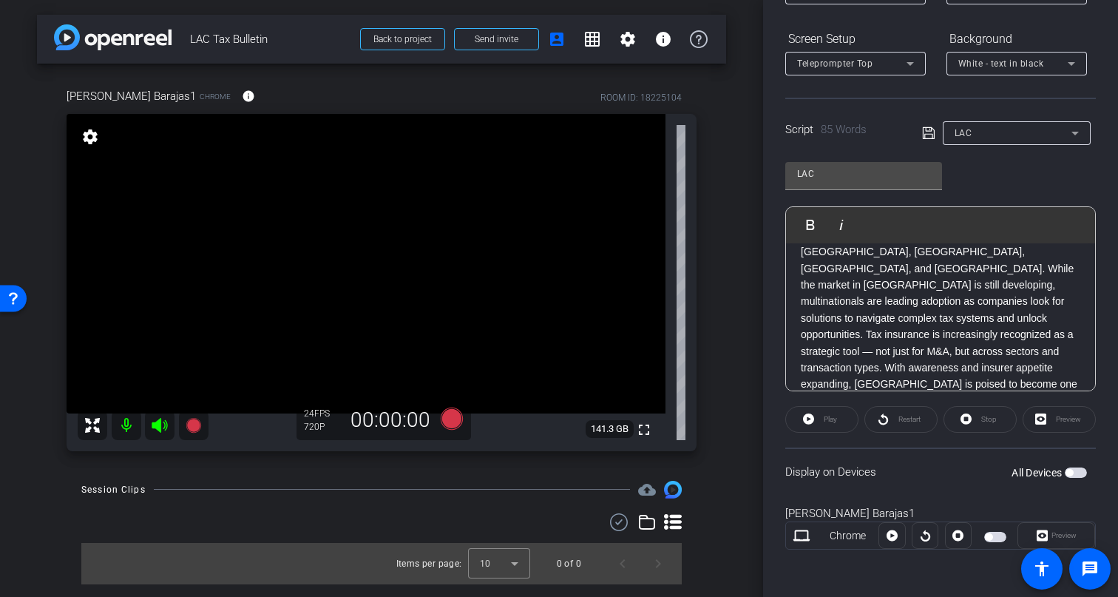
click at [987, 515] on div "Martha Barajas1" at bounding box center [940, 513] width 310 height 17
click at [1058, 536] on div "Preview" at bounding box center [1056, 535] width 78 height 27
click at [1040, 536] on div "Preview" at bounding box center [1056, 535] width 78 height 27
click at [862, 555] on div "Martha Barajas1 Chrome Preview" at bounding box center [940, 535] width 310 height 80
click at [893, 536] on div at bounding box center [891, 535] width 27 height 27
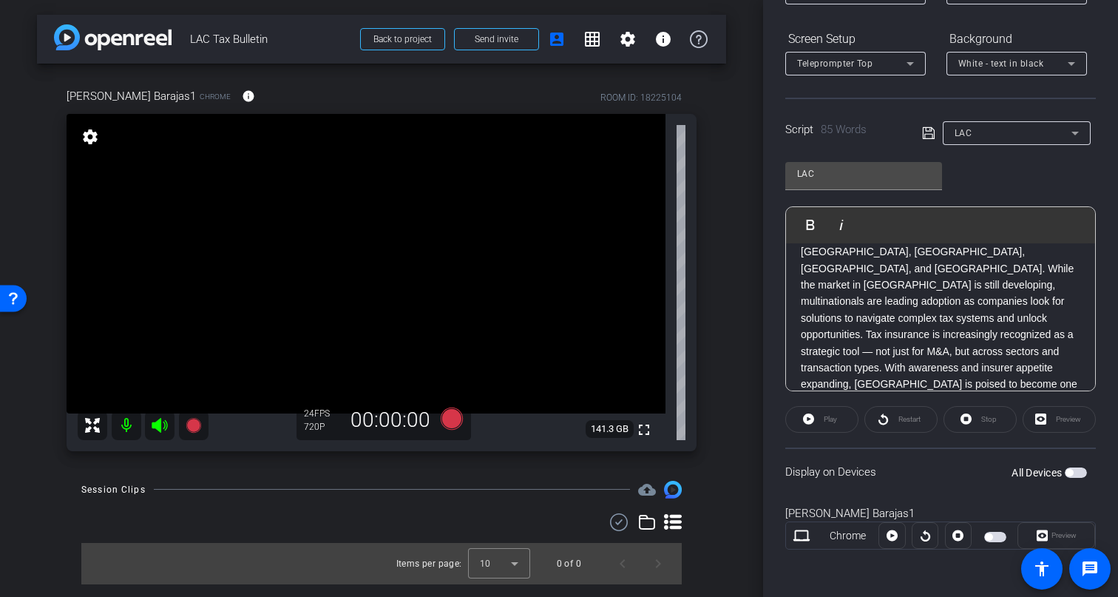
click at [889, 534] on div at bounding box center [891, 535] width 27 height 27
drag, startPoint x: 1054, startPoint y: 537, endPoint x: 1027, endPoint y: 540, distance: 27.6
click at [1054, 537] on div "Preview" at bounding box center [1056, 535] width 78 height 27
click at [1000, 536] on span "button" at bounding box center [995, 537] width 22 height 10
click at [1039, 534] on icon at bounding box center [1041, 535] width 11 height 22
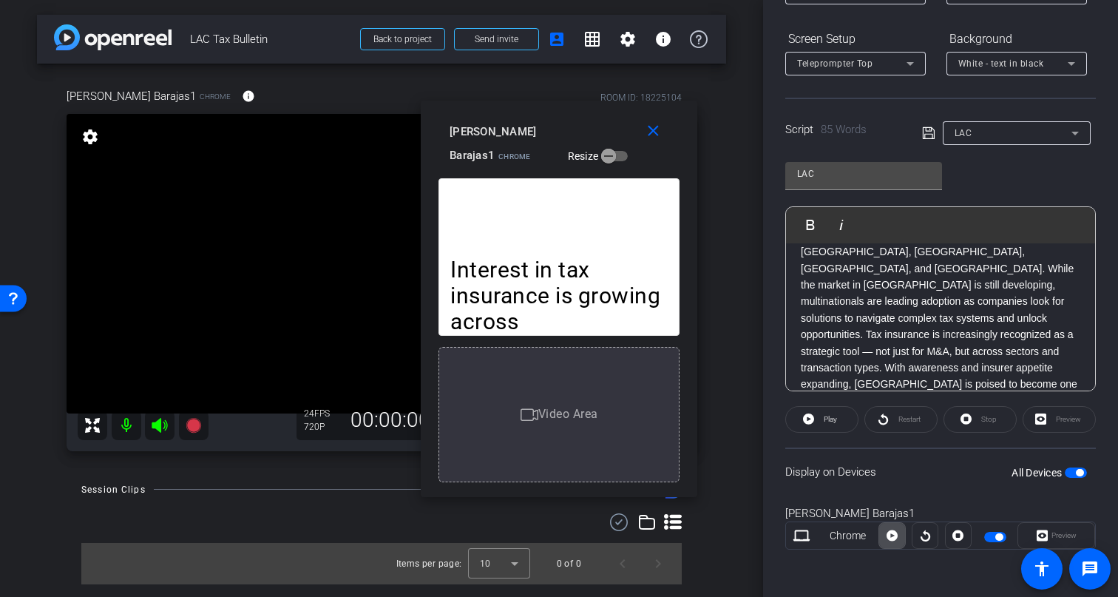
click at [892, 538] on icon at bounding box center [891, 535] width 11 height 11
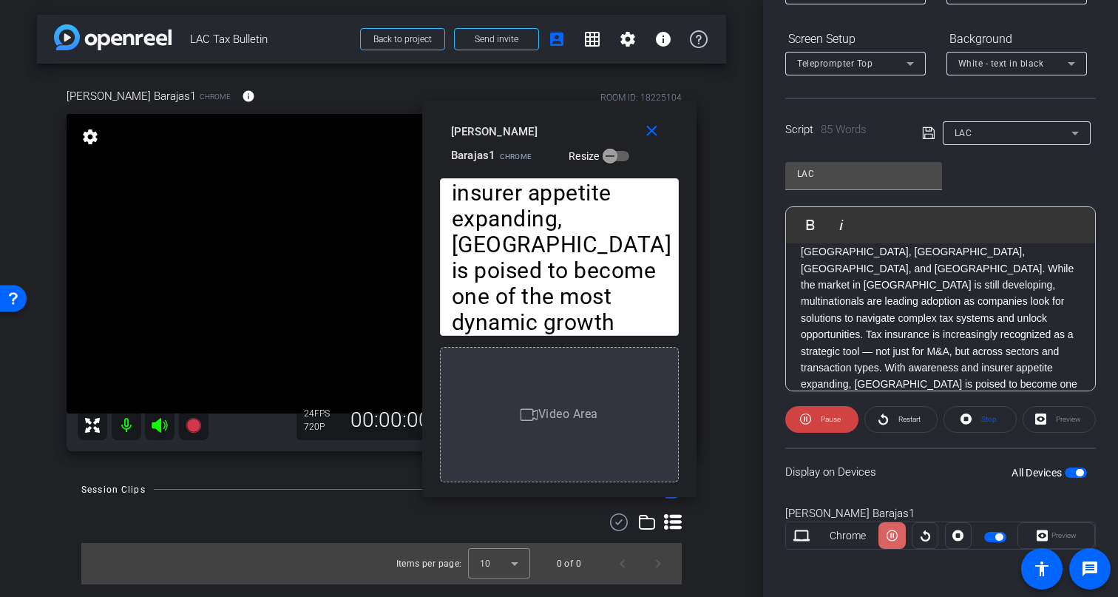
click at [892, 539] on icon at bounding box center [891, 535] width 11 height 22
click at [907, 421] on span "Restart" at bounding box center [909, 419] width 22 height 8
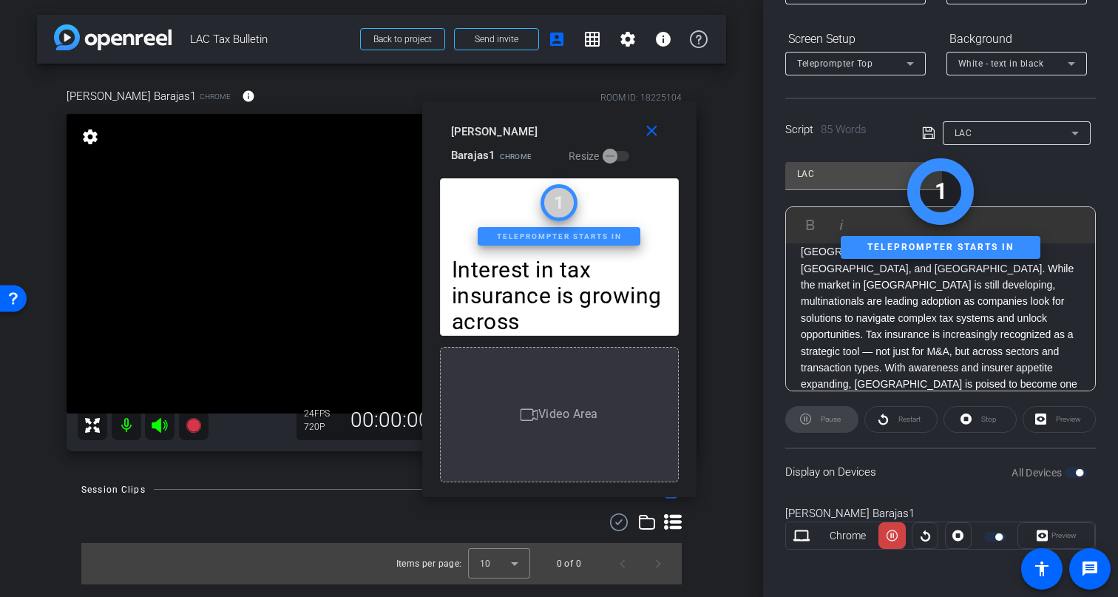
click at [990, 420] on div "Stop" at bounding box center [979, 419] width 73 height 27
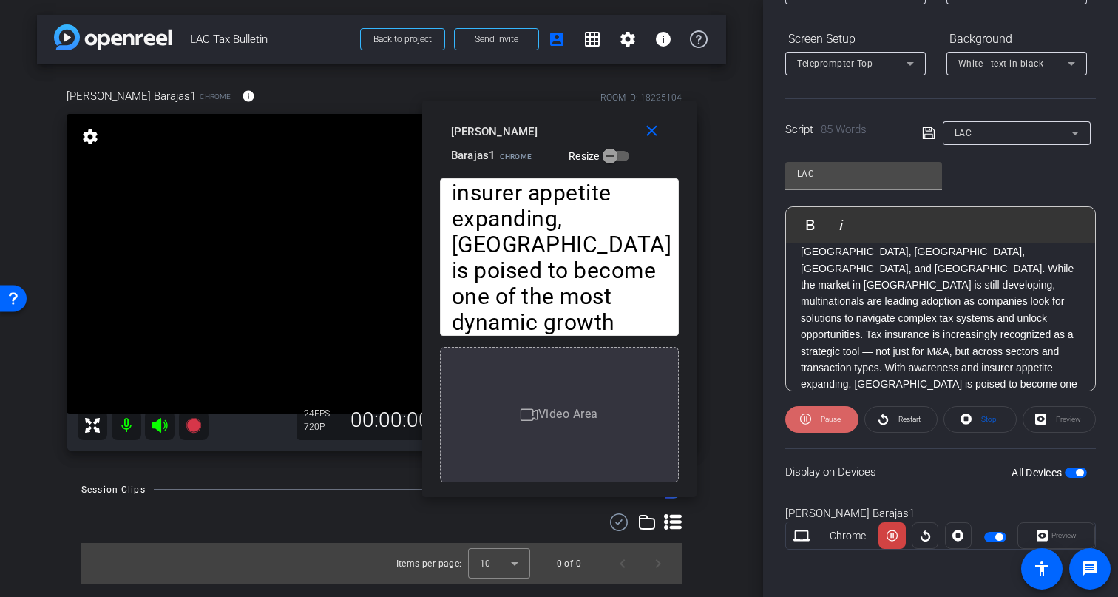
click at [823, 421] on span "Pause" at bounding box center [831, 419] width 20 height 8
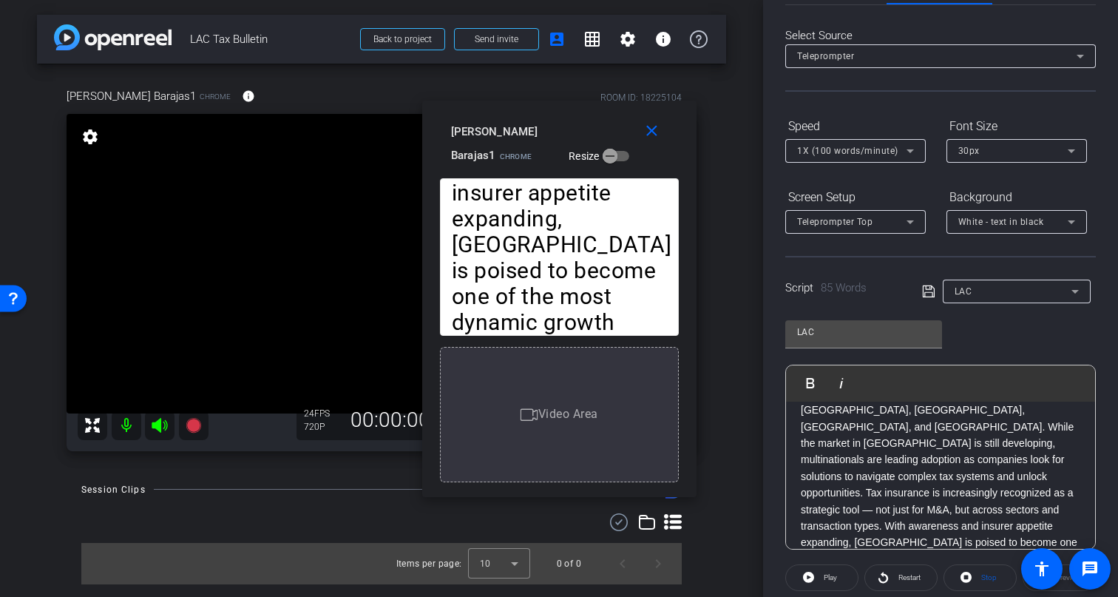
scroll to position [0, 0]
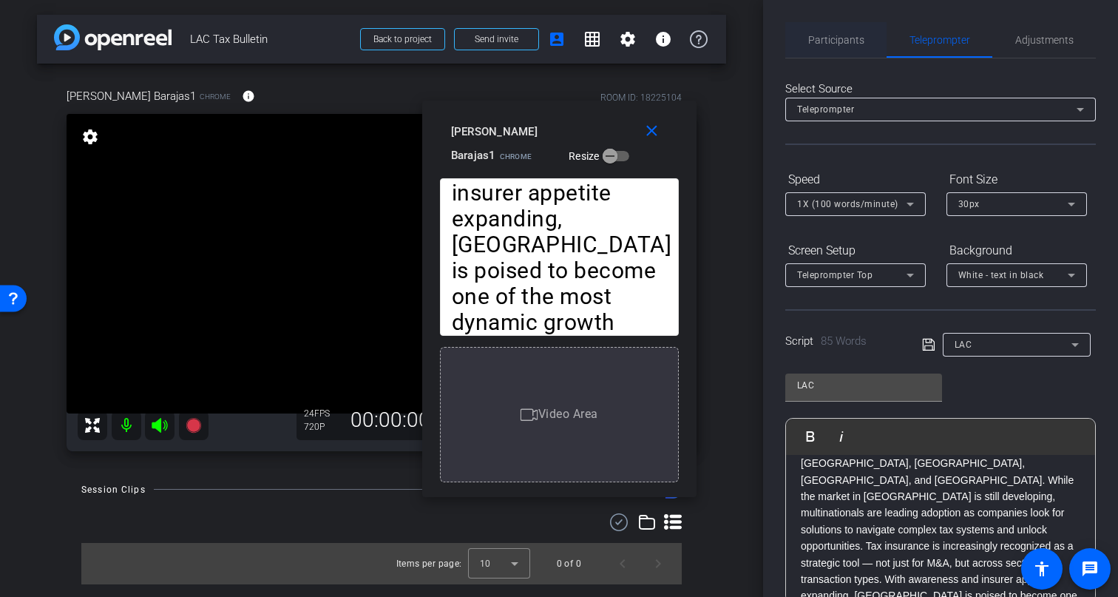
click at [835, 47] on span "Participants" at bounding box center [836, 39] width 56 height 35
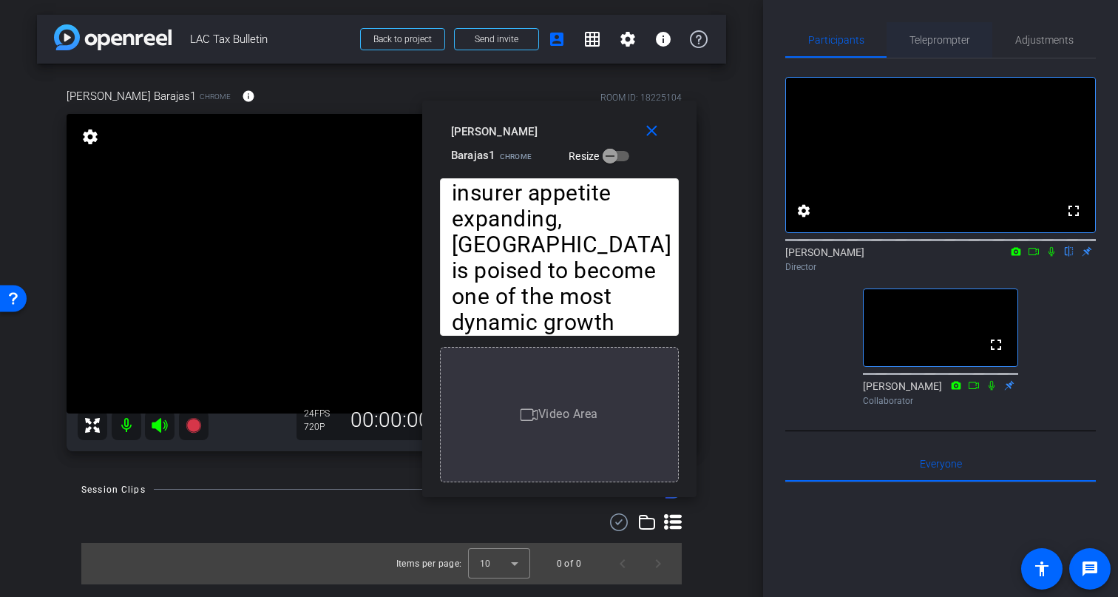
click at [945, 47] on span "Teleprompter" at bounding box center [939, 39] width 61 height 35
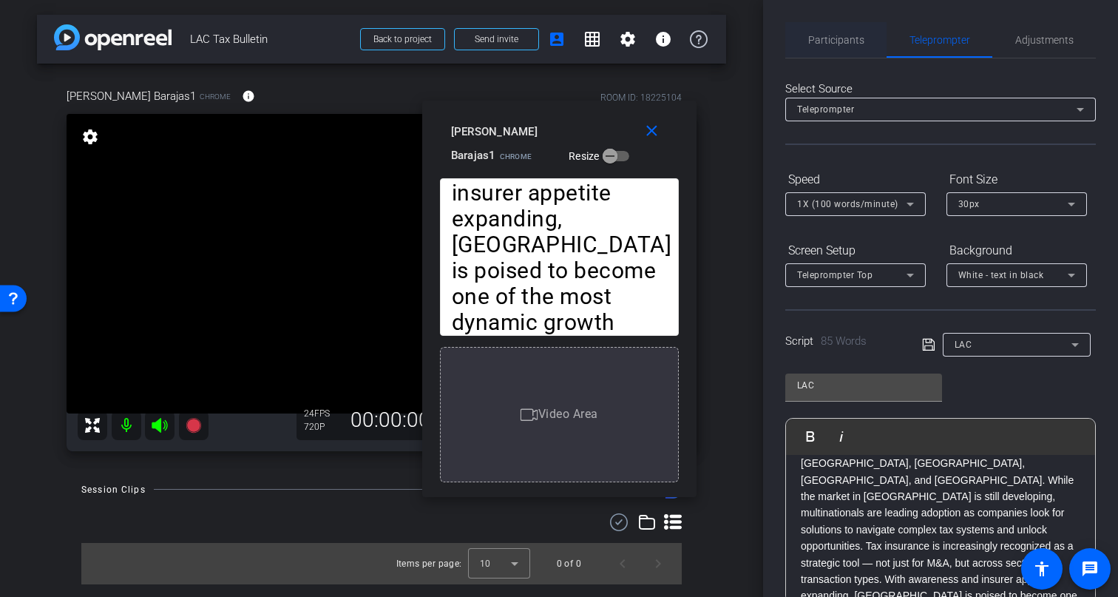
click at [852, 42] on span "Participants" at bounding box center [836, 40] width 56 height 10
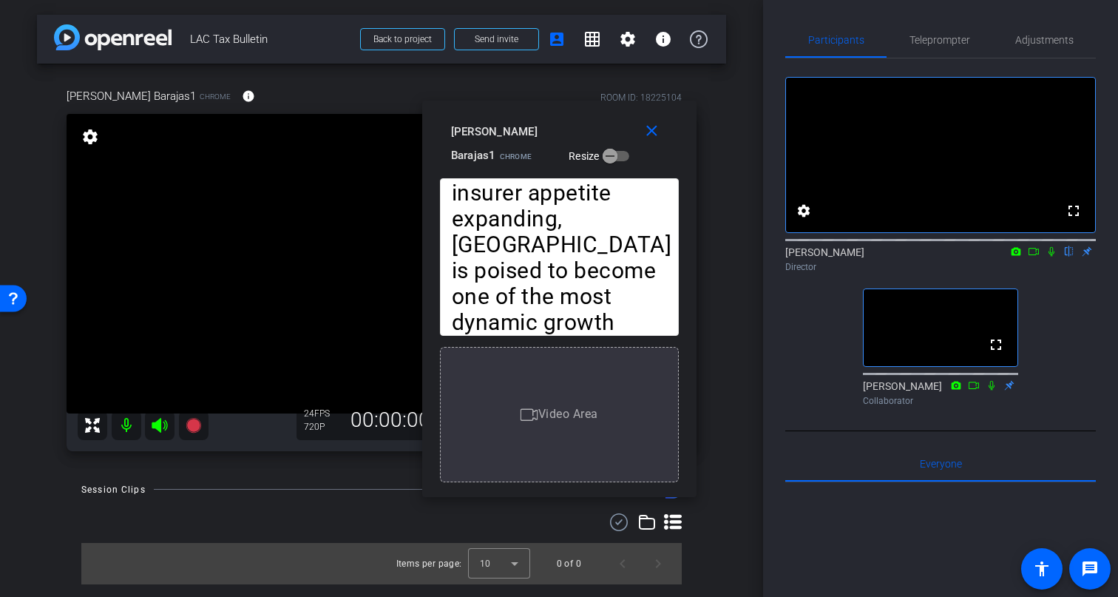
click at [1034, 257] on icon at bounding box center [1034, 251] width 12 height 10
click at [993, 390] on icon at bounding box center [991, 385] width 12 height 10
click at [974, 390] on icon at bounding box center [974, 385] width 12 height 10
click at [1070, 257] on icon at bounding box center [1069, 251] width 12 height 10
click at [944, 44] on span "Teleprompter" at bounding box center [939, 40] width 61 height 10
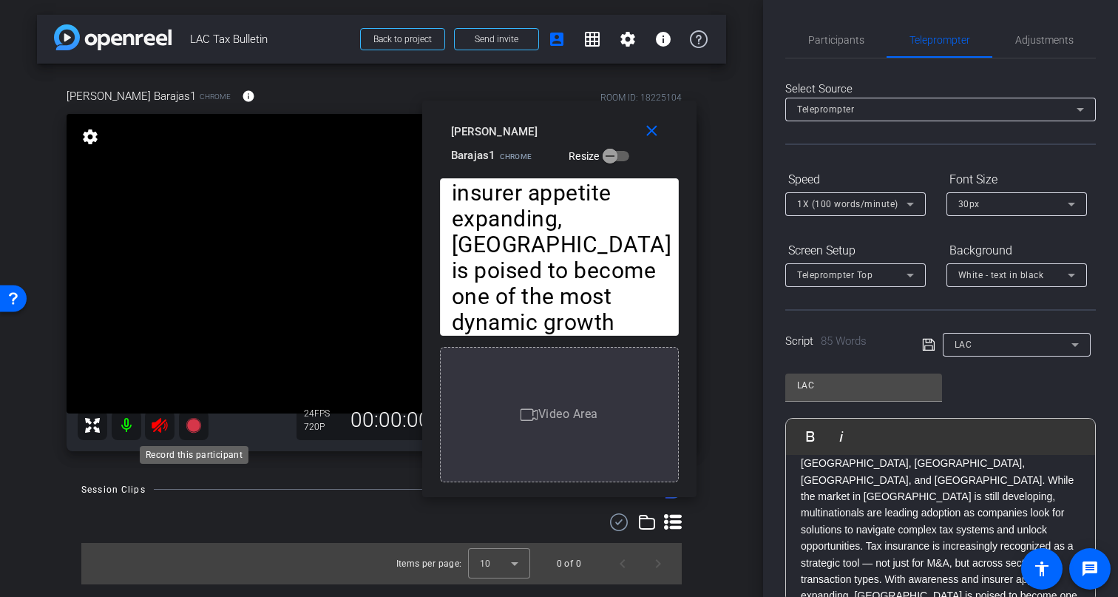
click at [193, 429] on icon at bounding box center [193, 424] width 15 height 15
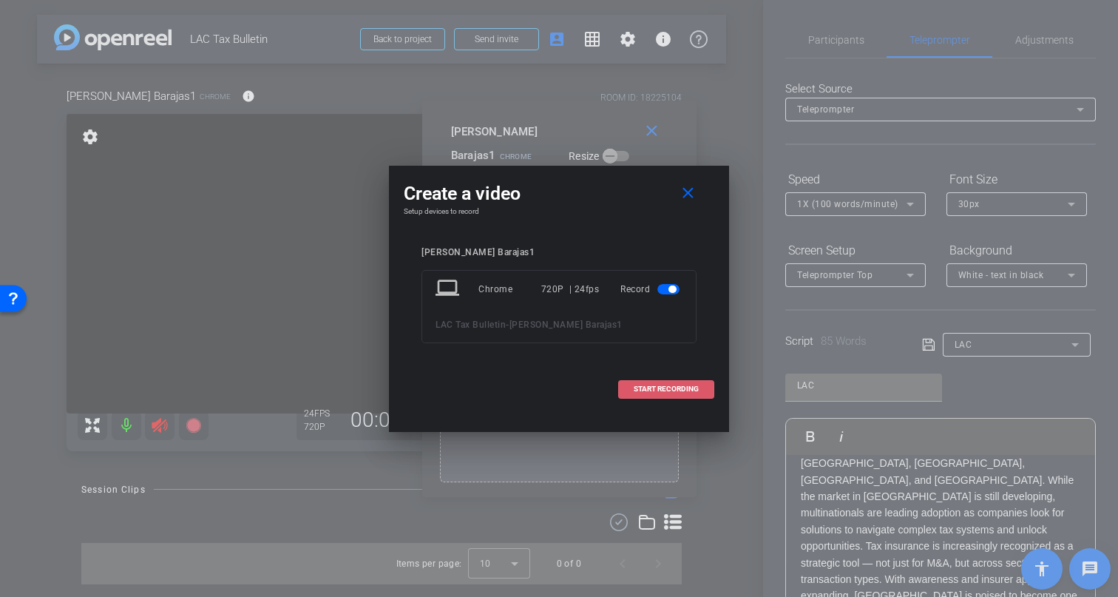
click at [652, 392] on span "START RECORDING" at bounding box center [666, 388] width 65 height 7
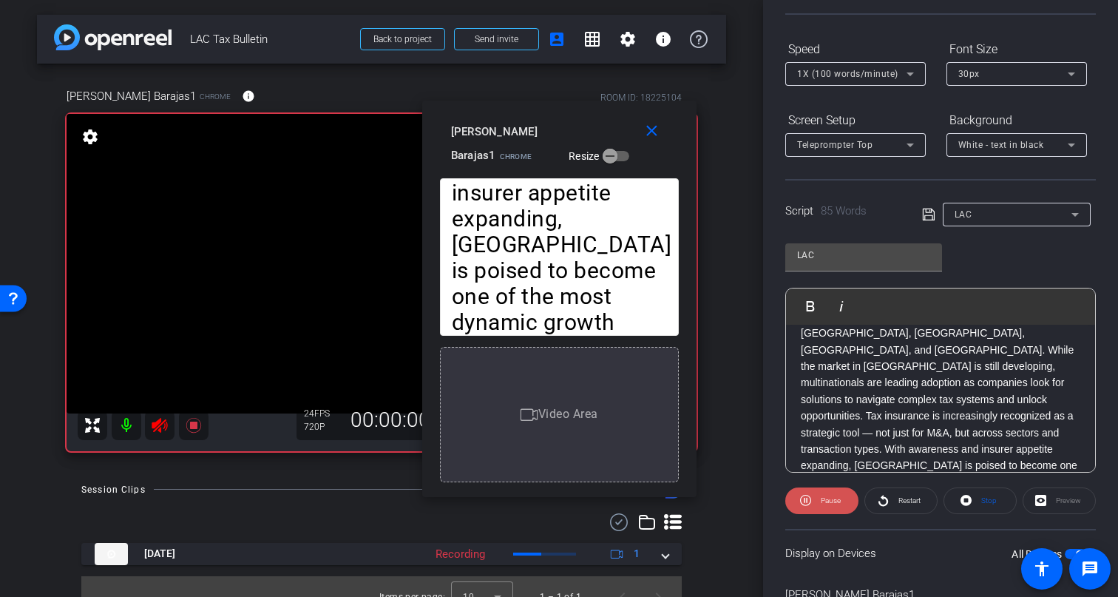
scroll to position [131, 0]
click at [826, 496] on span "Pause" at bounding box center [831, 499] width 20 height 8
click at [852, 69] on span "1X (100 words/minute)" at bounding box center [847, 73] width 101 height 10
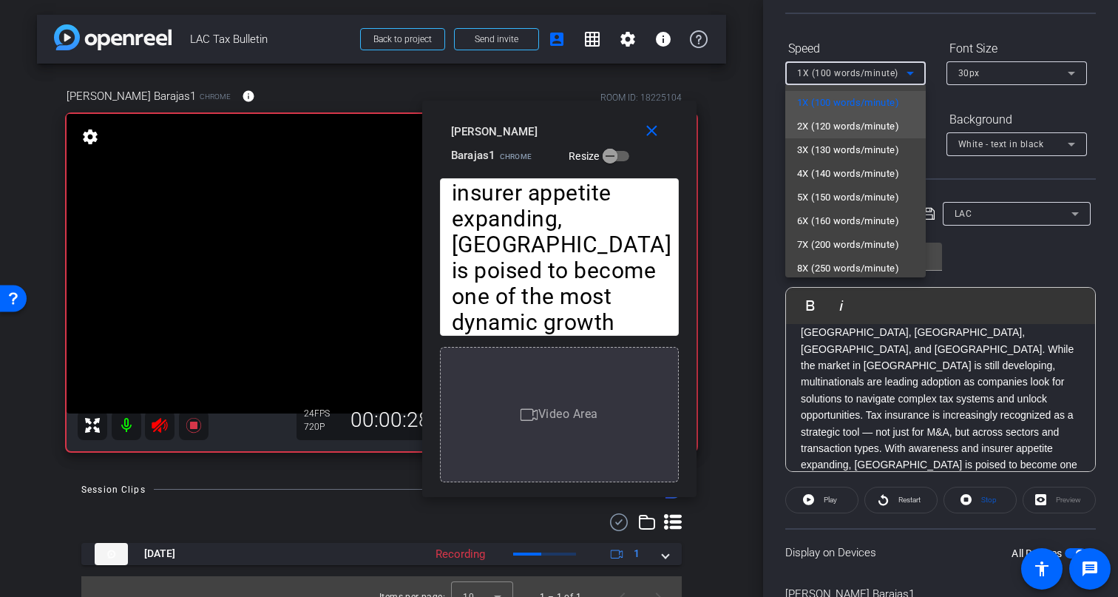
click at [846, 120] on span "2X (120 words/minute)" at bounding box center [848, 127] width 102 height 18
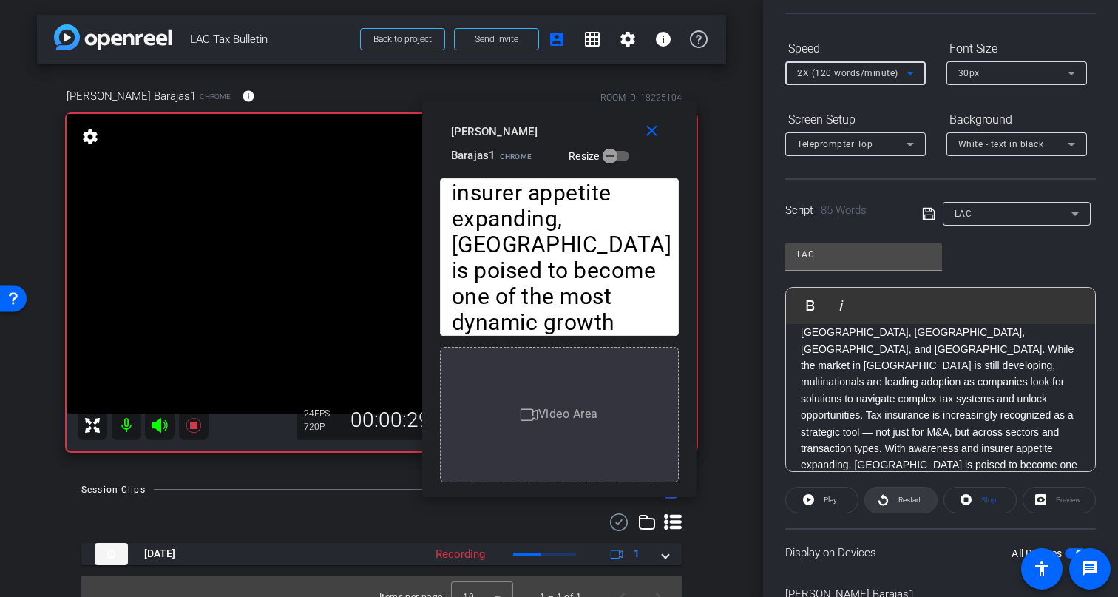
click at [894, 498] on span "Restart" at bounding box center [907, 499] width 26 height 21
click at [821, 497] on span "Pause" at bounding box center [831, 499] width 20 height 8
click at [916, 503] on span "Restart" at bounding box center [907, 499] width 26 height 21
click at [824, 500] on span "Pause" at bounding box center [831, 499] width 20 height 8
click at [905, 502] on span "Restart" at bounding box center [909, 499] width 22 height 8
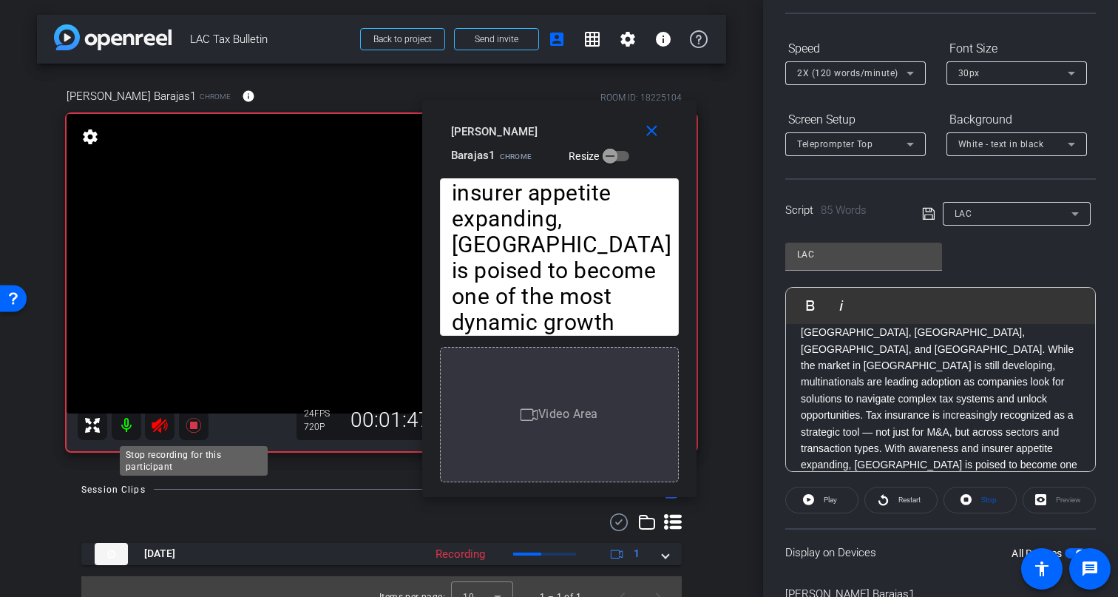
click at [194, 425] on icon at bounding box center [193, 424] width 15 height 15
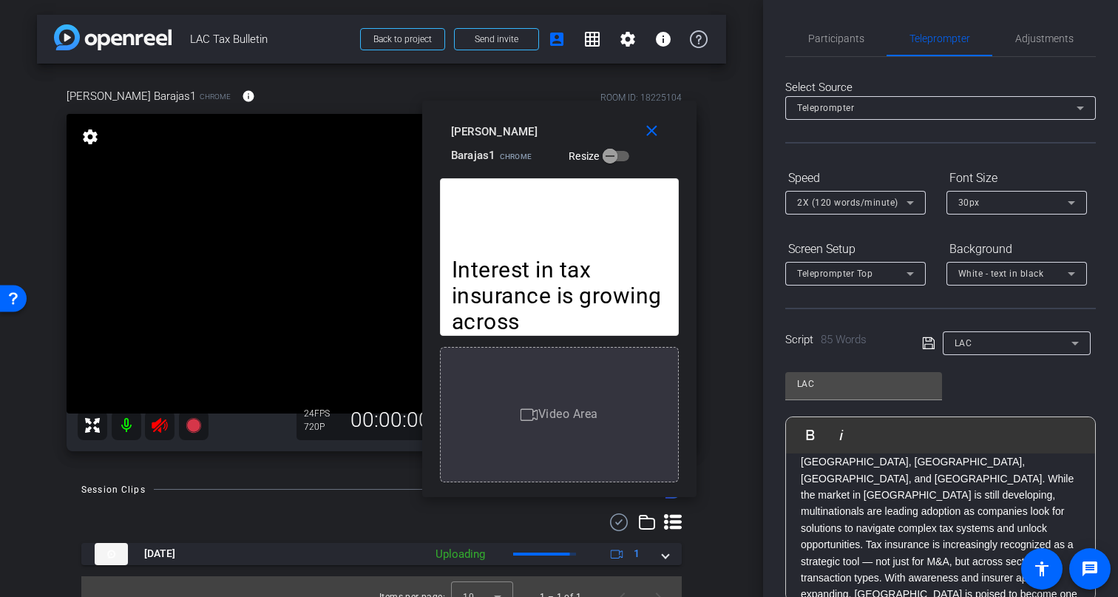
scroll to position [0, 0]
click at [838, 47] on span "Participants" at bounding box center [836, 39] width 56 height 35
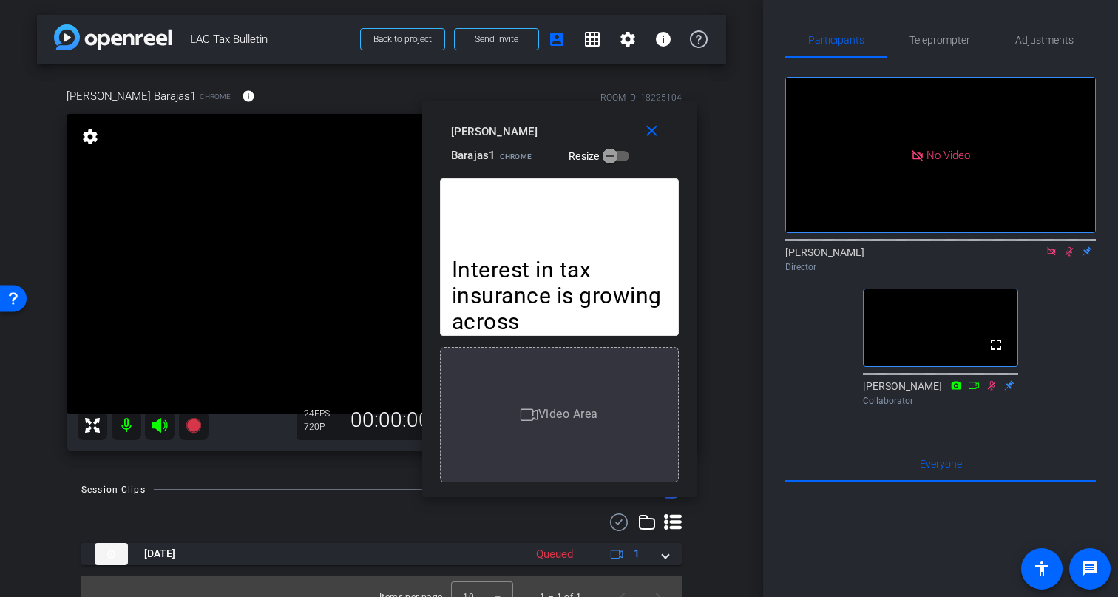
click at [1069, 246] on icon at bounding box center [1069, 251] width 12 height 10
click at [991, 380] on icon at bounding box center [991, 385] width 12 height 10
click at [992, 380] on icon at bounding box center [991, 385] width 12 height 10
drag, startPoint x: 993, startPoint y: 350, endPoint x: 997, endPoint y: 359, distance: 9.3
click at [993, 380] on icon at bounding box center [991, 385] width 12 height 10
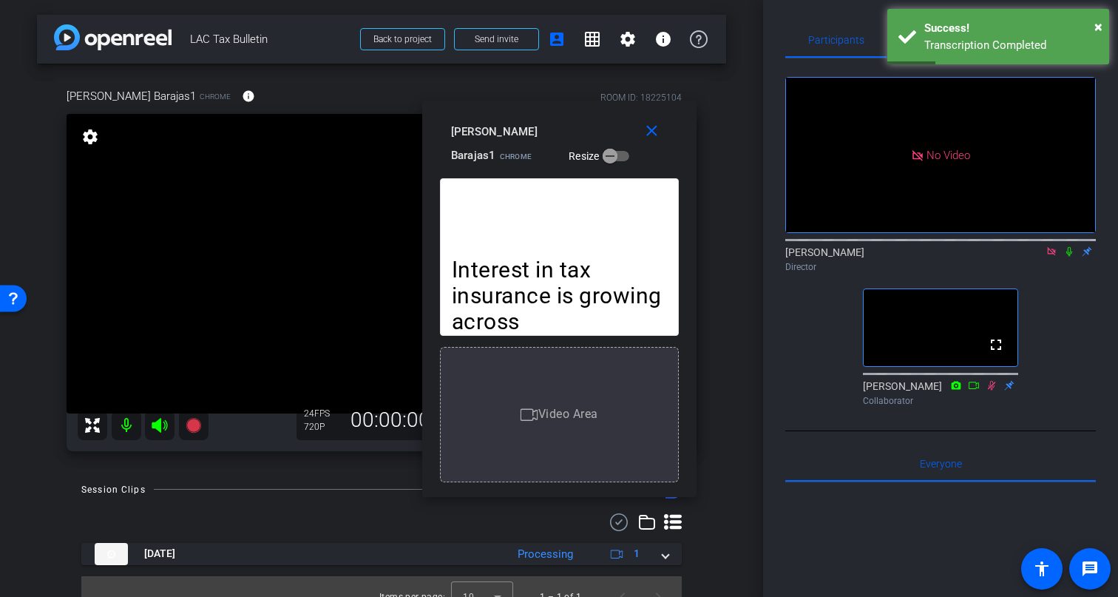
click at [993, 380] on icon at bounding box center [992, 385] width 8 height 10
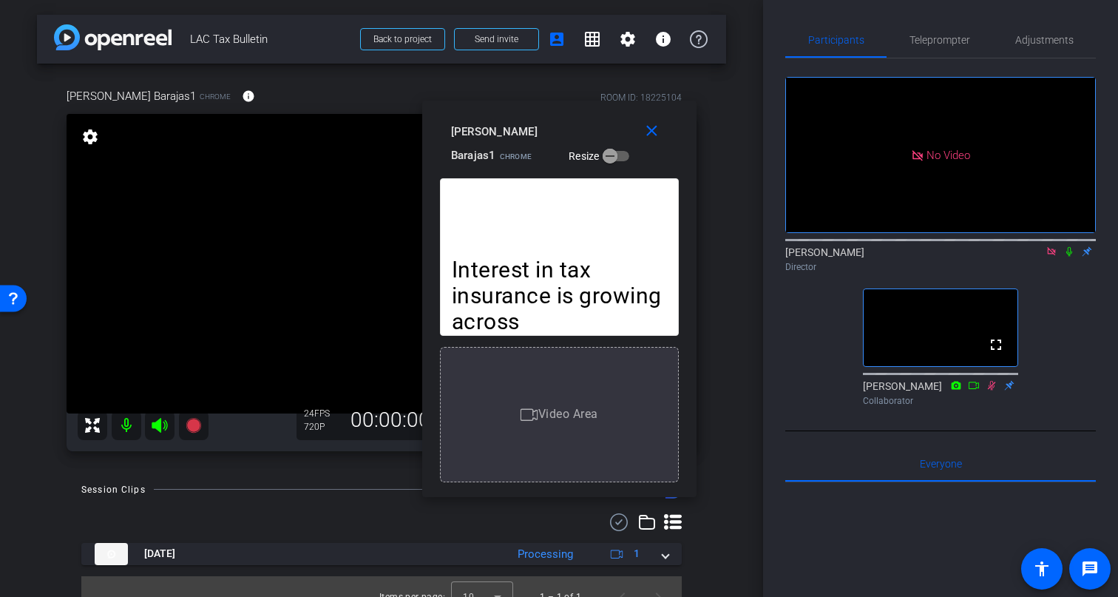
click at [991, 380] on icon at bounding box center [991, 385] width 12 height 10
click at [909, 289] on video at bounding box center [940, 327] width 154 height 77
click at [909, 378] on div "Jackie Collaborator" at bounding box center [940, 392] width 155 height 29
click at [991, 380] on icon at bounding box center [991, 385] width 12 height 10
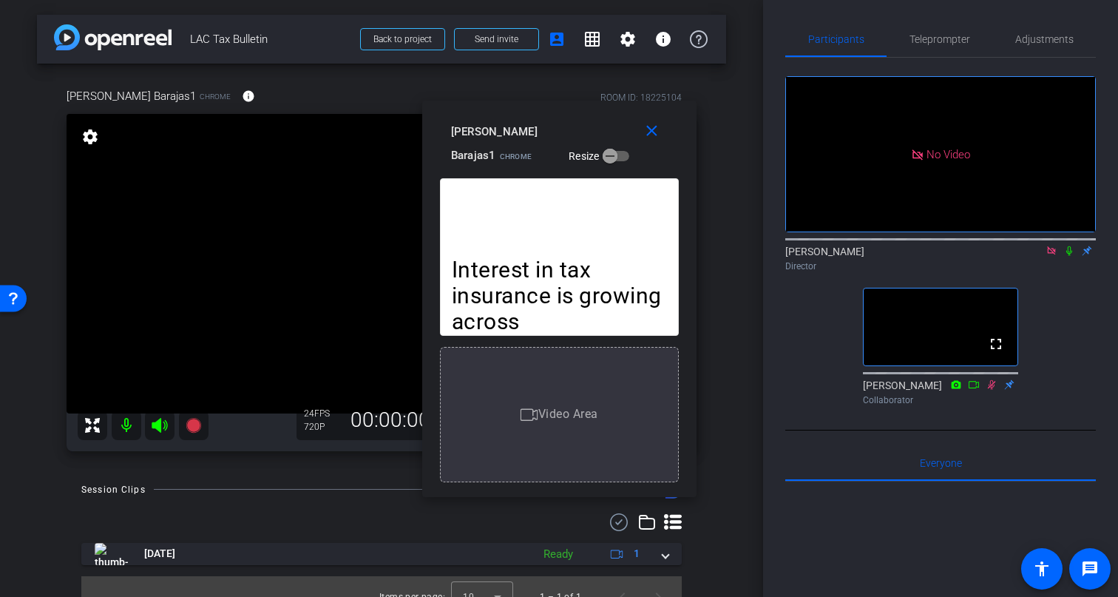
click at [1070, 245] on icon at bounding box center [1069, 250] width 12 height 10
click at [937, 34] on span "Teleprompter" at bounding box center [939, 39] width 61 height 10
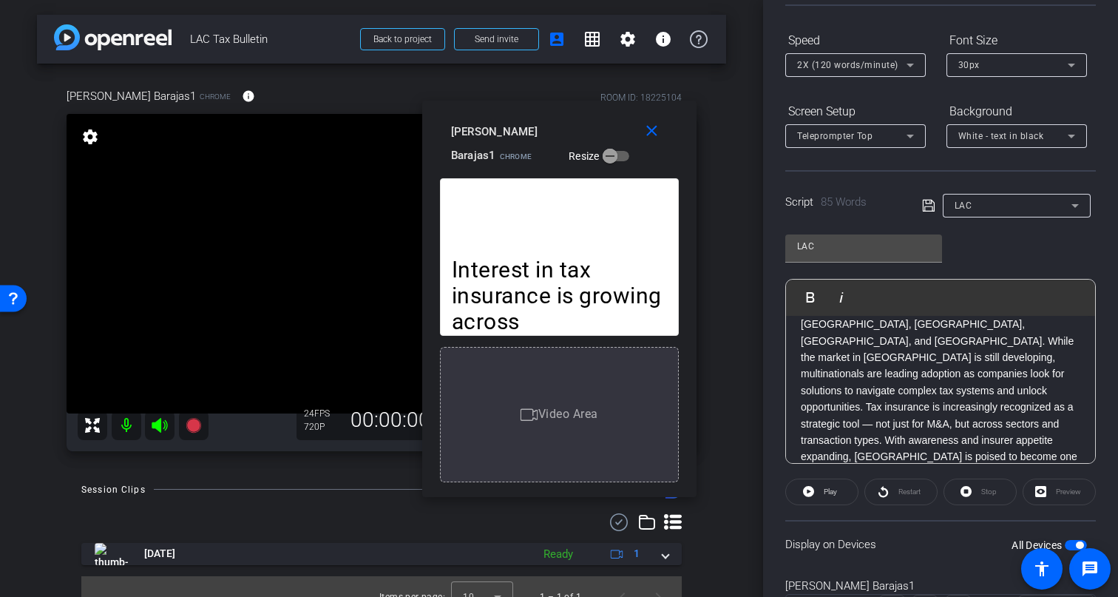
scroll to position [143, 0]
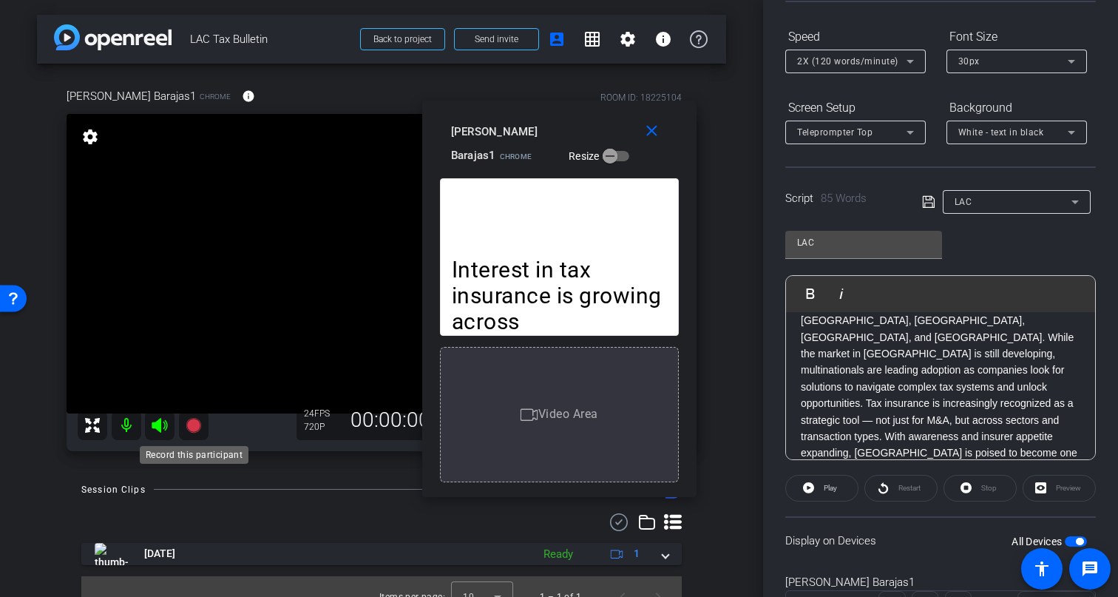
click at [197, 435] on mat-icon at bounding box center [194, 425] width 30 height 30
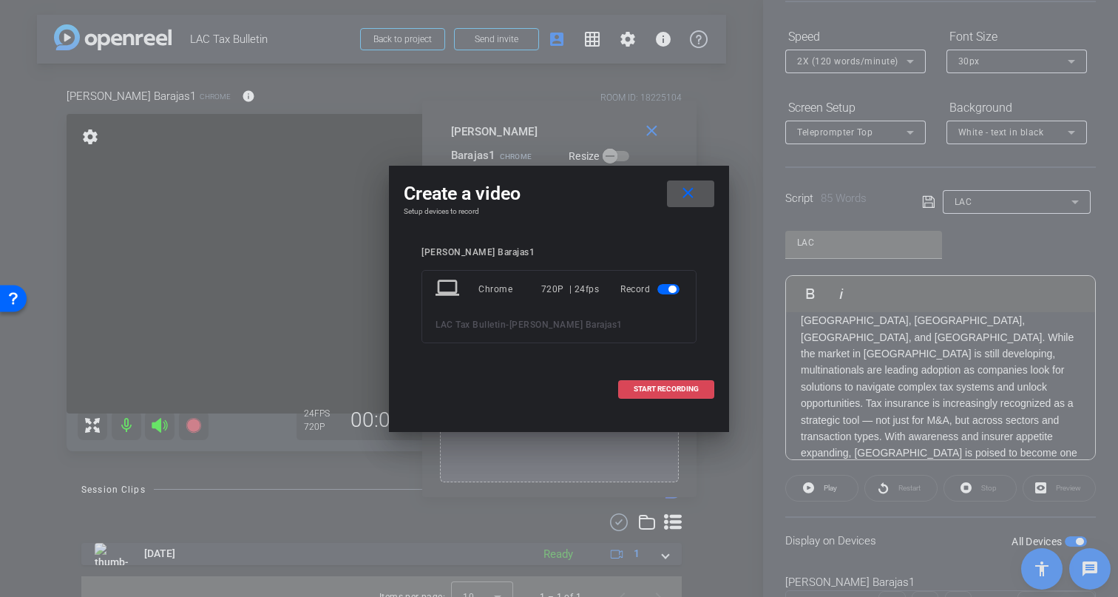
click at [678, 385] on span "START RECORDING" at bounding box center [666, 388] width 65 height 7
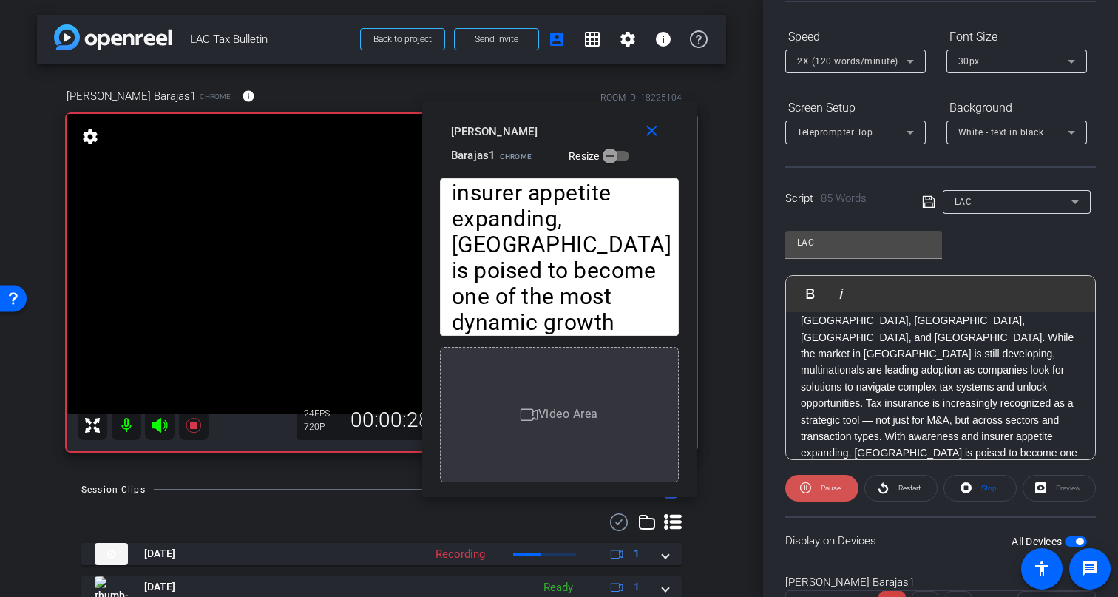
click at [823, 492] on span "Pause" at bounding box center [829, 488] width 24 height 21
click at [896, 486] on span "Restart" at bounding box center [907, 488] width 26 height 21
click at [839, 486] on span "Pause" at bounding box center [831, 487] width 20 height 8
click at [906, 485] on span "Restart" at bounding box center [909, 487] width 22 height 8
click at [818, 495] on span "Pause" at bounding box center [829, 488] width 24 height 21
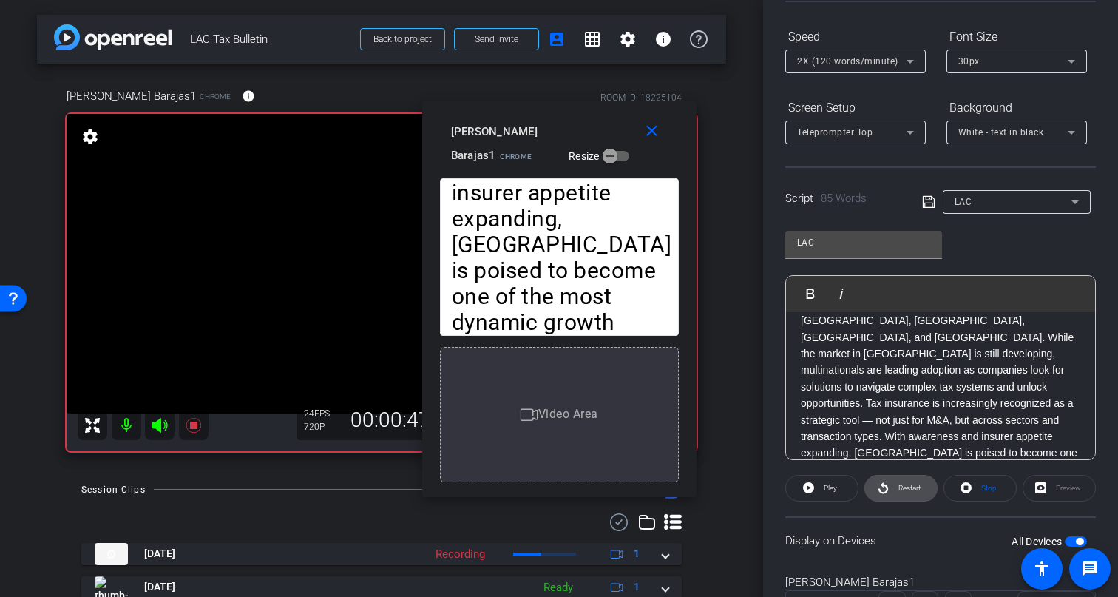
click at [892, 483] on span at bounding box center [901, 487] width 72 height 35
click at [836, 490] on span "Pause" at bounding box center [831, 487] width 20 height 8
click at [200, 430] on icon at bounding box center [194, 425] width 18 height 18
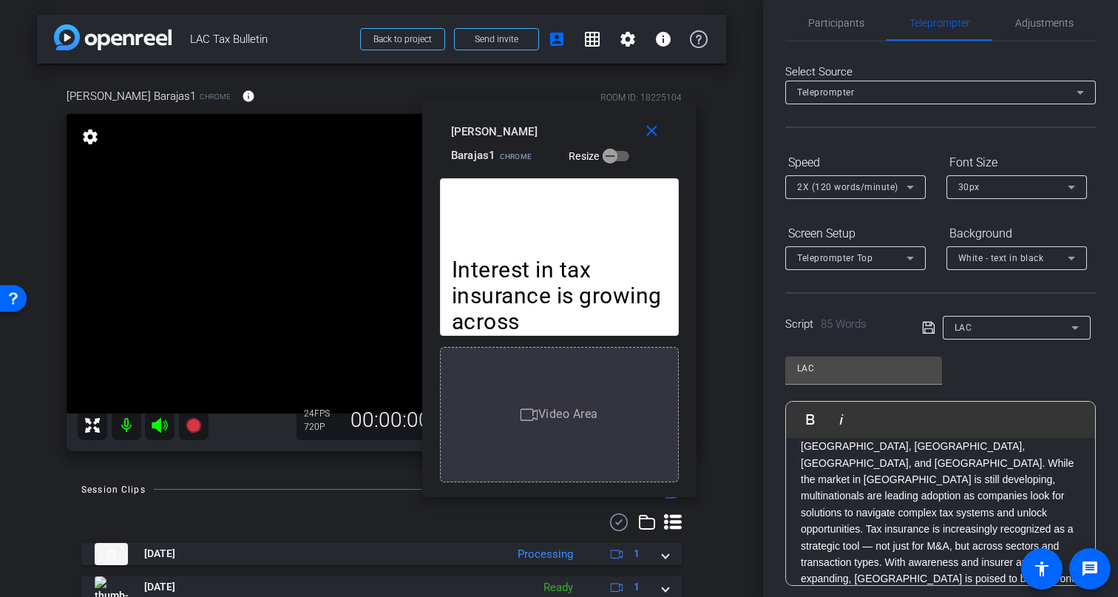
scroll to position [0, 0]
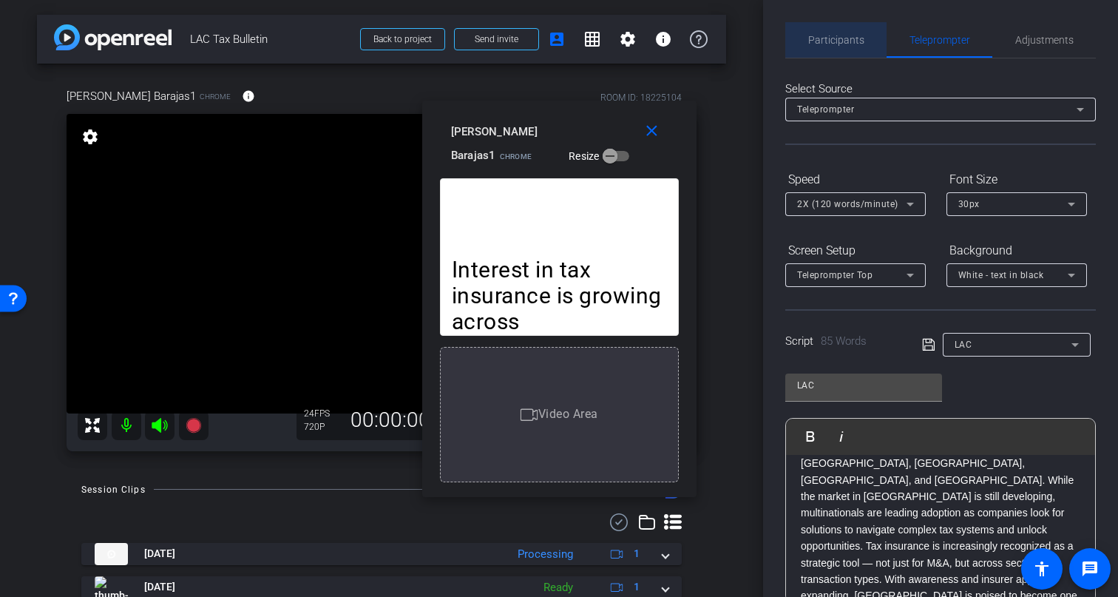
click at [850, 46] on span "Participants" at bounding box center [836, 39] width 56 height 35
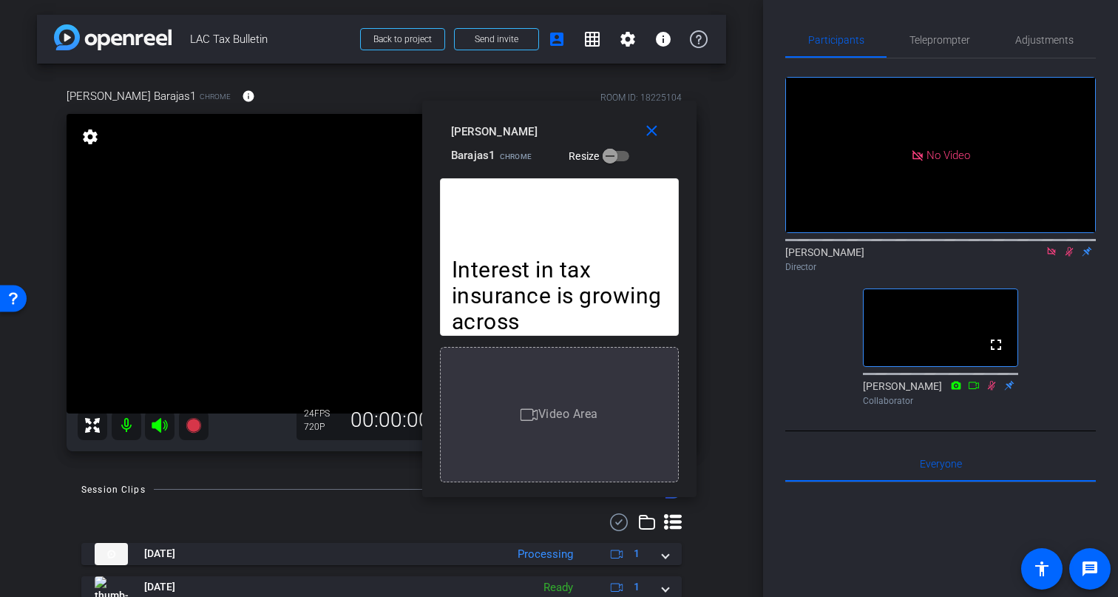
scroll to position [1, 0]
click at [1068, 245] on icon at bounding box center [1069, 250] width 12 height 10
click at [1069, 246] on icon at bounding box center [1069, 251] width 12 height 10
click at [194, 429] on icon at bounding box center [193, 424] width 15 height 15
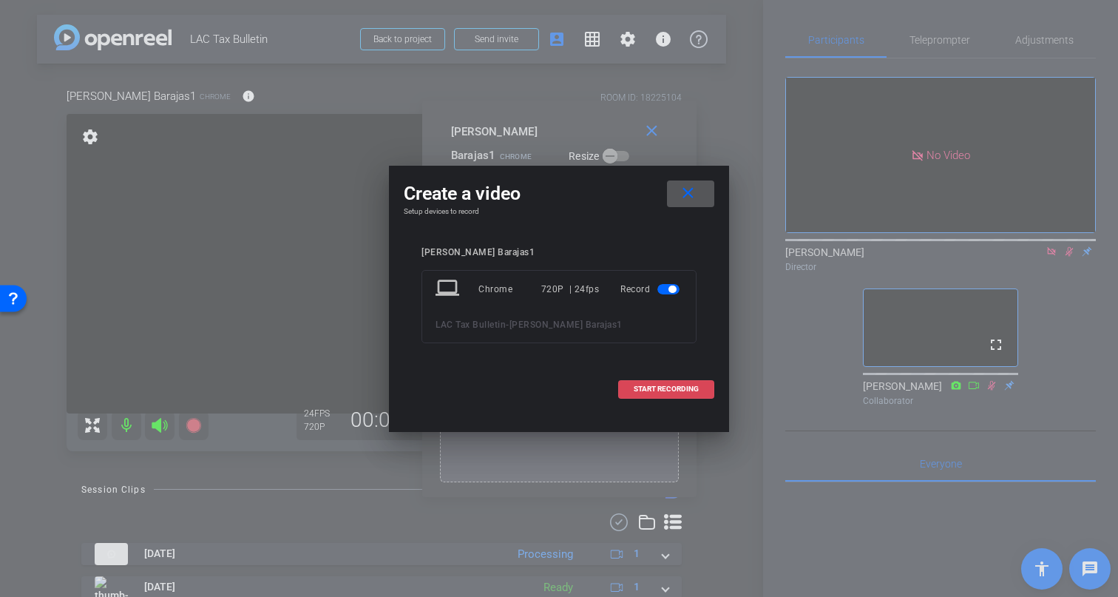
click at [683, 392] on span "START RECORDING" at bounding box center [666, 388] width 65 height 7
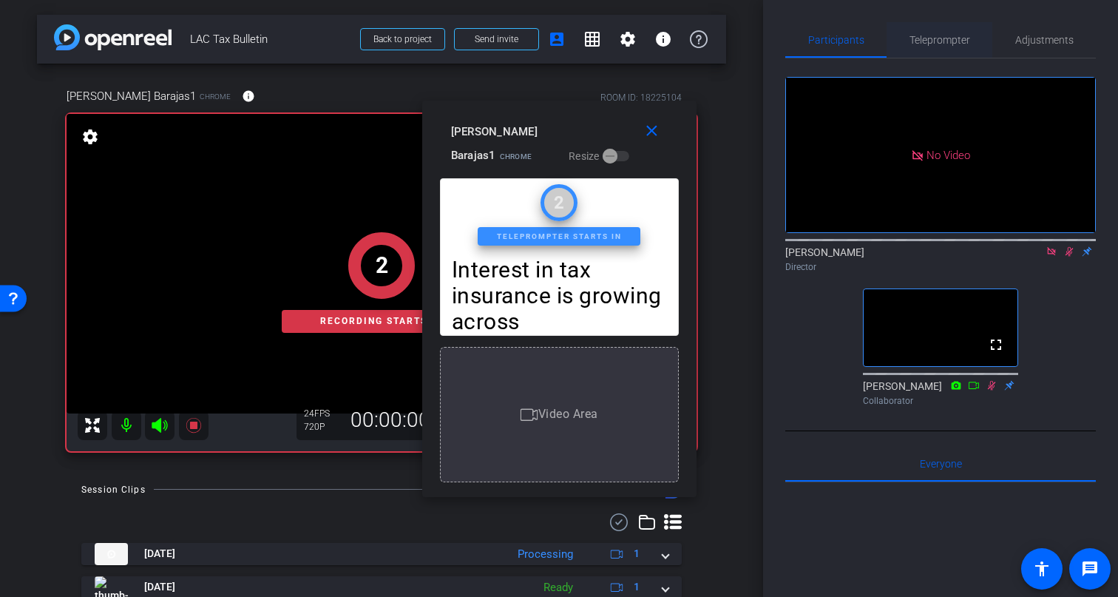
click at [948, 38] on span "Teleprompter" at bounding box center [939, 40] width 61 height 10
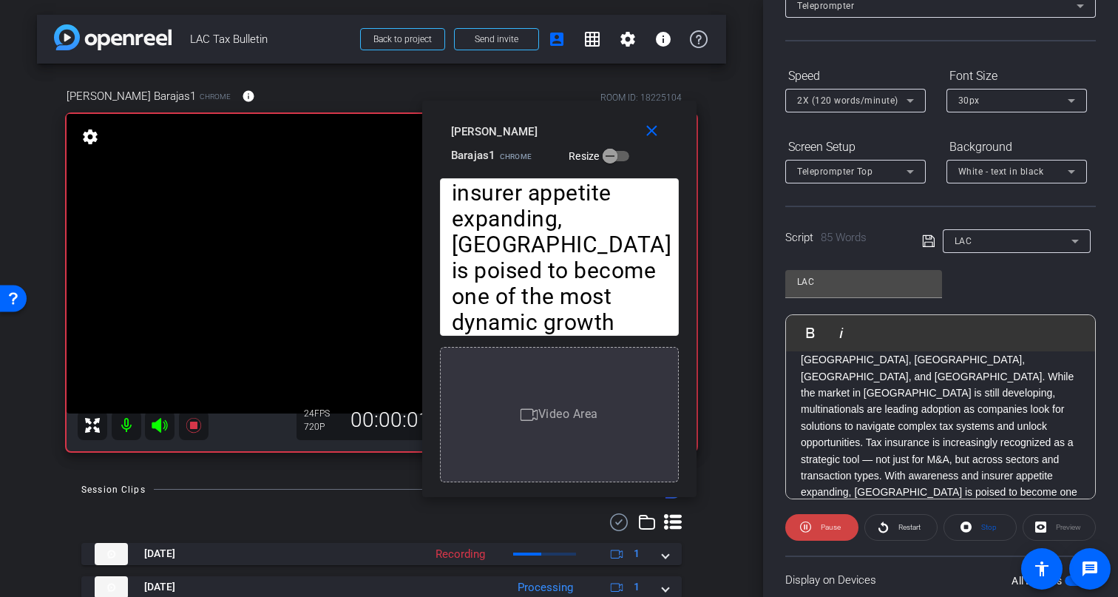
scroll to position [106, 0]
click at [838, 526] on span "Pause" at bounding box center [831, 524] width 20 height 8
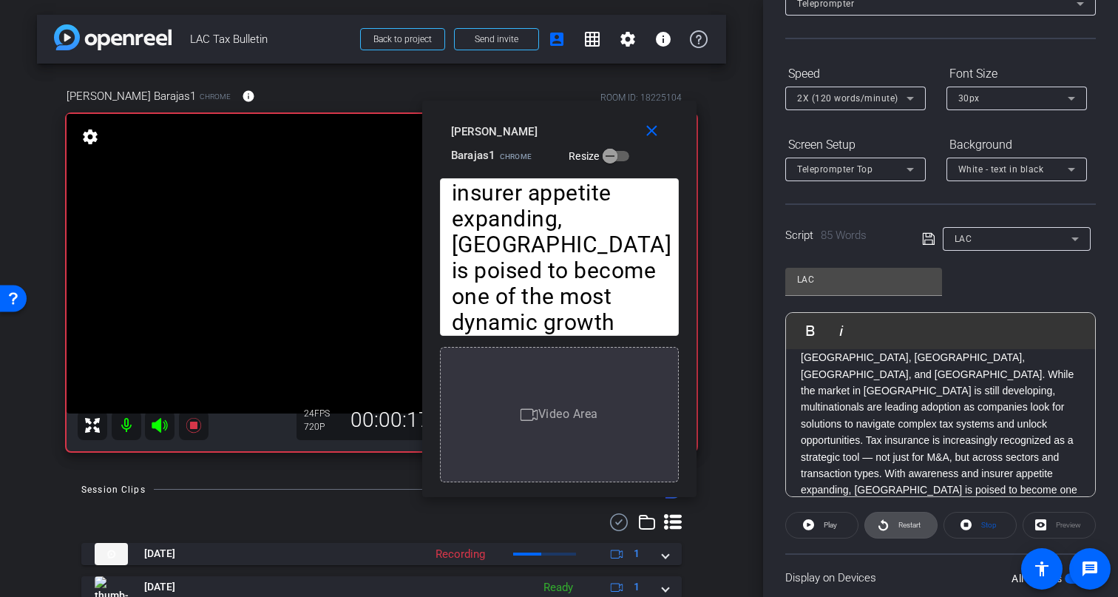
click at [892, 524] on span at bounding box center [901, 524] width 72 height 35
click at [191, 424] on icon at bounding box center [193, 424] width 15 height 15
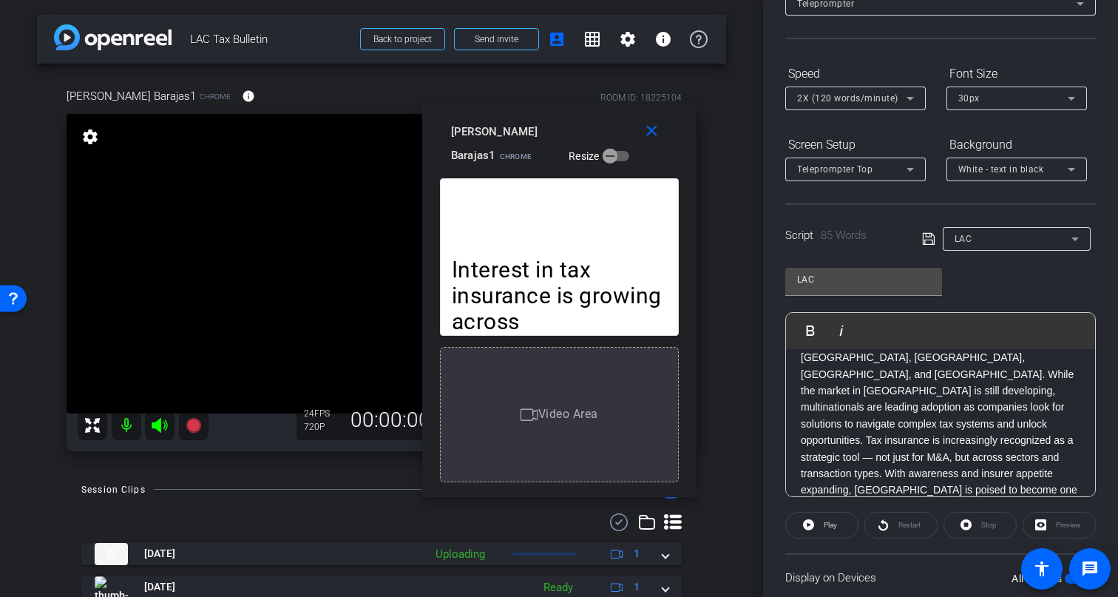
scroll to position [0, 0]
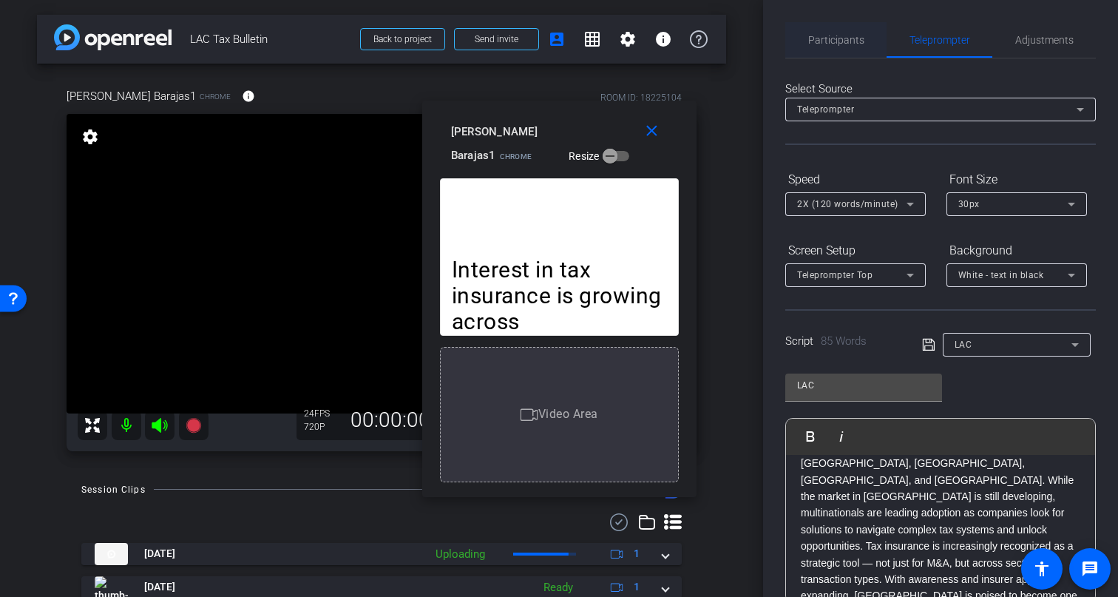
click at [838, 41] on span "Participants" at bounding box center [836, 40] width 56 height 10
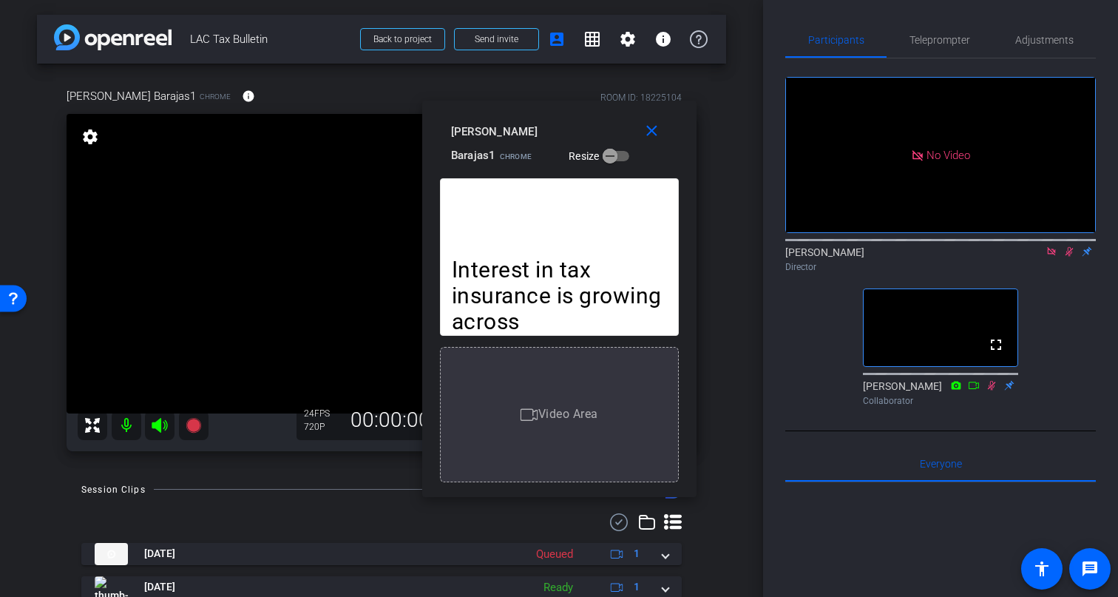
click at [1070, 246] on icon at bounding box center [1069, 251] width 12 height 10
click at [991, 380] on icon at bounding box center [991, 385] width 12 height 10
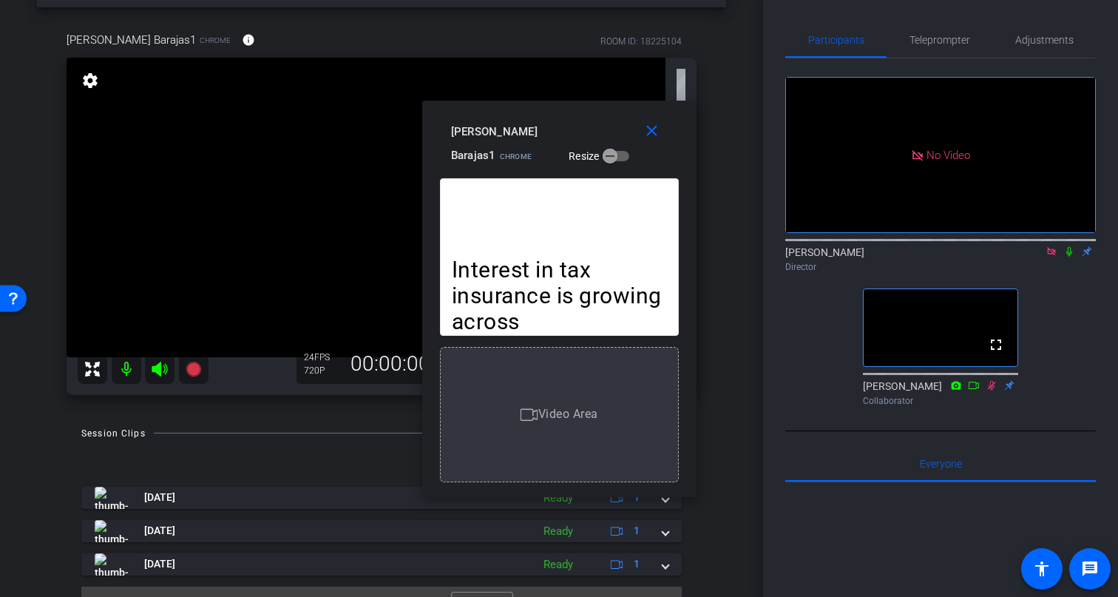
scroll to position [87, 0]
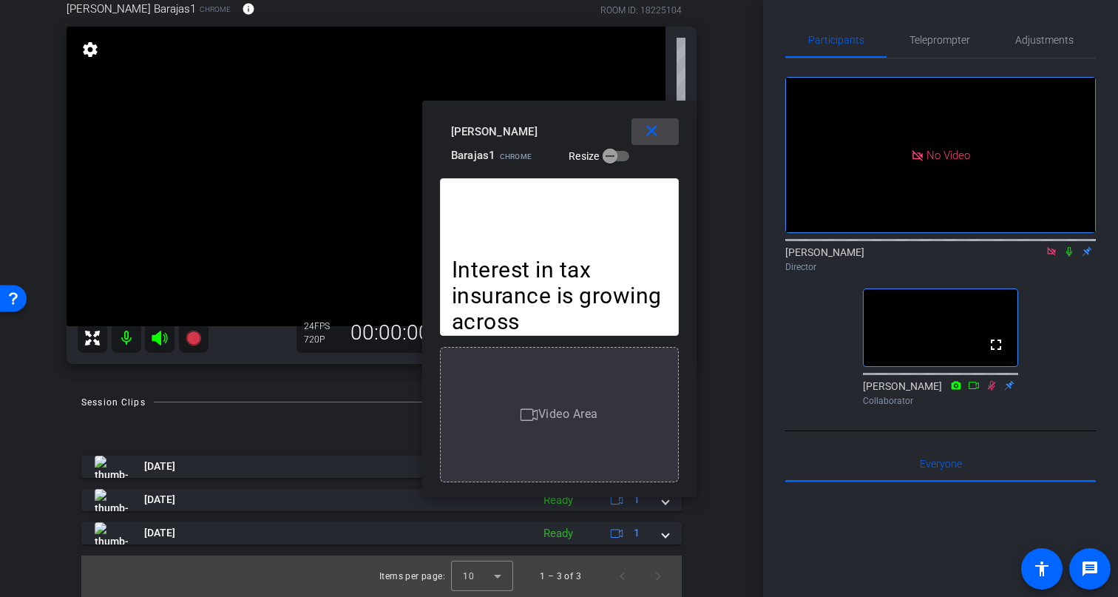
click at [652, 131] on mat-icon "close" at bounding box center [651, 131] width 18 height 18
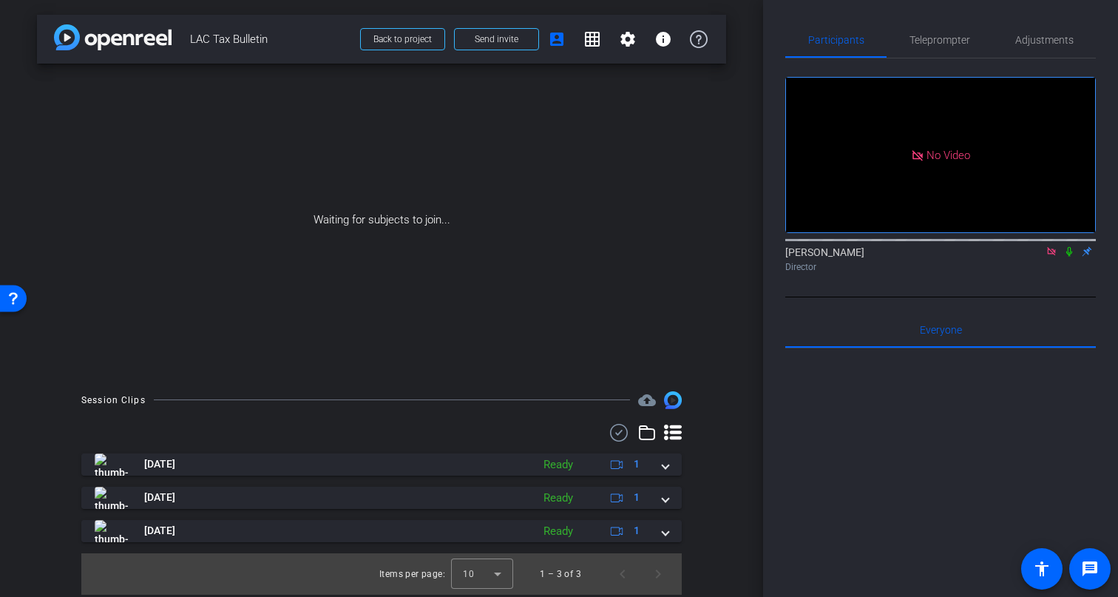
scroll to position [0, 0]
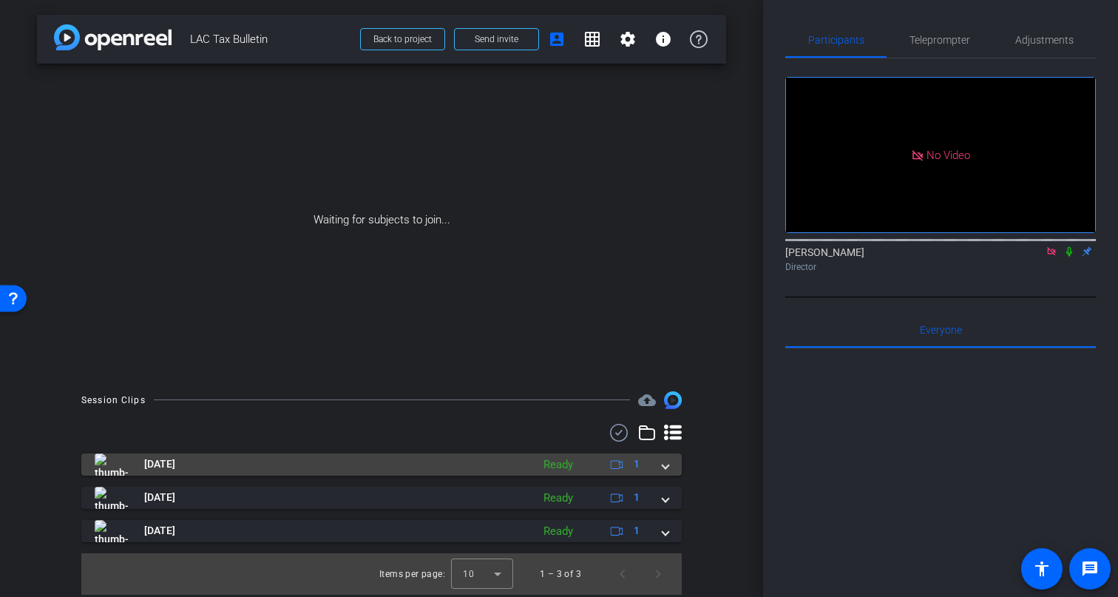
click at [518, 461] on mat-panel-title "Sep 5, 2025" at bounding box center [309, 464] width 429 height 22
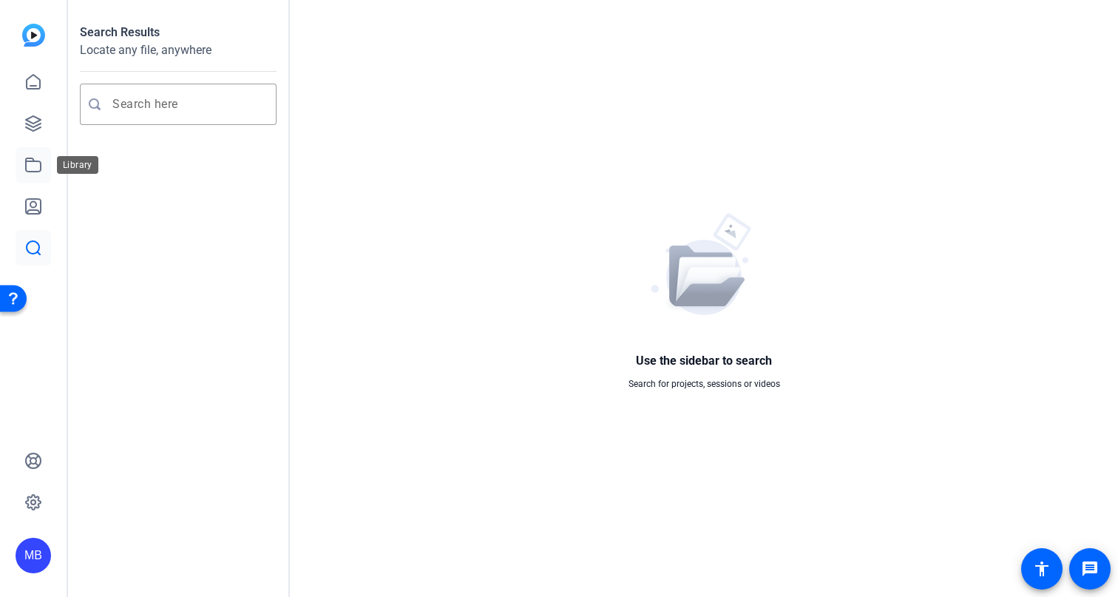
click at [30, 163] on icon at bounding box center [33, 165] width 18 height 18
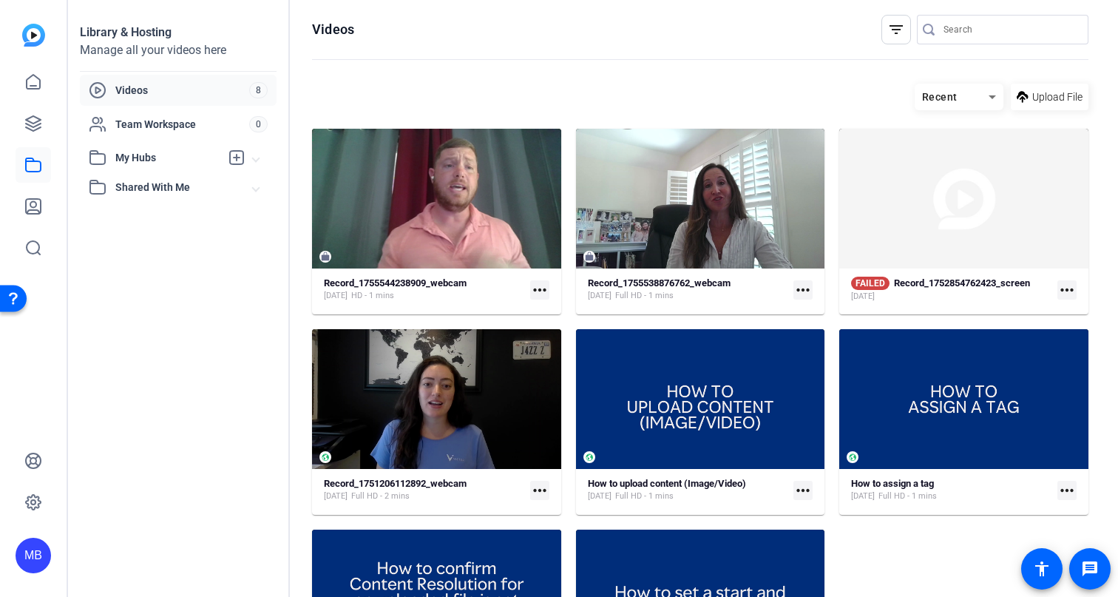
click at [140, 97] on span "Videos" at bounding box center [182, 90] width 134 height 15
click at [30, 121] on icon at bounding box center [33, 123] width 15 height 15
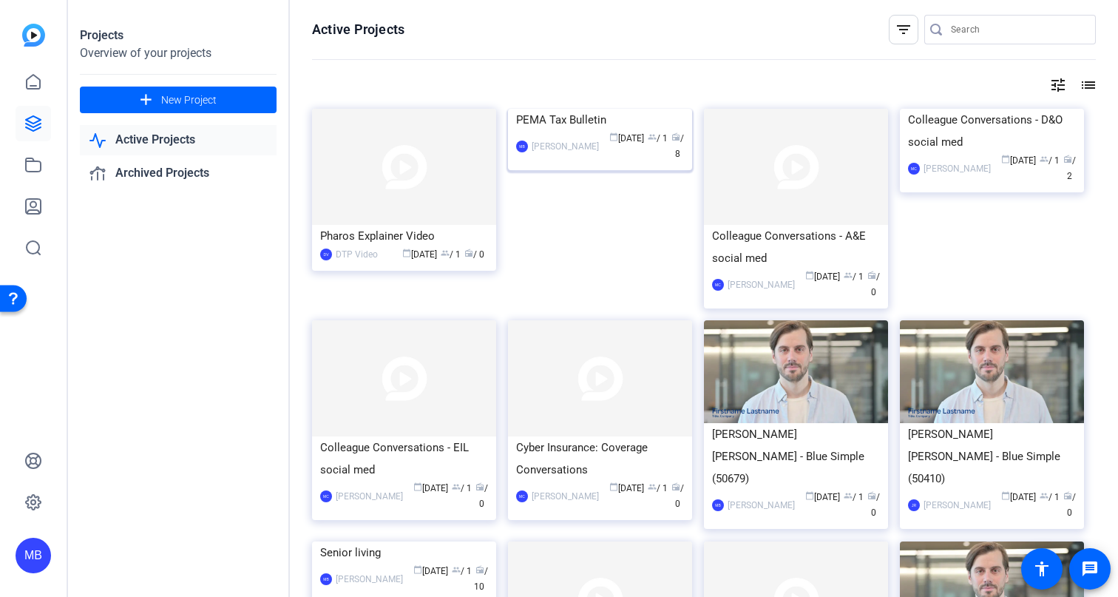
click at [567, 131] on div "PEMA Tax Bulletin" at bounding box center [600, 120] width 168 height 22
